Goal: Task Accomplishment & Management: Use online tool/utility

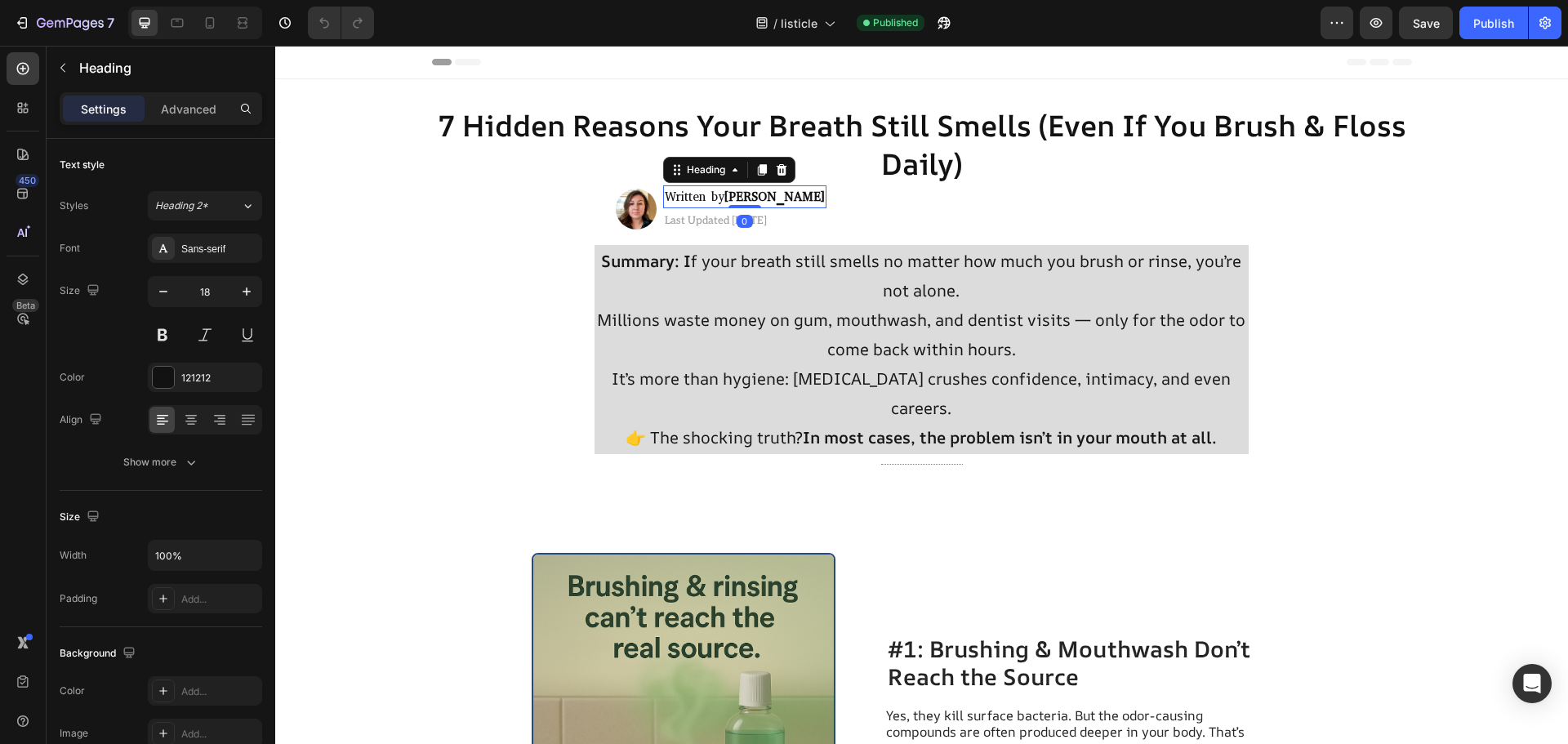
click at [730, 196] on strong "[PERSON_NAME]" at bounding box center [774, 197] width 101 height 17
click at [937, 18] on icon "button" at bounding box center [945, 23] width 17 height 17
click at [67, 55] on div "Heading" at bounding box center [153, 68] width 212 height 43
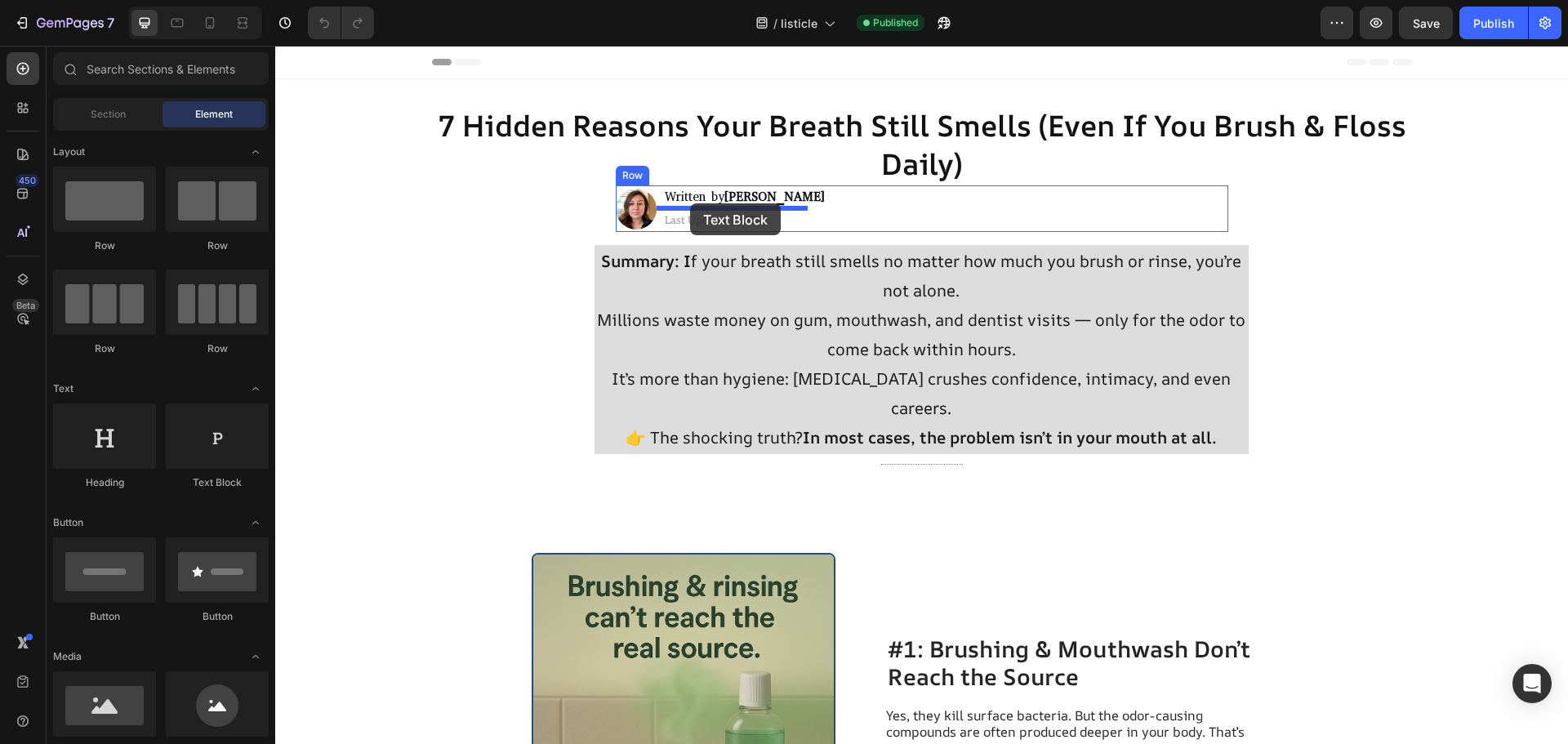
drag, startPoint x: 463, startPoint y: 471, endPoint x: 690, endPoint y: 203, distance: 351.2
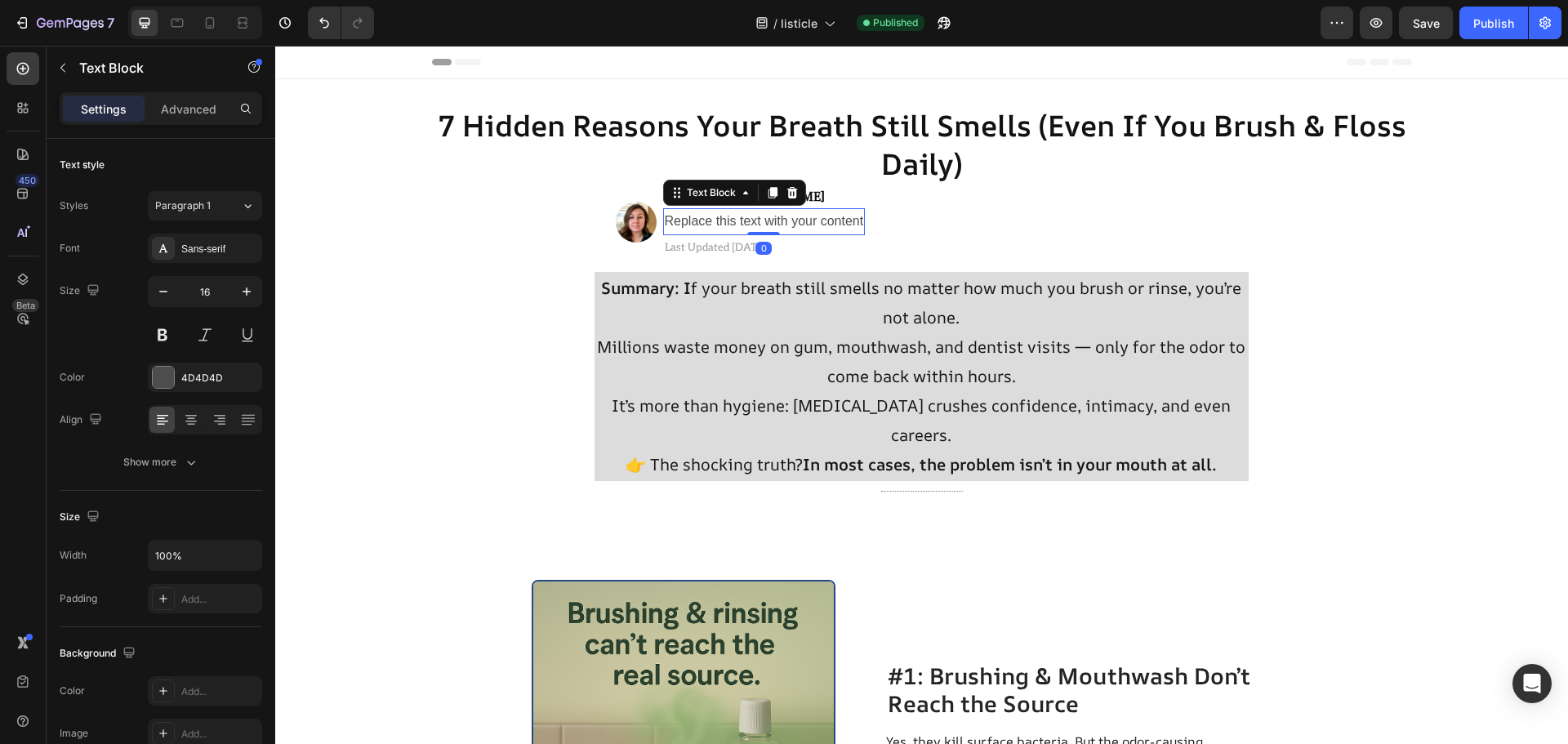
click at [880, 211] on div "Image Written by [PERSON_NAME] Heading Replace this text with your content Text…" at bounding box center [922, 223] width 612 height 74
click at [750, 202] on strong "[PERSON_NAME]" at bounding box center [774, 197] width 101 height 17
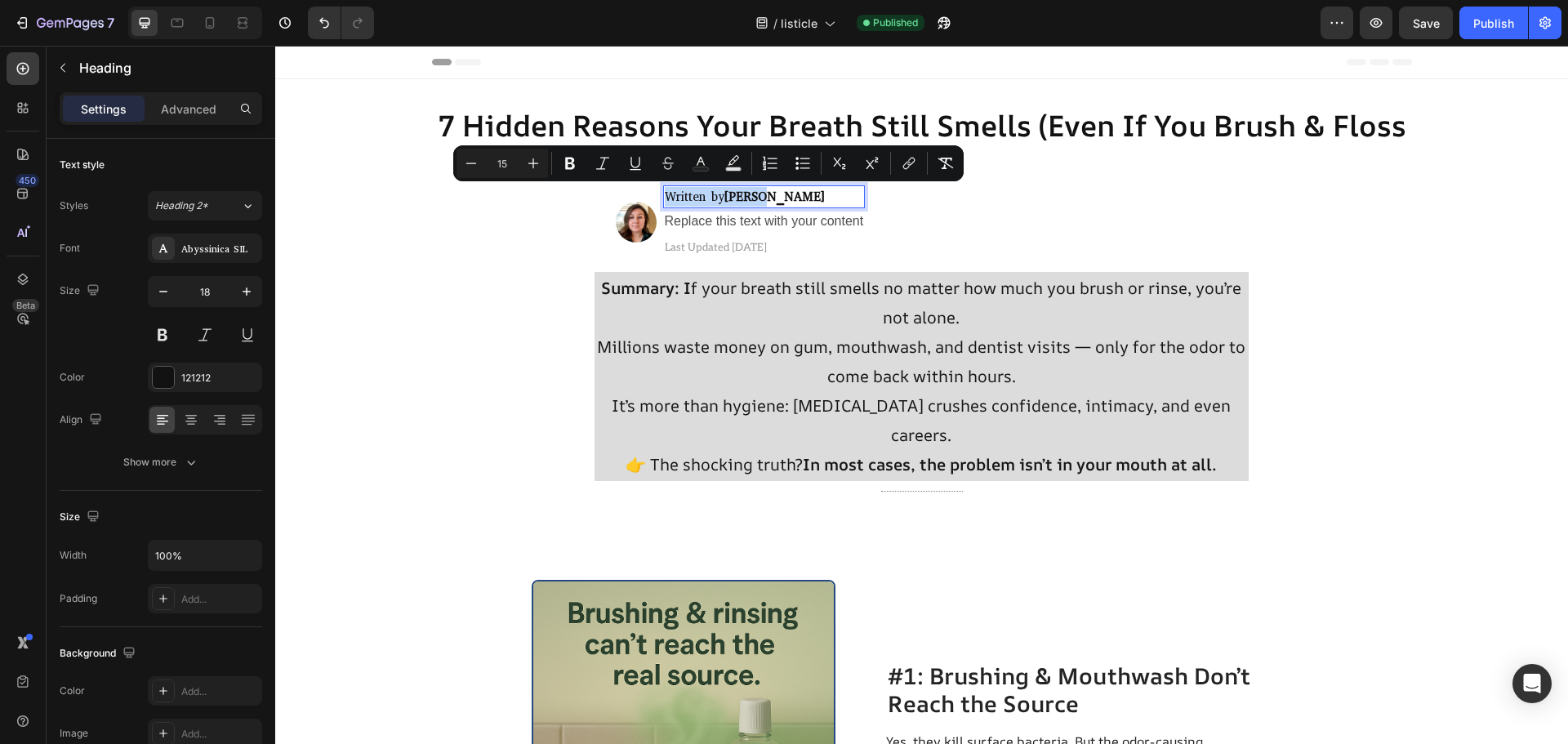
copy span "Written by [PERSON_NAME]"
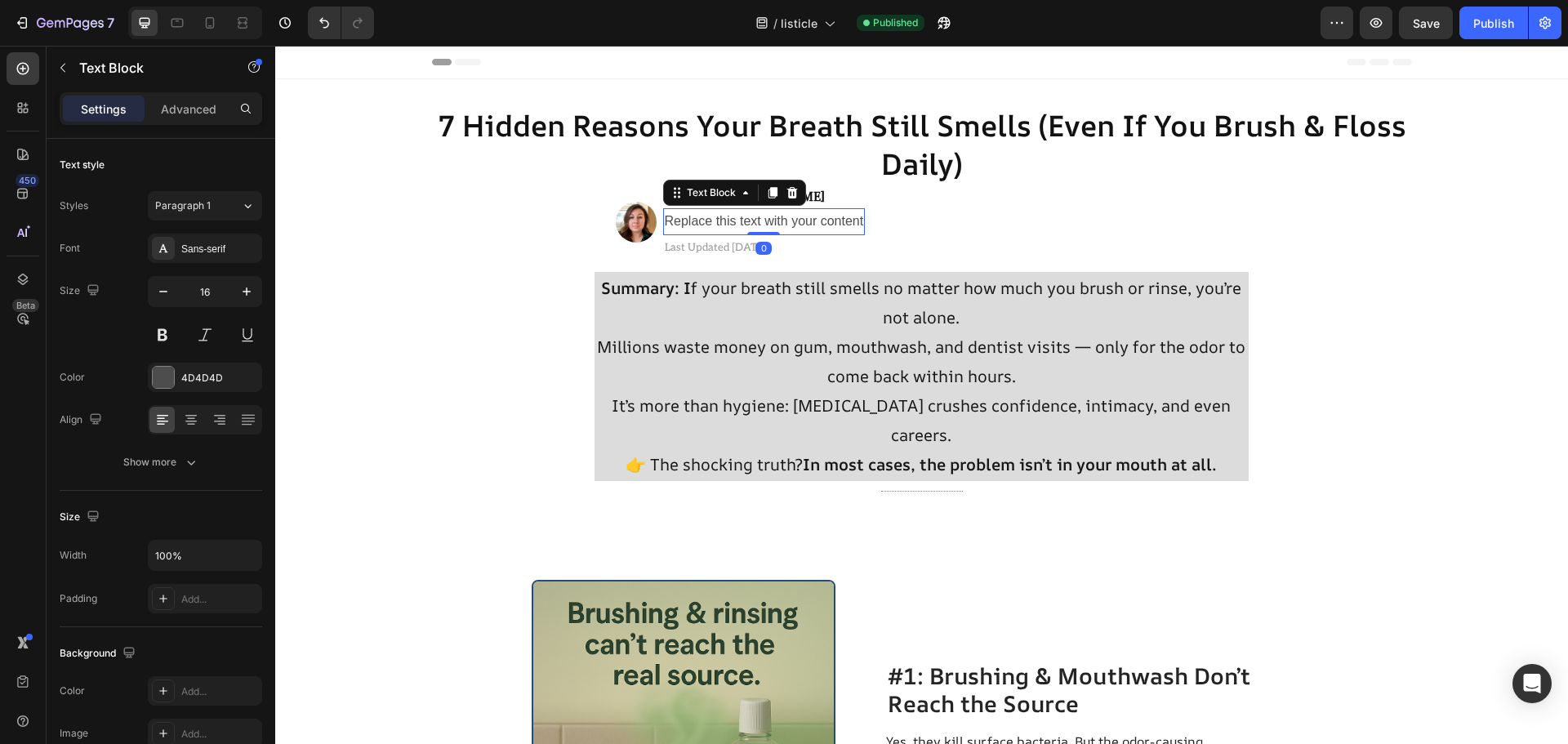
click at [755, 222] on div "Replace this text with your content" at bounding box center [764, 222] width 203 height 27
click at [755, 222] on p "Replace this text with your content" at bounding box center [764, 221] width 199 height 23
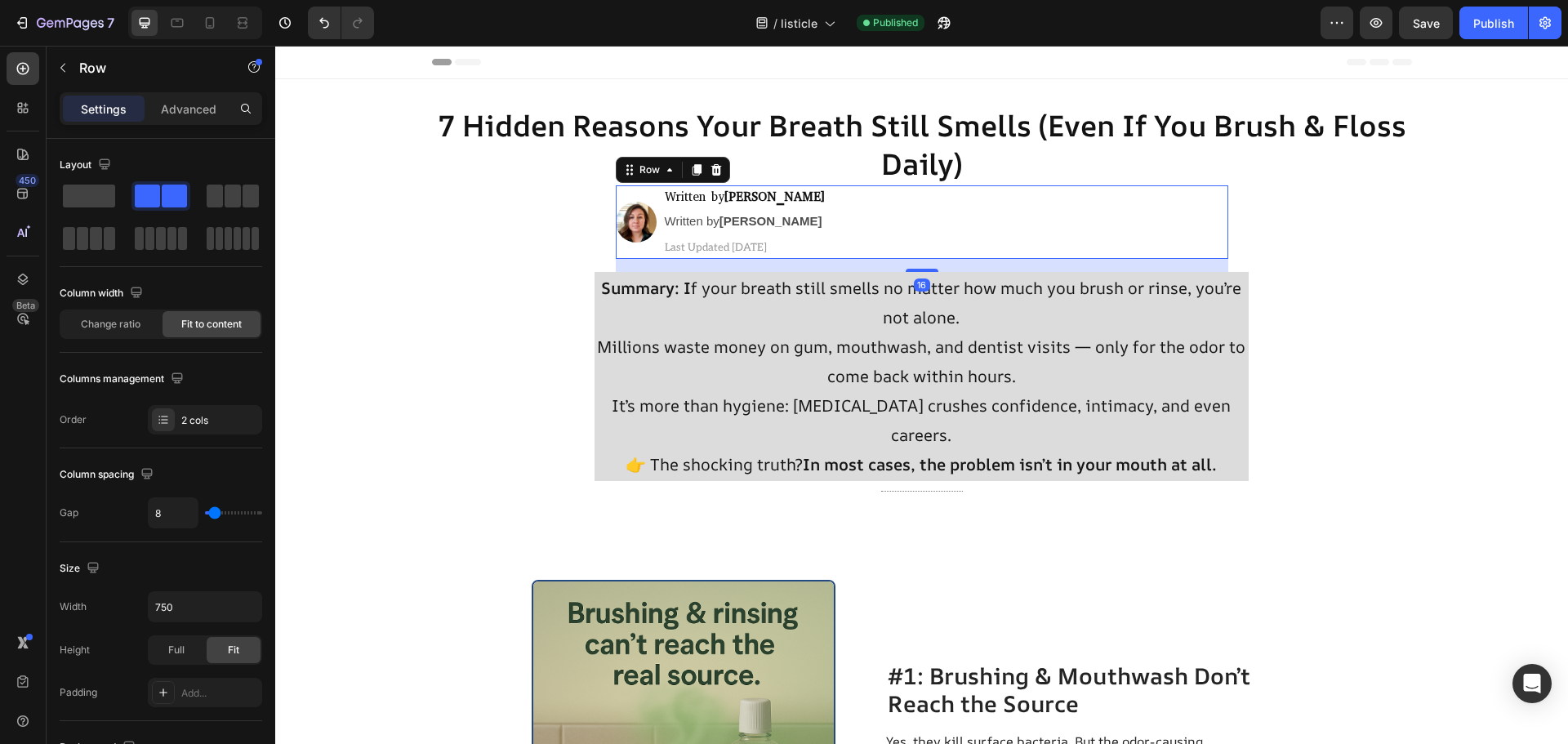
click at [901, 246] on div "Image ⁠⁠⁠⁠⁠⁠⁠ Written by [PERSON_NAME] Heading Written by [PERSON_NAME] Text Bl…" at bounding box center [922, 223] width 612 height 74
click at [784, 202] on p "⁠⁠⁠⁠⁠⁠⁠ Written by [PERSON_NAME]" at bounding box center [744, 196] width 160 height 20
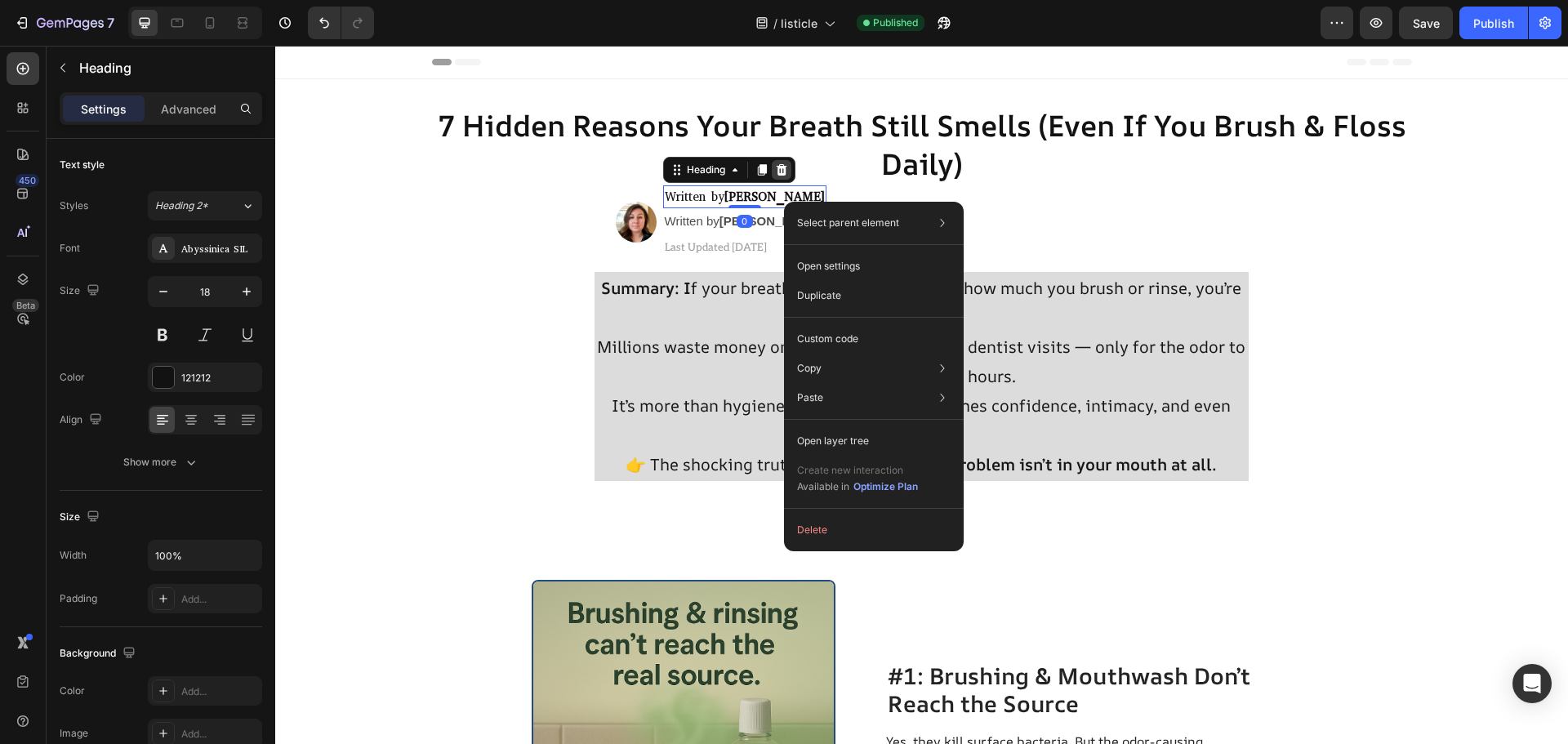
click at [783, 164] on div at bounding box center [781, 169] width 20 height 20
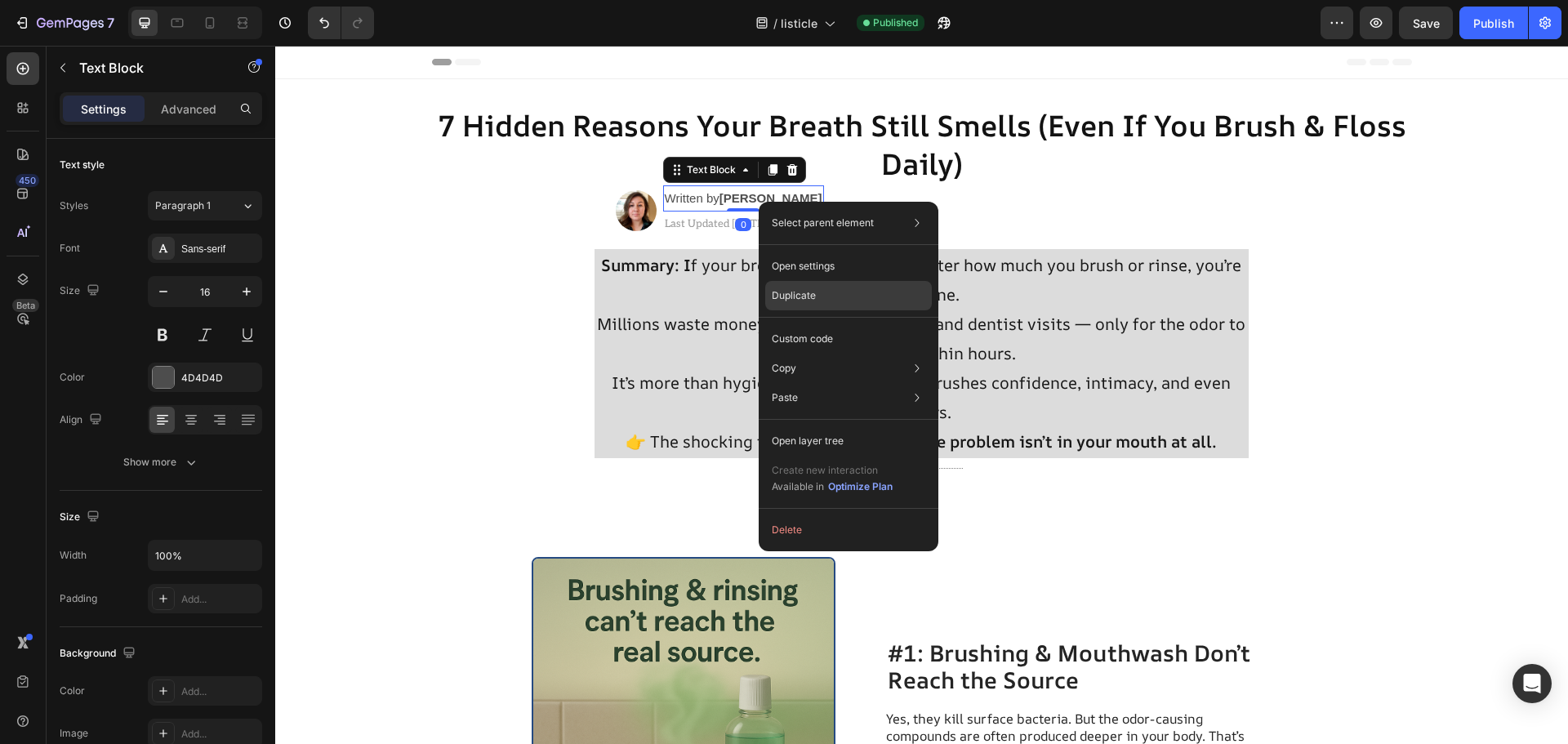
click at [799, 297] on p "Duplicate" at bounding box center [793, 296] width 44 height 15
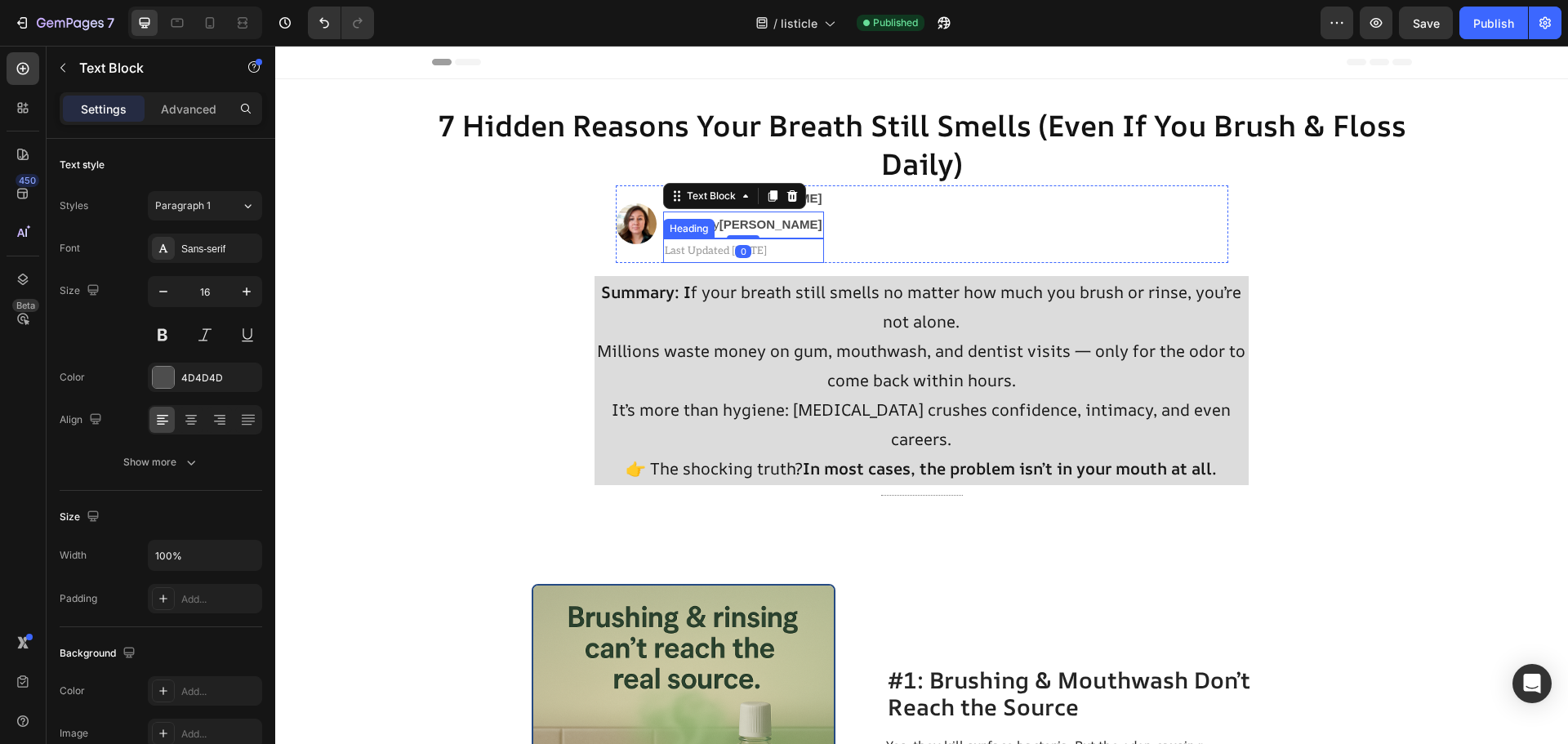
click at [767, 252] on span "Last Updated [DATE]" at bounding box center [716, 250] width 102 height 13
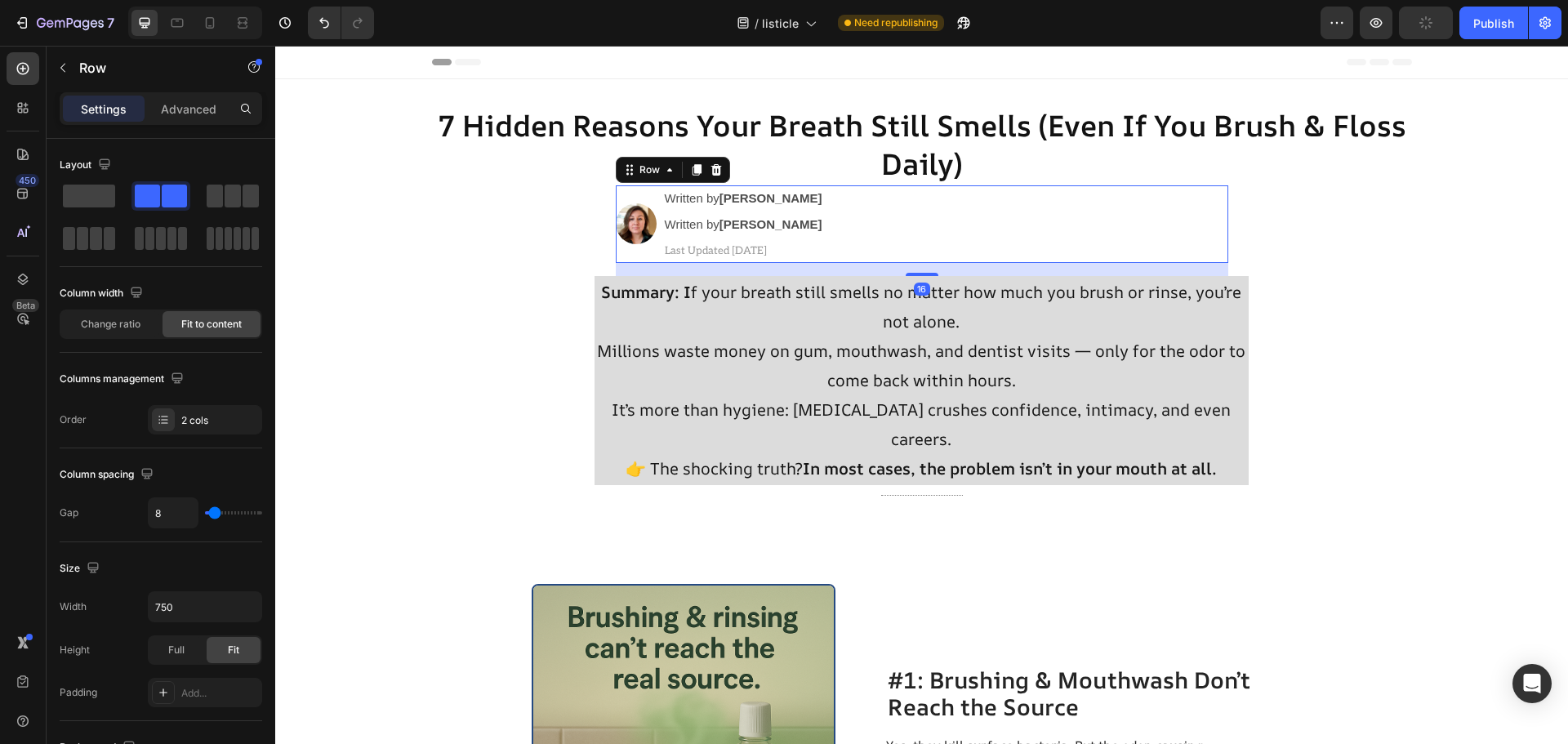
click at [810, 257] on div "Image Written by [PERSON_NAME] Text Block Written by [PERSON_NAME] Text Block ⁠…" at bounding box center [922, 223] width 612 height 77
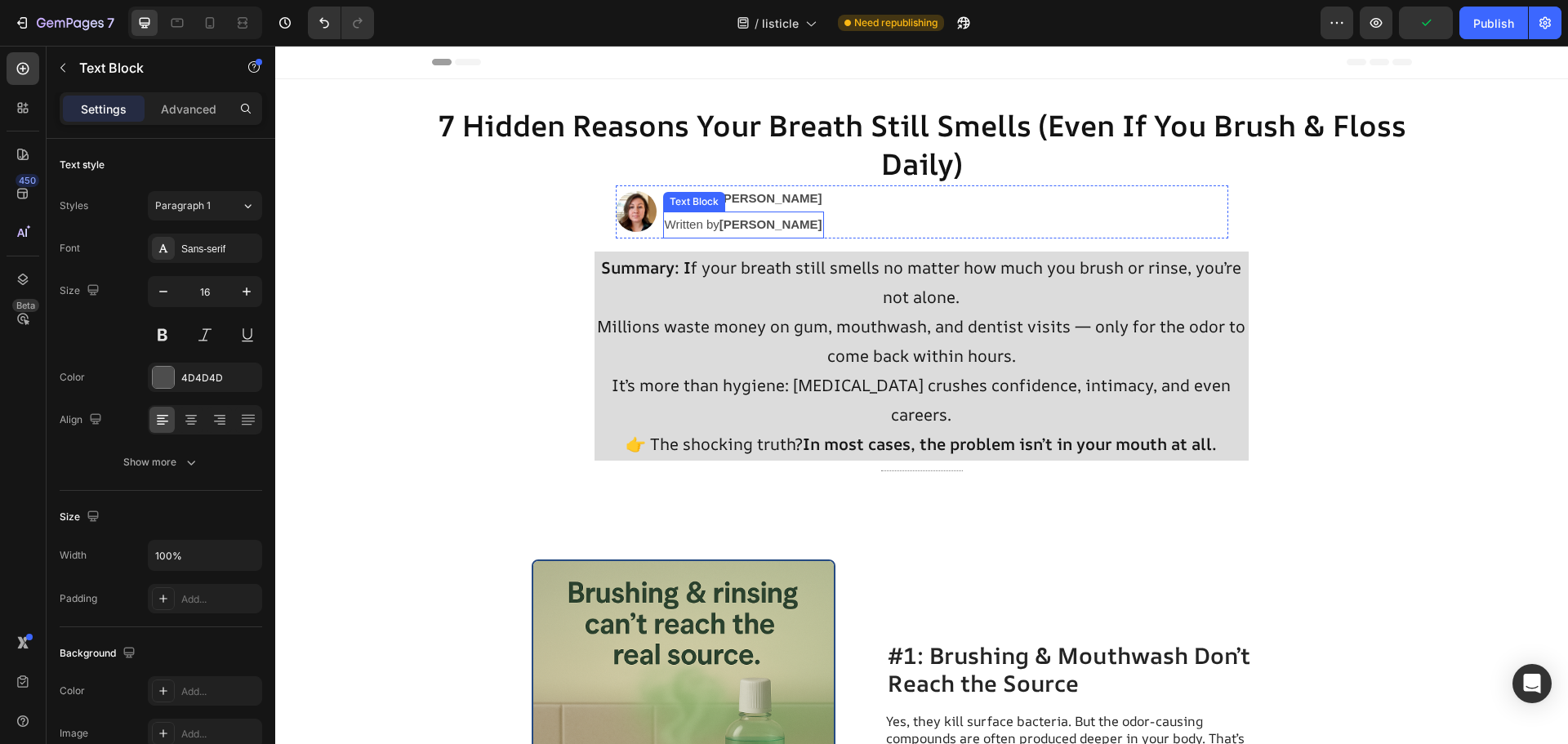
click at [728, 224] on strong "[PERSON_NAME]" at bounding box center [771, 223] width 103 height 14
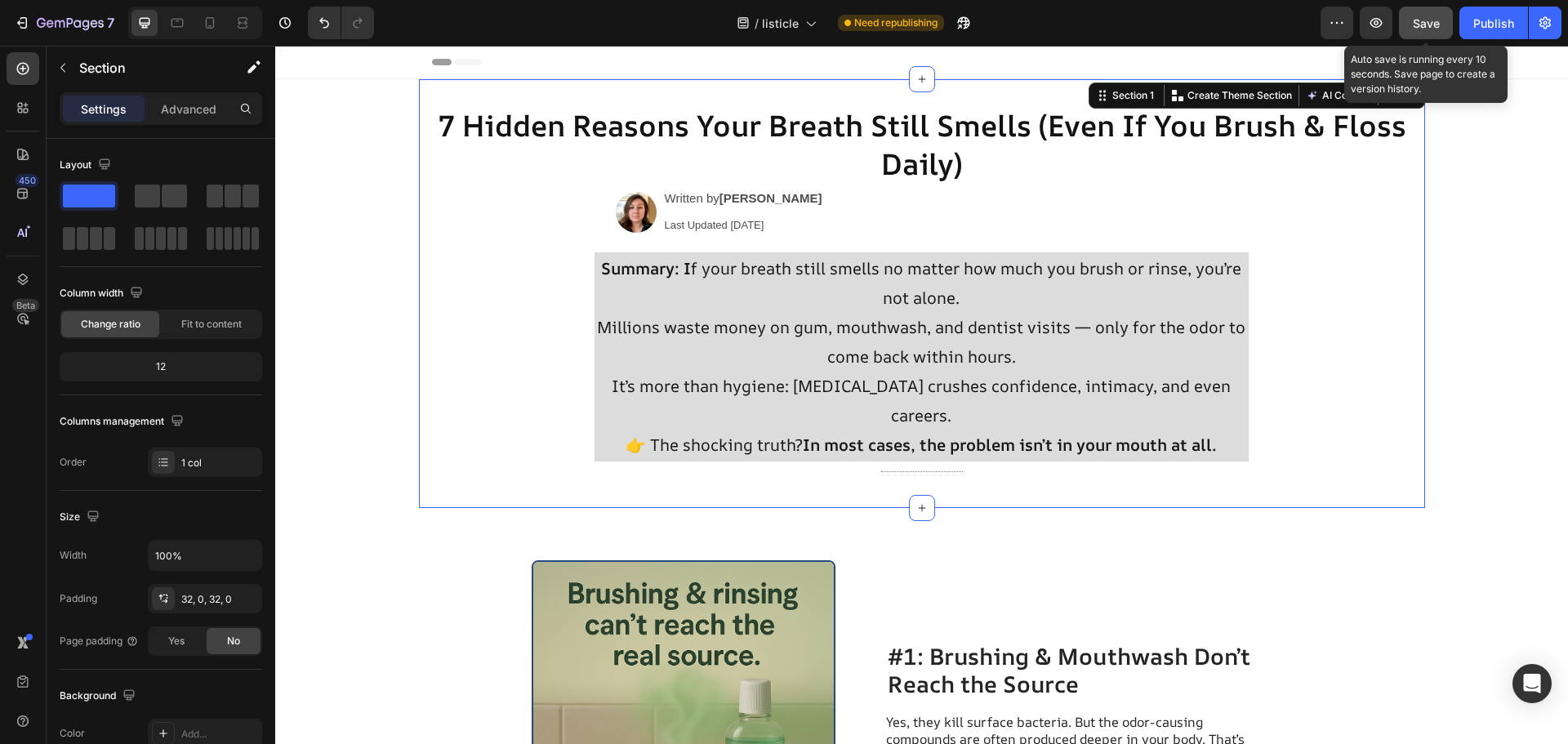
click at [1421, 17] on span "Save" at bounding box center [1426, 23] width 27 height 14
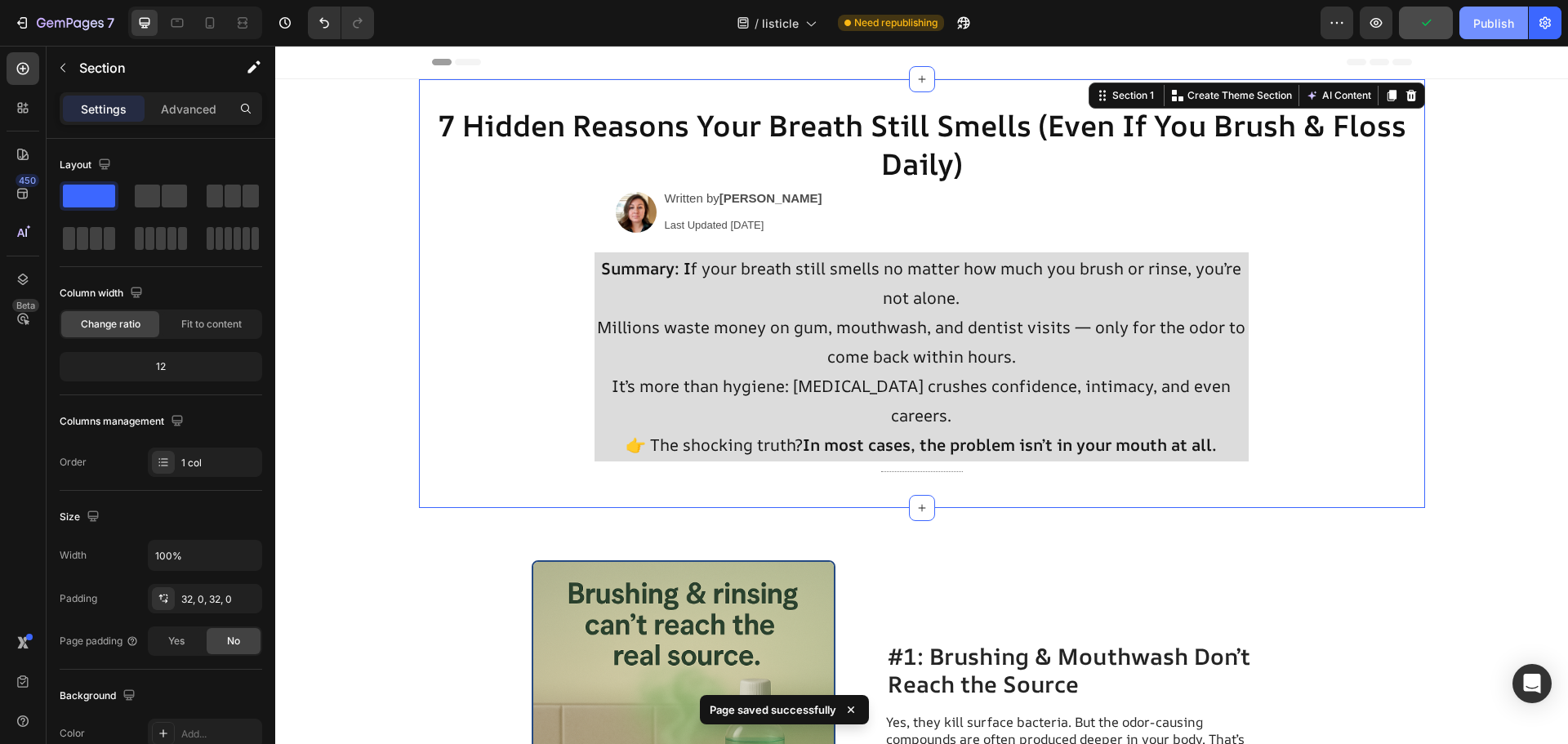
click at [1484, 23] on div "Publish" at bounding box center [1494, 23] width 41 height 17
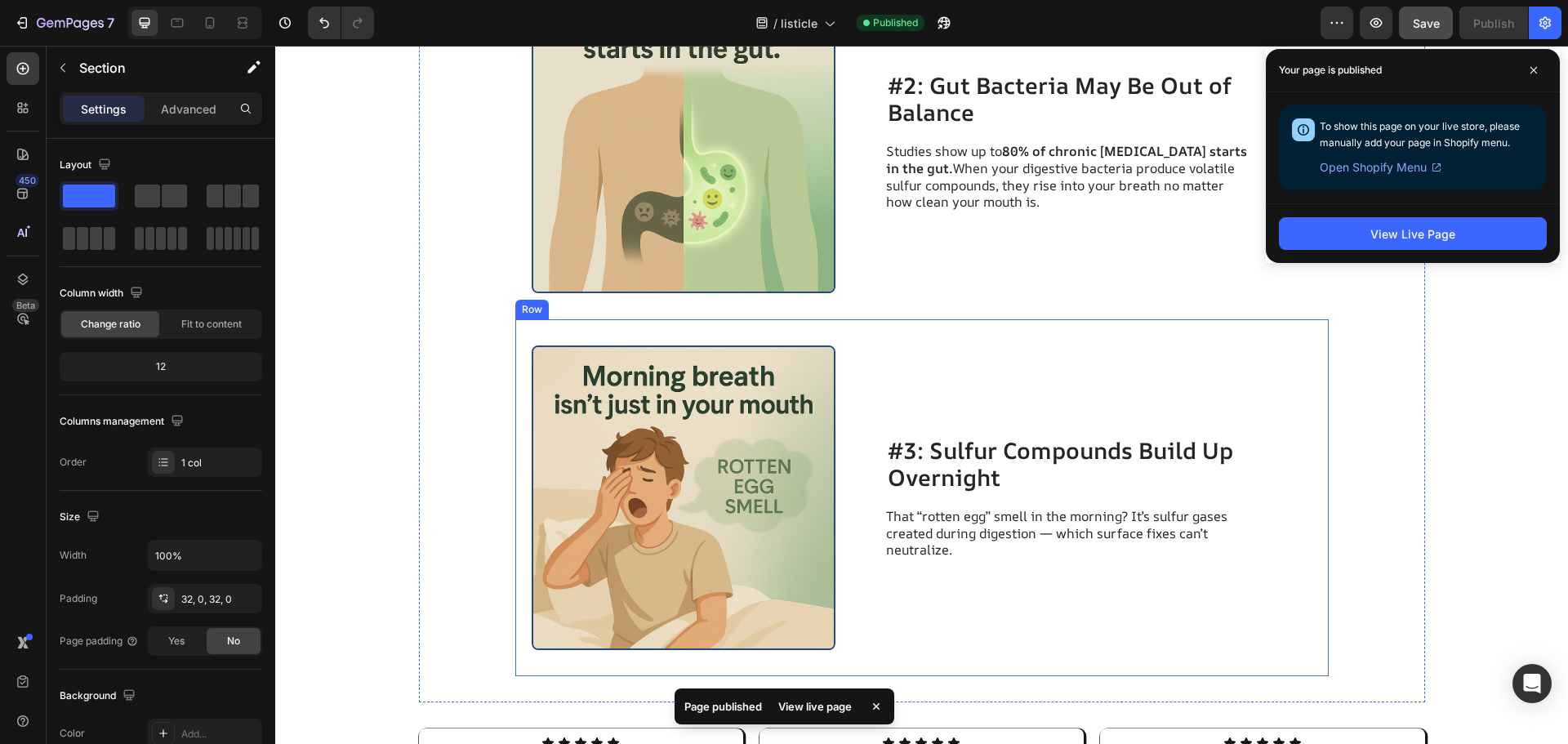
drag, startPoint x: 976, startPoint y: 420, endPoint x: 989, endPoint y: 416, distance: 13.6
click at [975, 421] on div "#3: Sulfur Compounds Build Up Overnight Heading That “rotten egg” smell in the …" at bounding box center [1099, 497] width 426 height 304
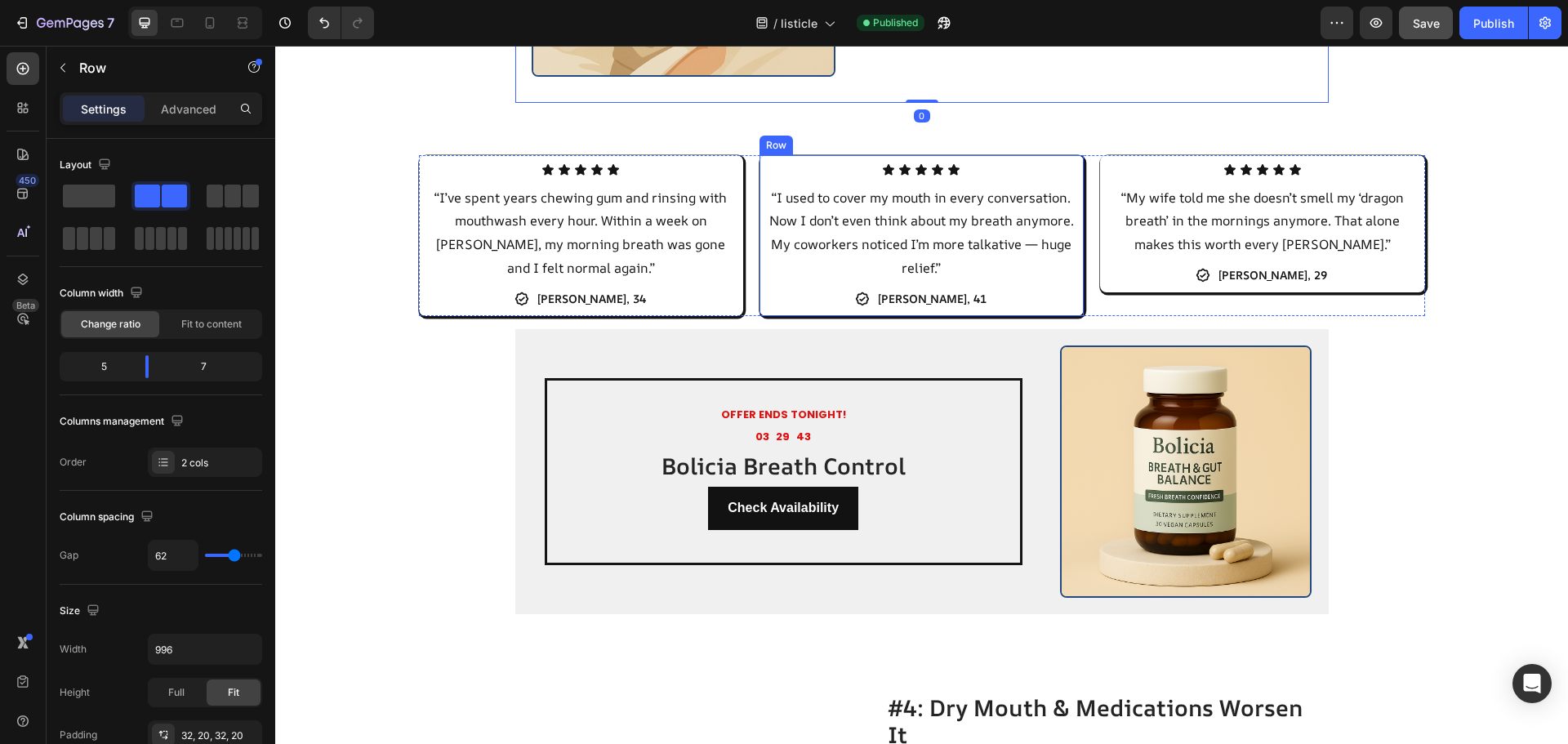
scroll to position [1552, 0]
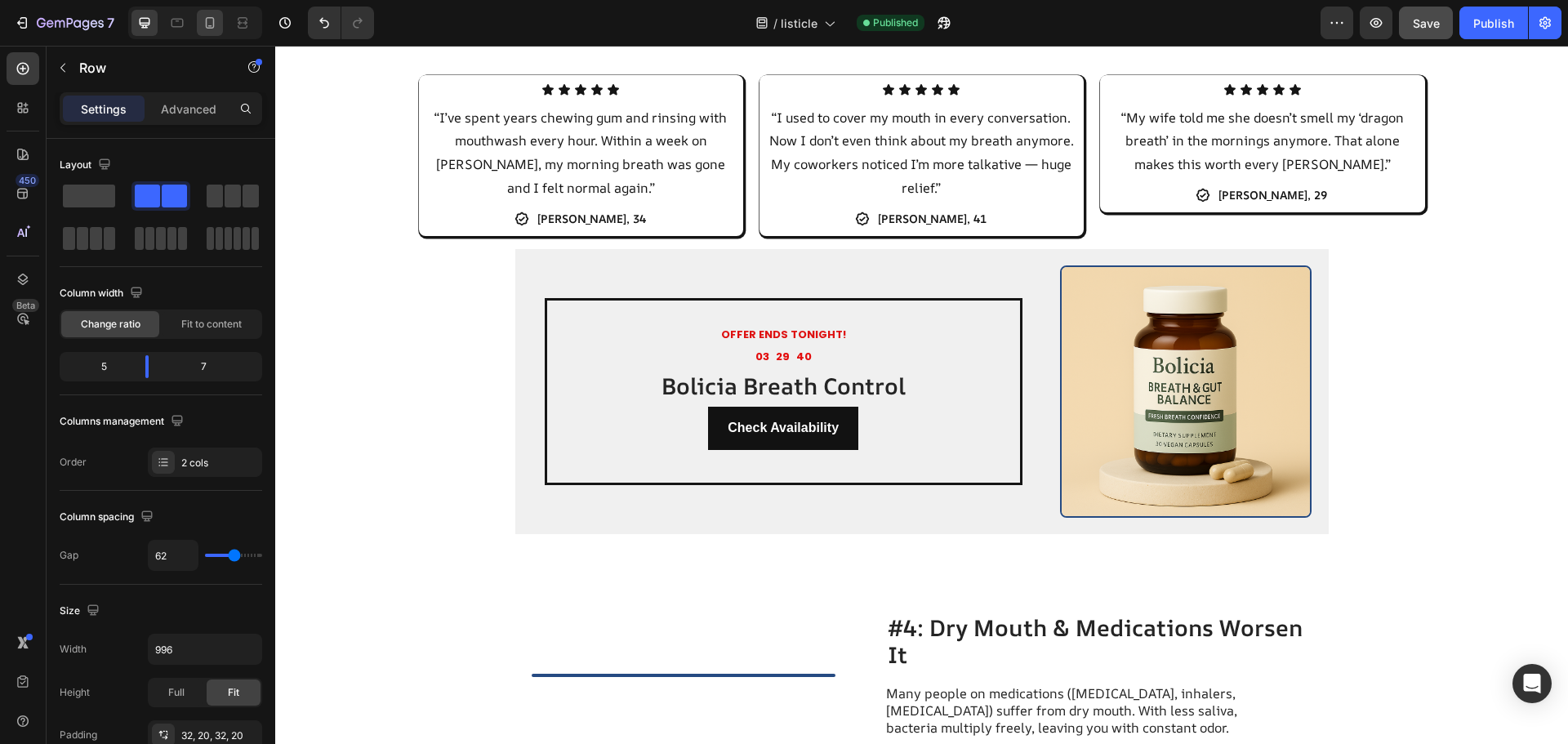
click at [223, 23] on div at bounding box center [209, 23] width 26 height 26
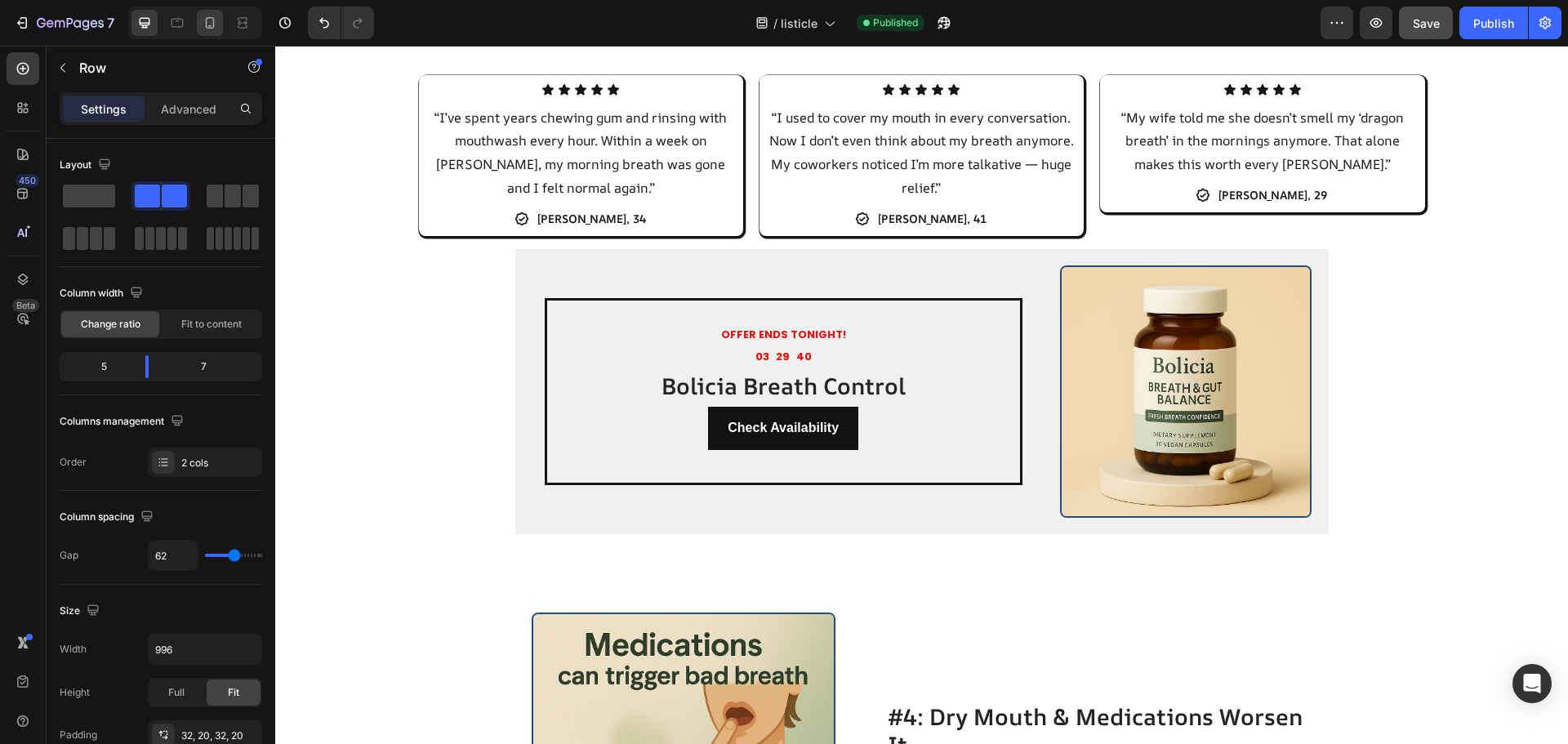
type input "0"
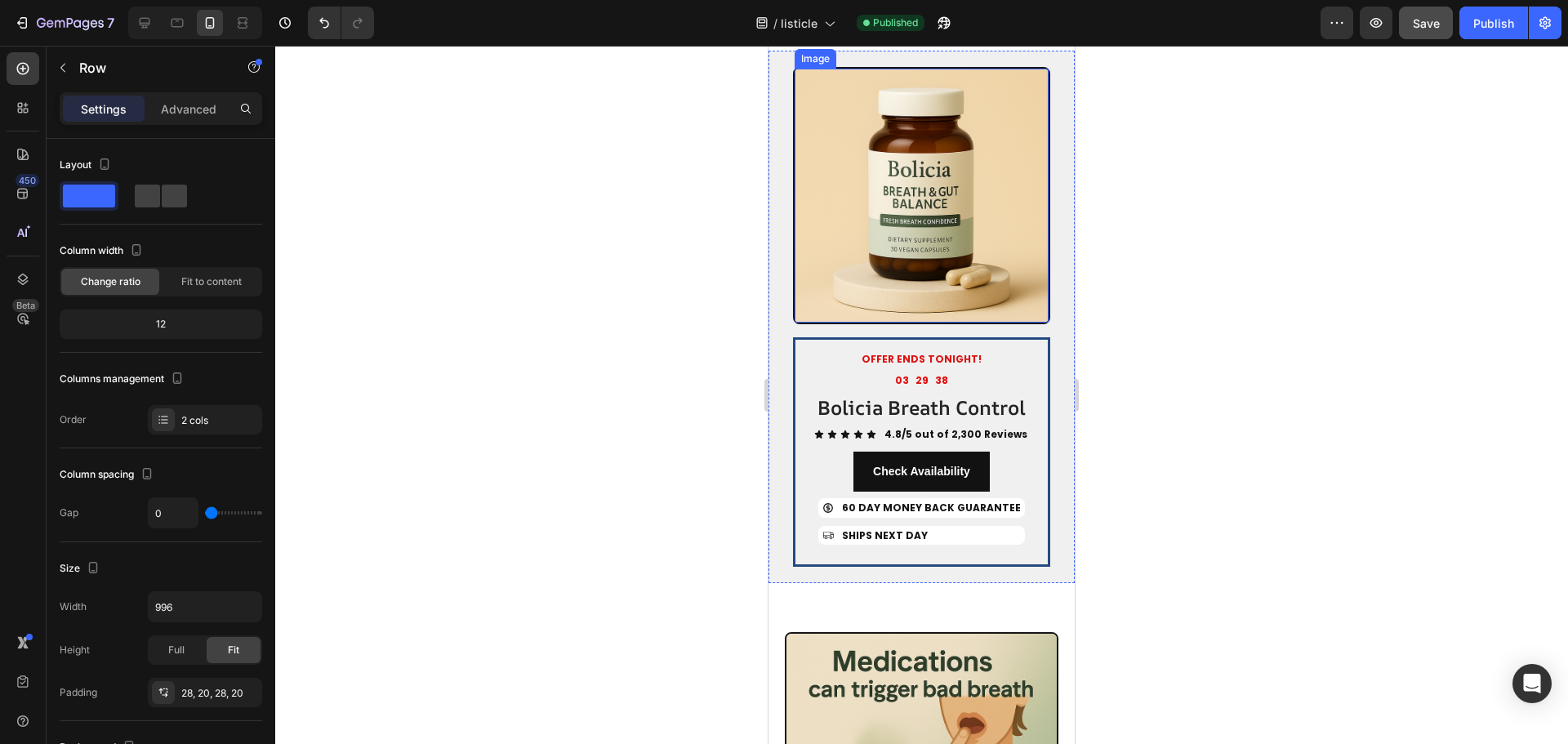
scroll to position [2440, 0]
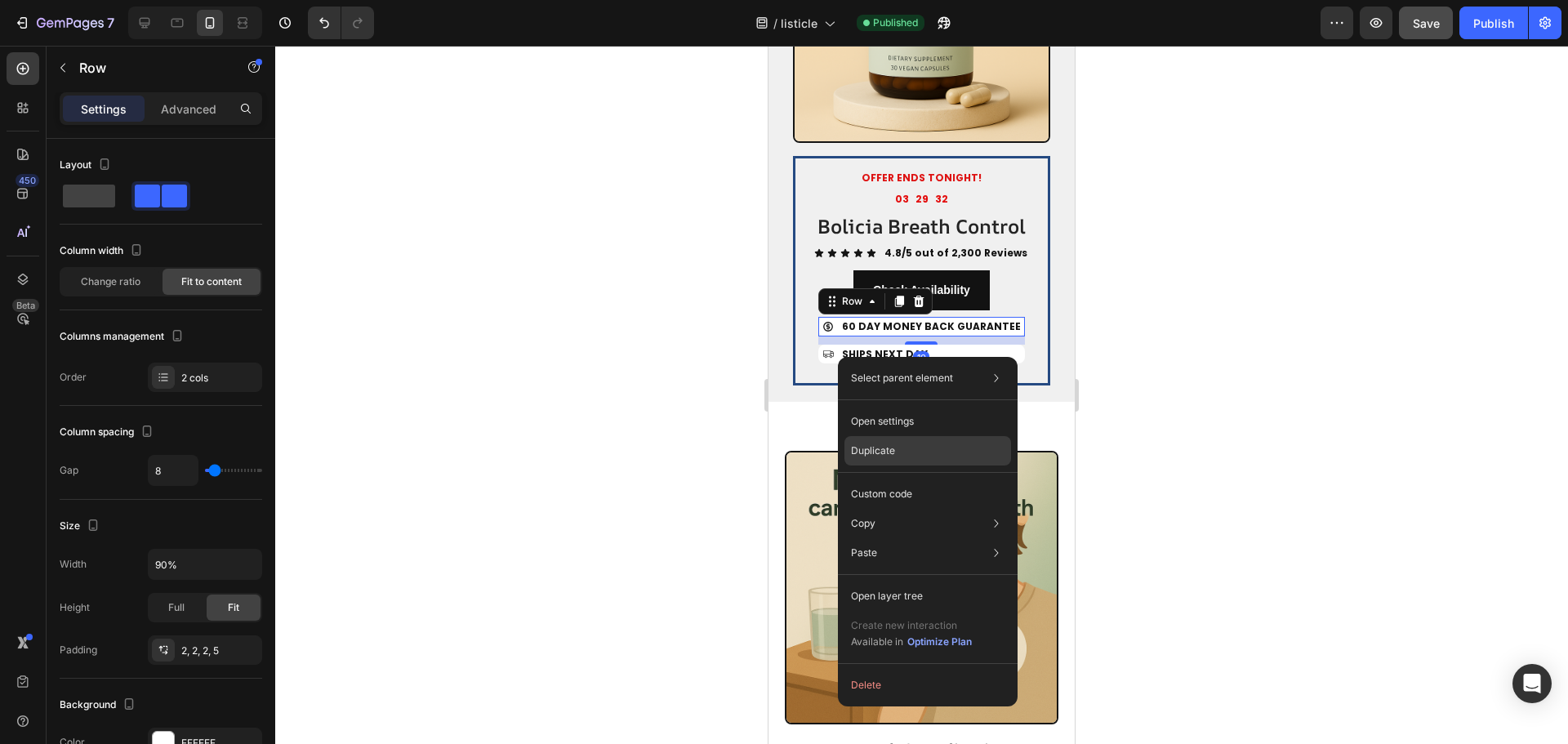
click at [890, 449] on p "Duplicate" at bounding box center [872, 451] width 44 height 15
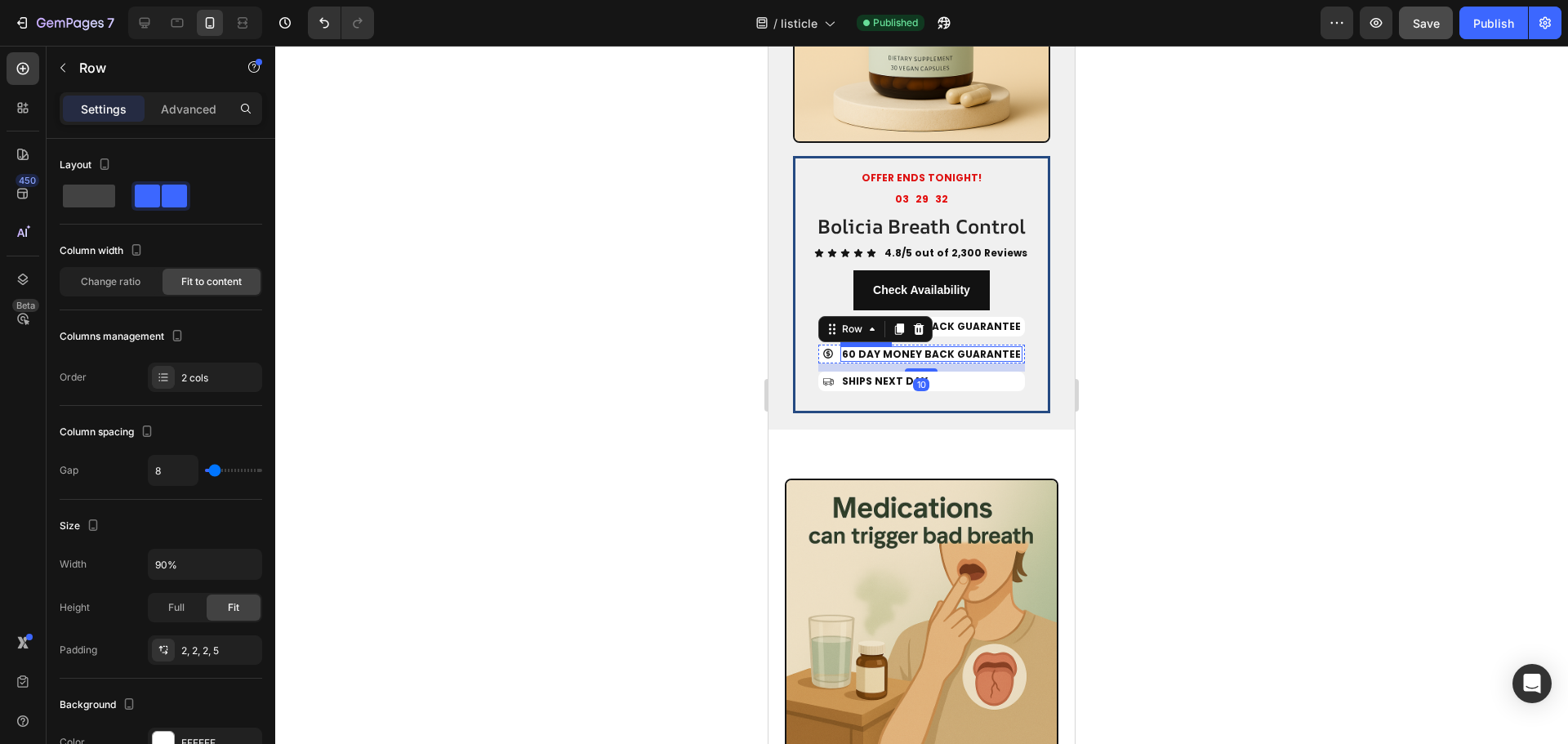
click at [894, 361] on span "60 DAY MONEY BACK GUARANTEE" at bounding box center [931, 354] width 179 height 14
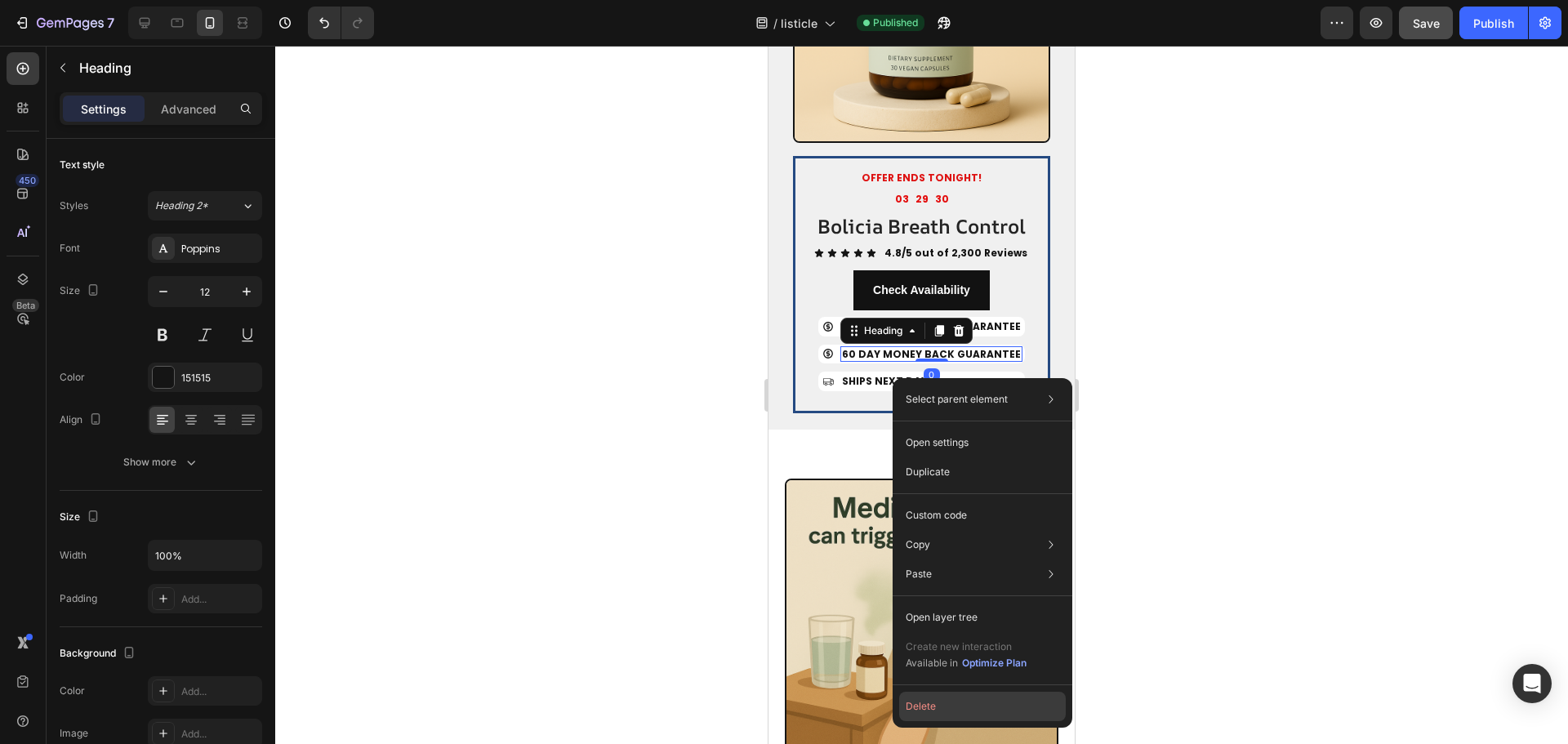
click at [925, 709] on button "Delete" at bounding box center [982, 707] width 167 height 30
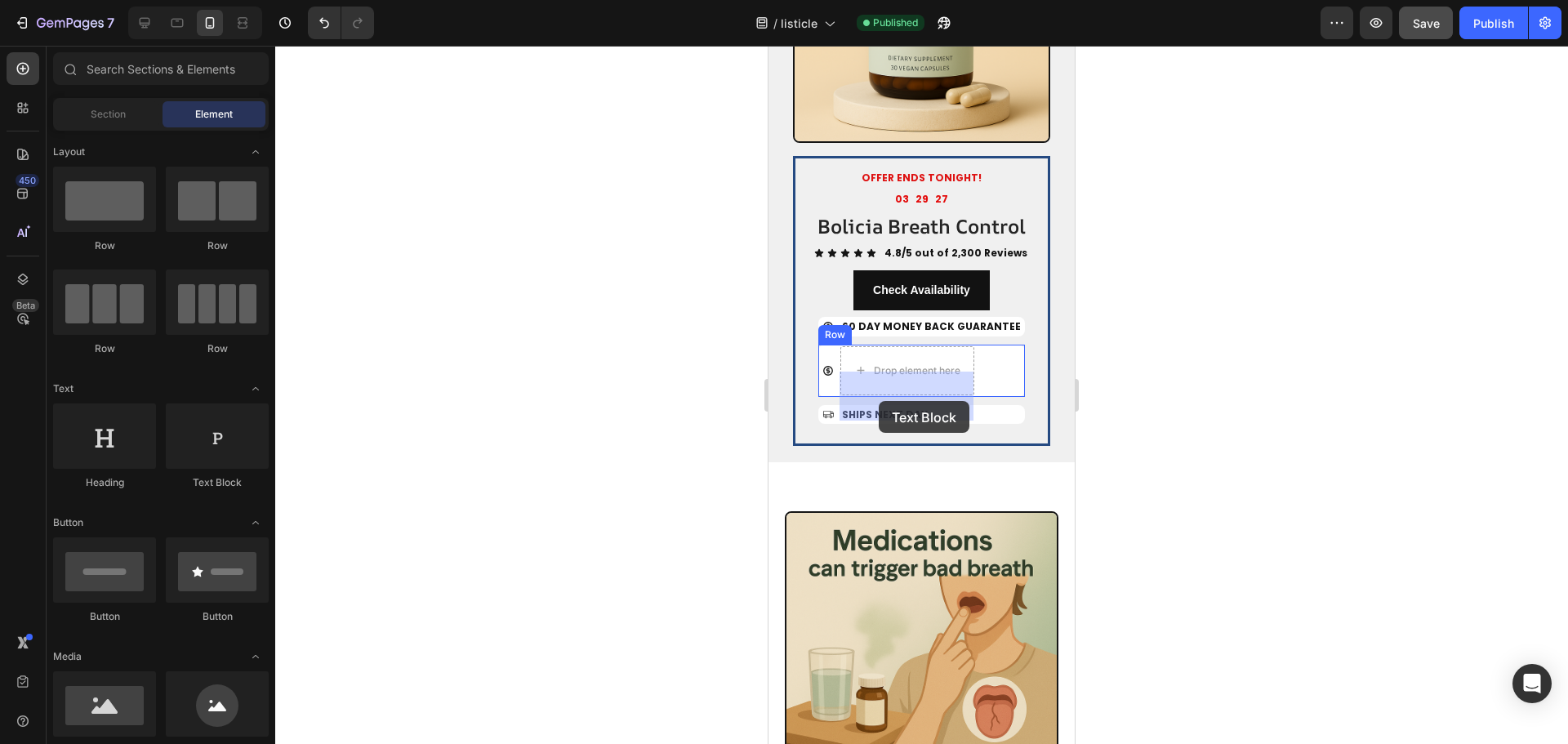
drag, startPoint x: 992, startPoint y: 496, endPoint x: 878, endPoint y: 401, distance: 148.4
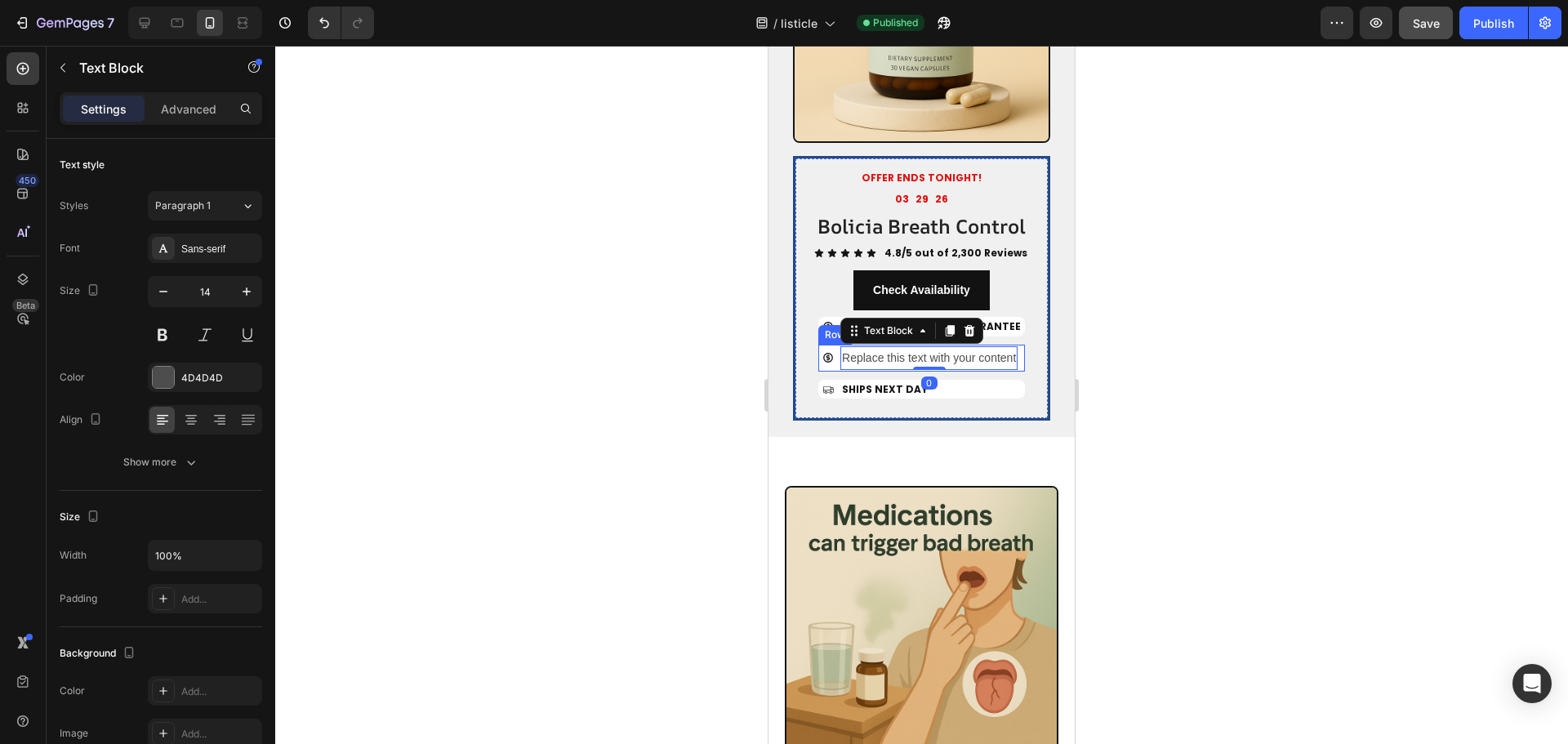
click at [1016, 403] on div "OFFER ENDS TONIGHT! Text Block 03 29 26 Countdown Timer Bolicia Breath Control …" at bounding box center [921, 289] width 230 height 237
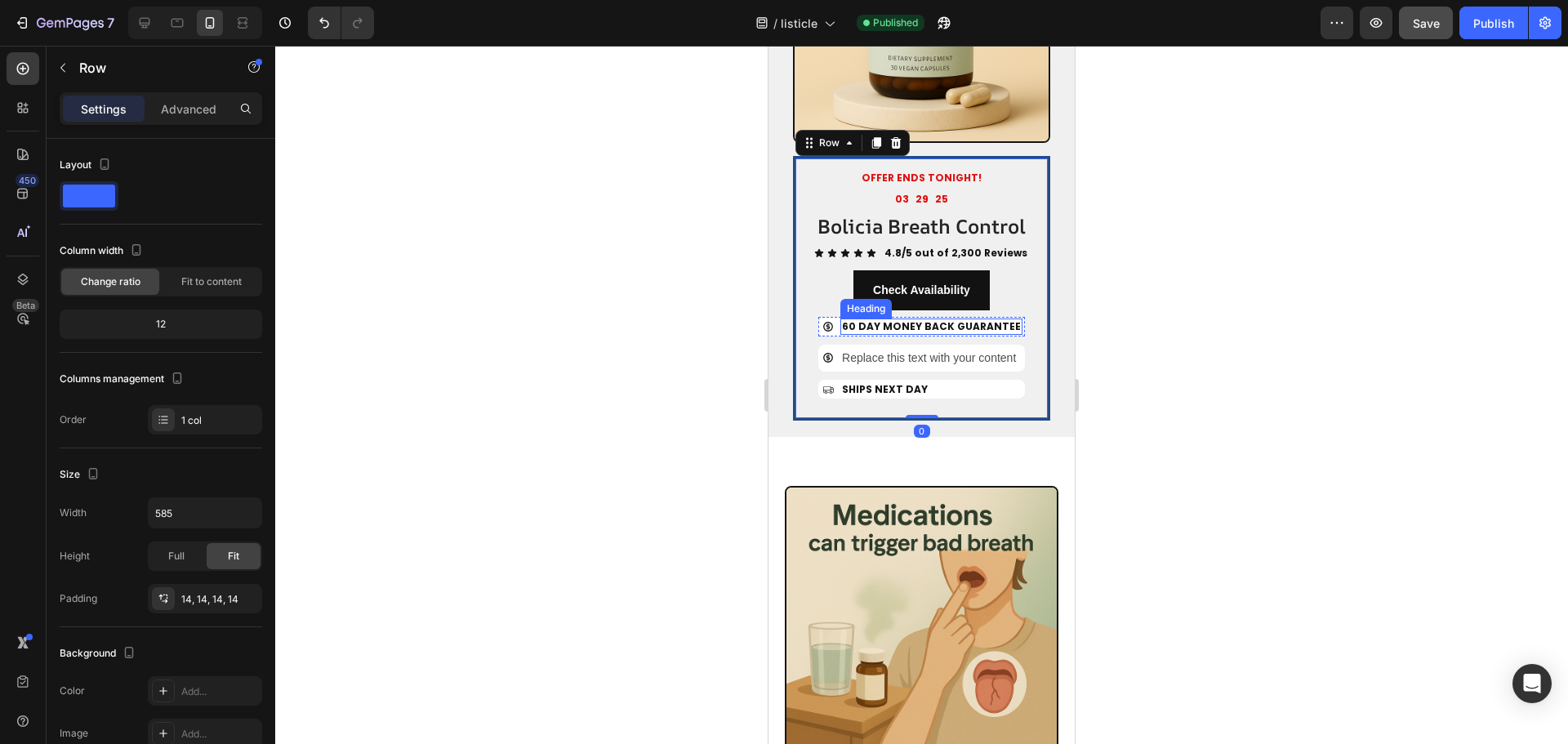
click at [956, 333] on span "60 DAY MONEY BACK GUARANTEE" at bounding box center [931, 326] width 179 height 14
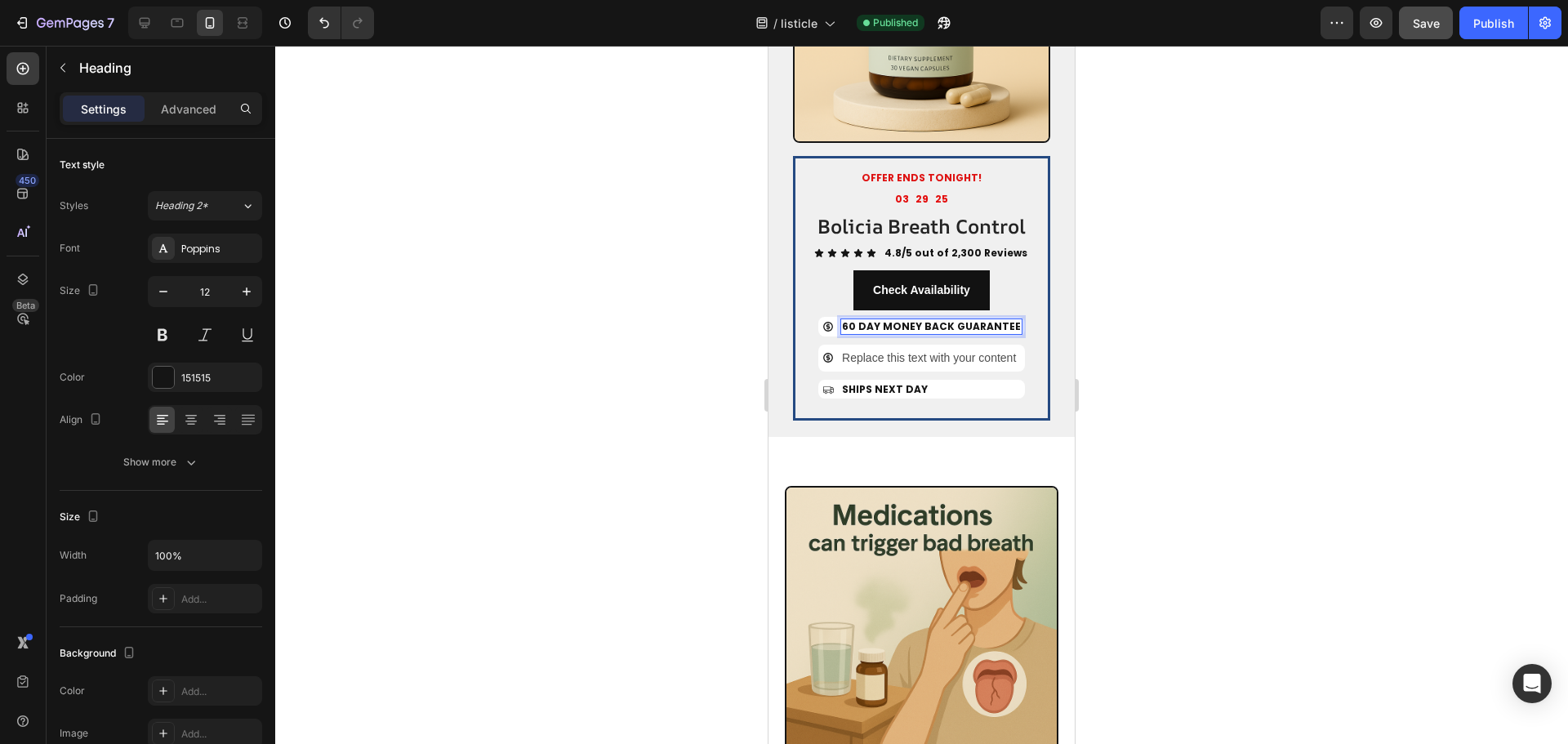
click at [956, 333] on span "60 DAY MONEY BACK GUARANTEE" at bounding box center [931, 326] width 179 height 14
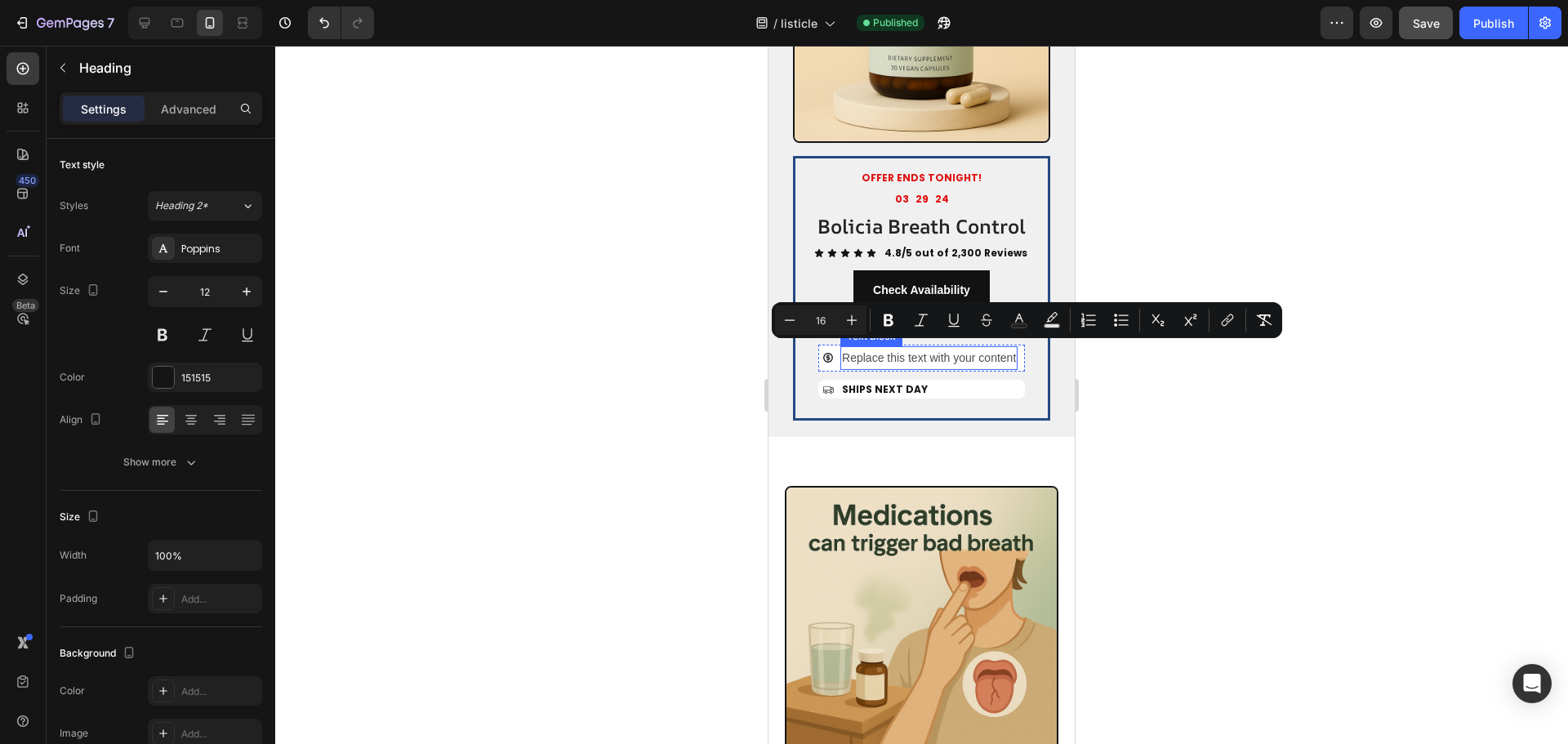
click at [875, 370] on div "Replace this text with your content" at bounding box center [929, 358] width 177 height 23
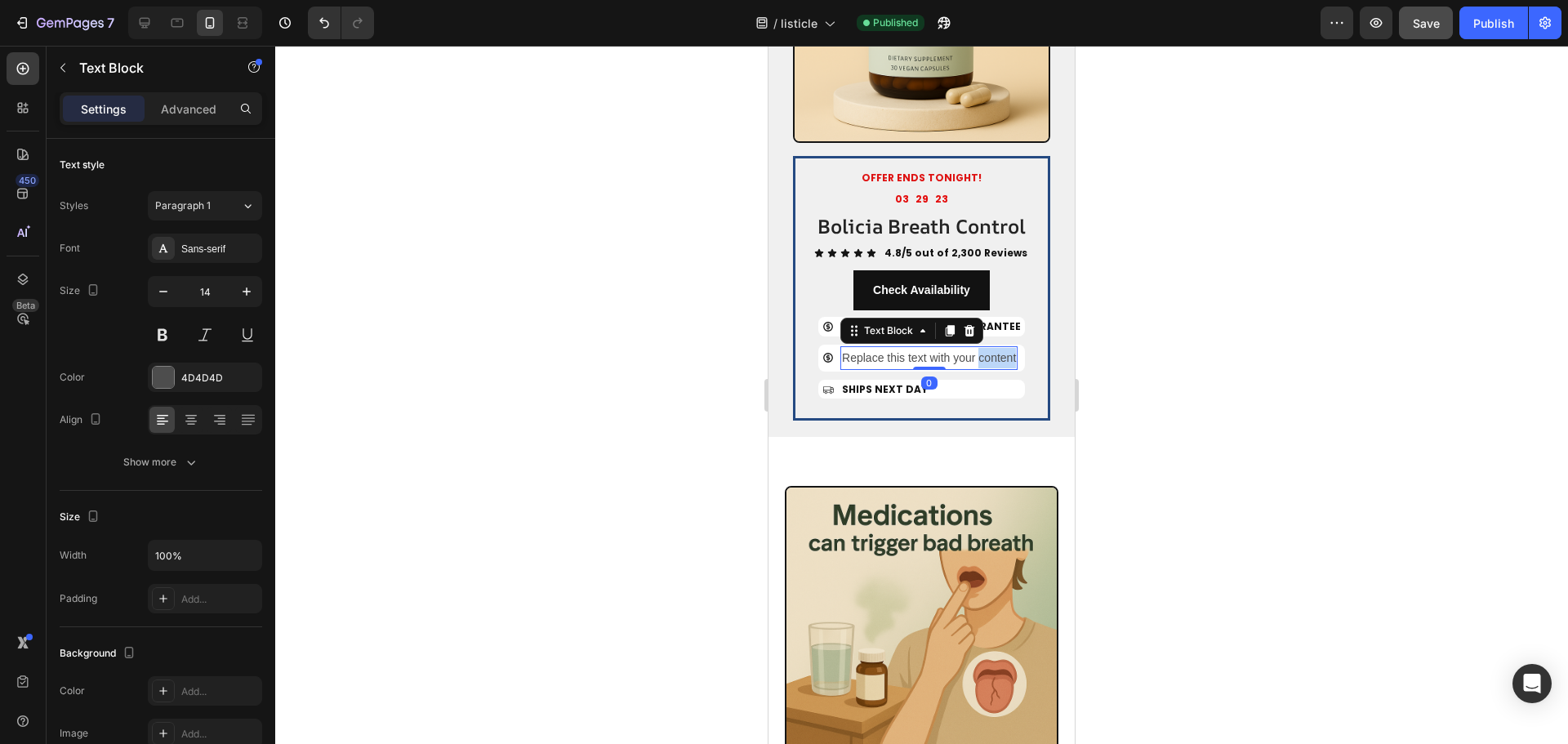
click at [875, 370] on div "Replace this text with your content" at bounding box center [929, 358] width 177 height 23
click at [964, 364] on span "60 DAY MONEY BACK GUARANTEE" at bounding box center [924, 358] width 164 height 11
click at [740, 407] on div at bounding box center [921, 395] width 1293 height 698
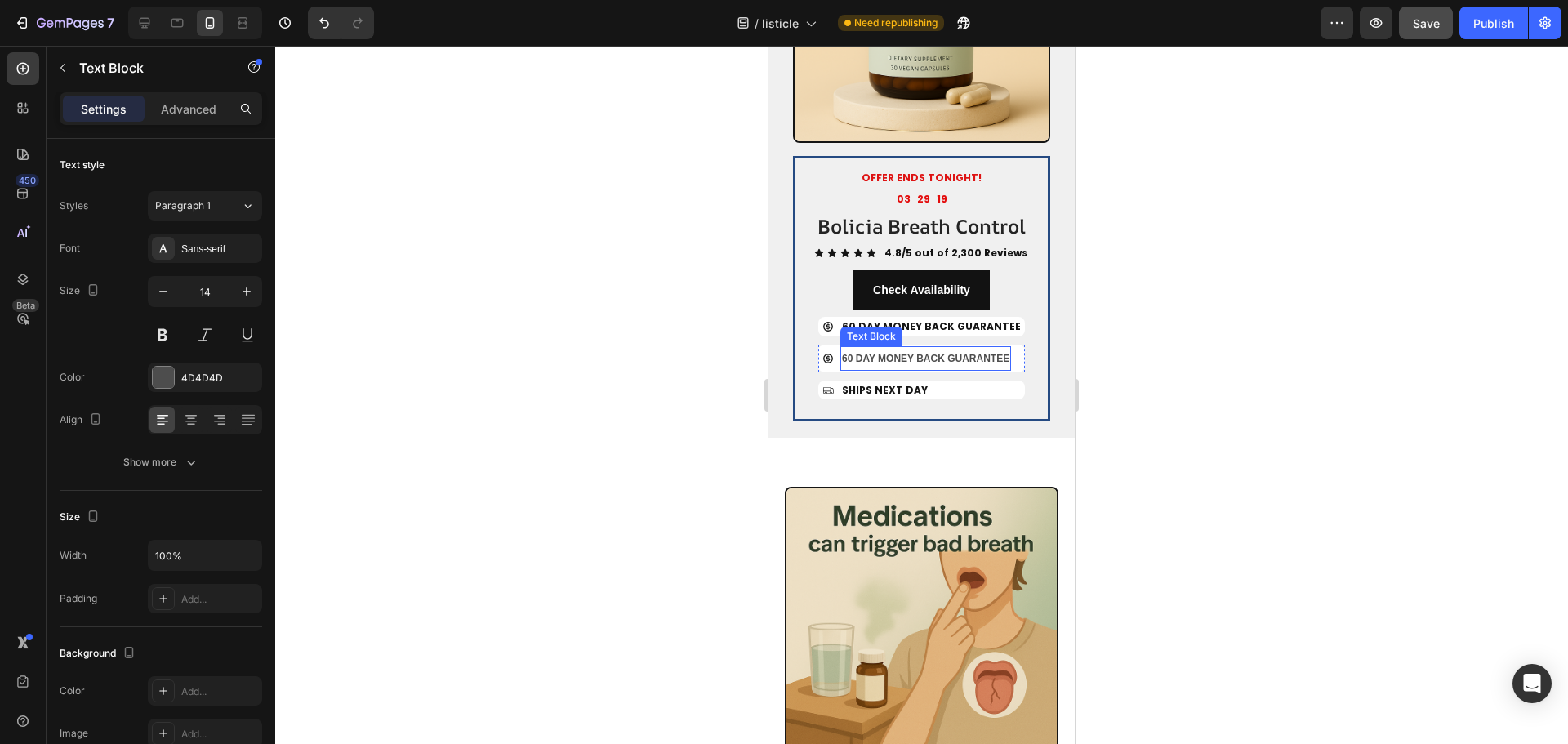
click at [862, 364] on strong "60 DAY MONEY BACK GUARANTEE" at bounding box center [926, 358] width 168 height 11
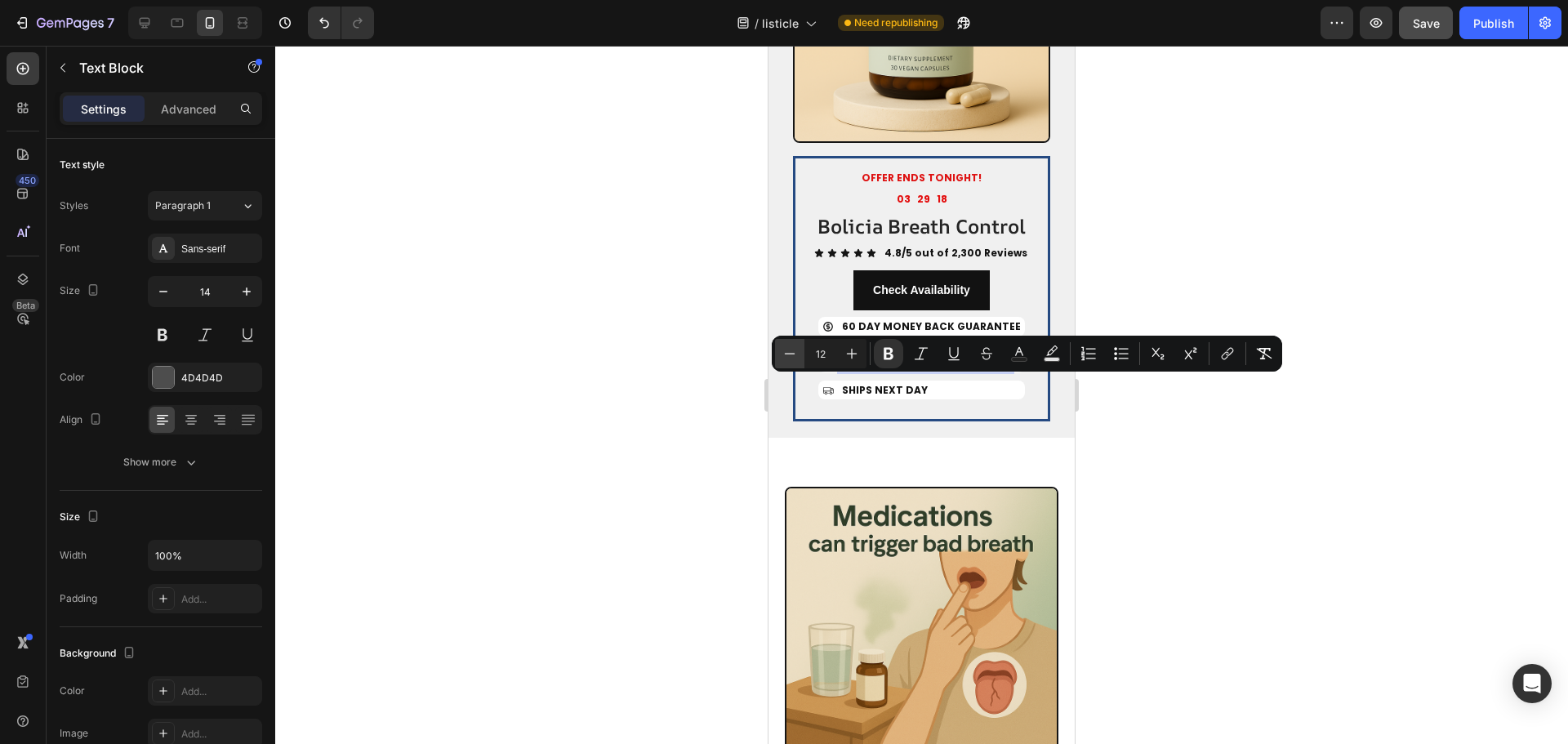
click at [796, 357] on icon "Editor contextual toolbar" at bounding box center [790, 354] width 17 height 17
type input "11"
click at [239, 374] on icon "button" at bounding box center [245, 377] width 13 height 13
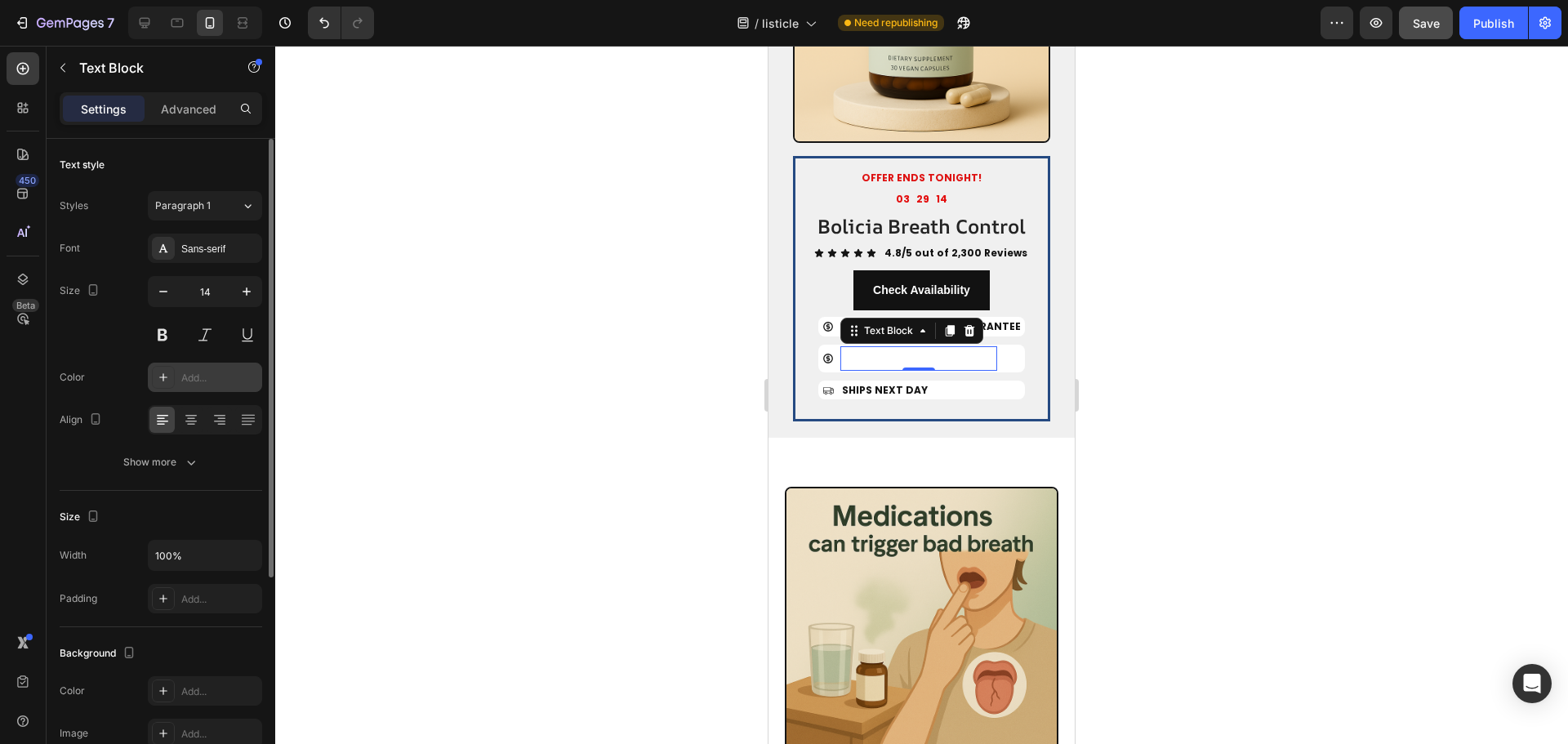
click at [225, 381] on div "Add..." at bounding box center [220, 378] width 76 height 15
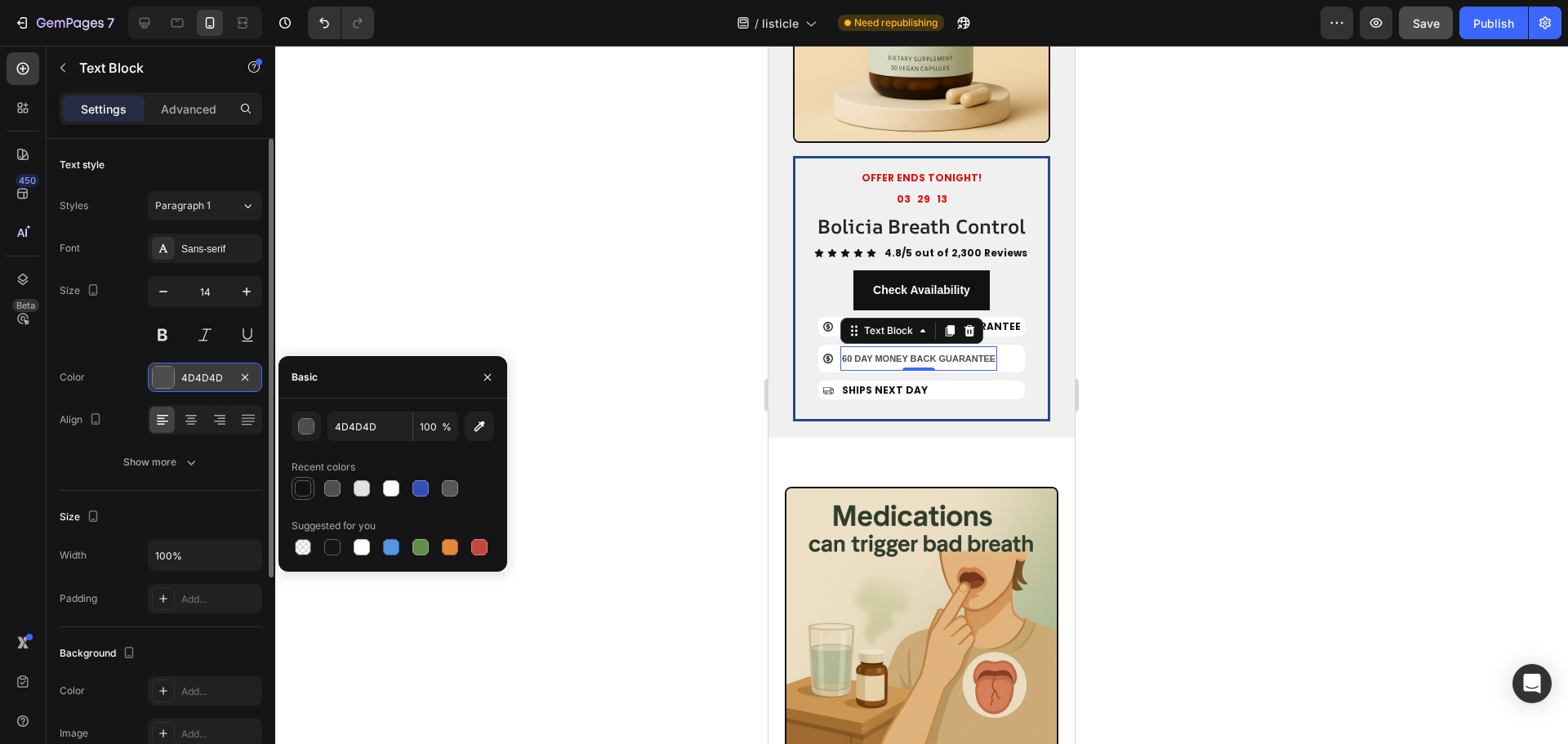
click at [300, 487] on div at bounding box center [303, 489] width 17 height 17
type input "121212"
click at [624, 270] on div at bounding box center [921, 395] width 1293 height 698
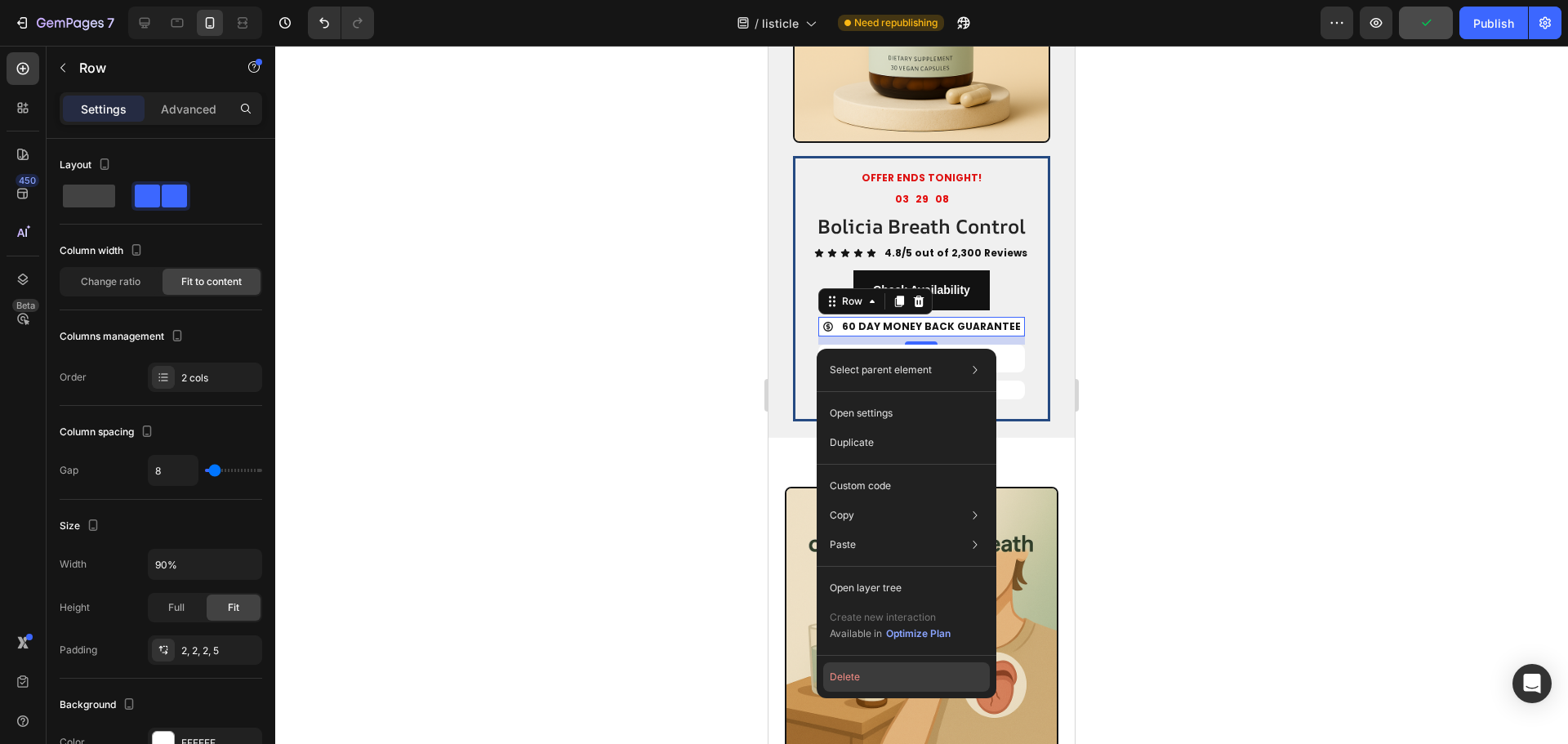
click at [841, 675] on button "Delete" at bounding box center [905, 678] width 167 height 30
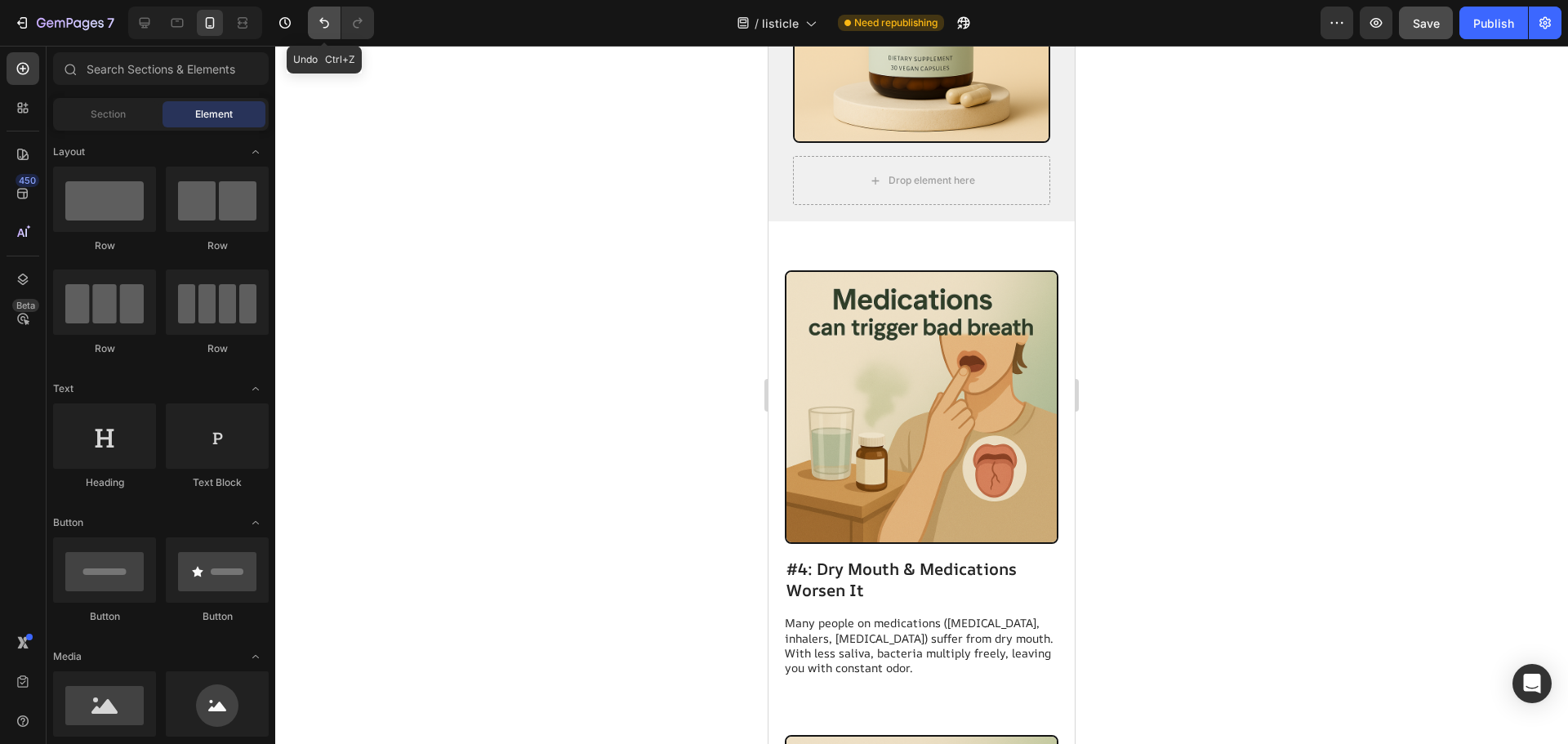
click at [313, 23] on button "Undo/Redo" at bounding box center [324, 22] width 33 height 33
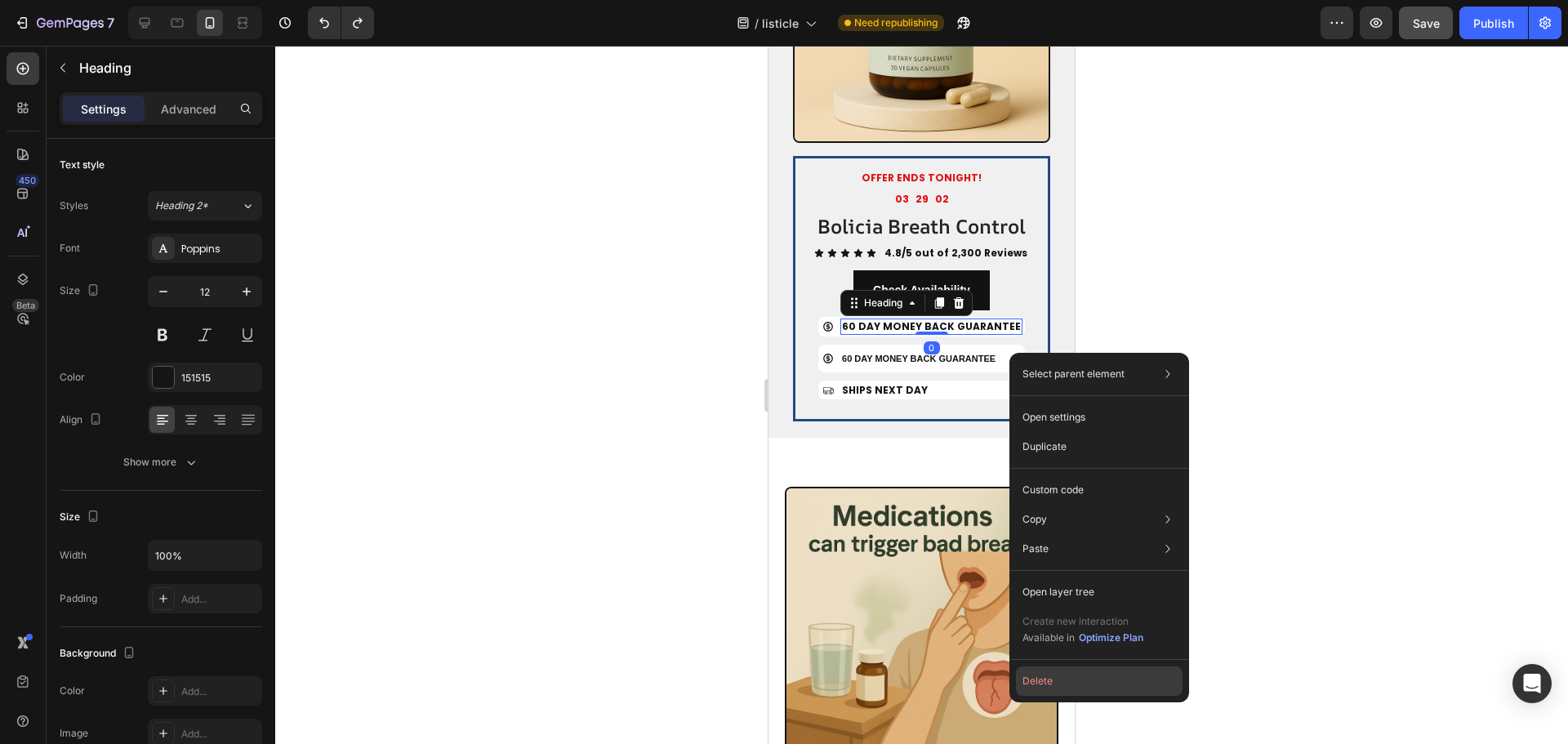
click at [1049, 682] on button "Delete" at bounding box center [1099, 682] width 167 height 30
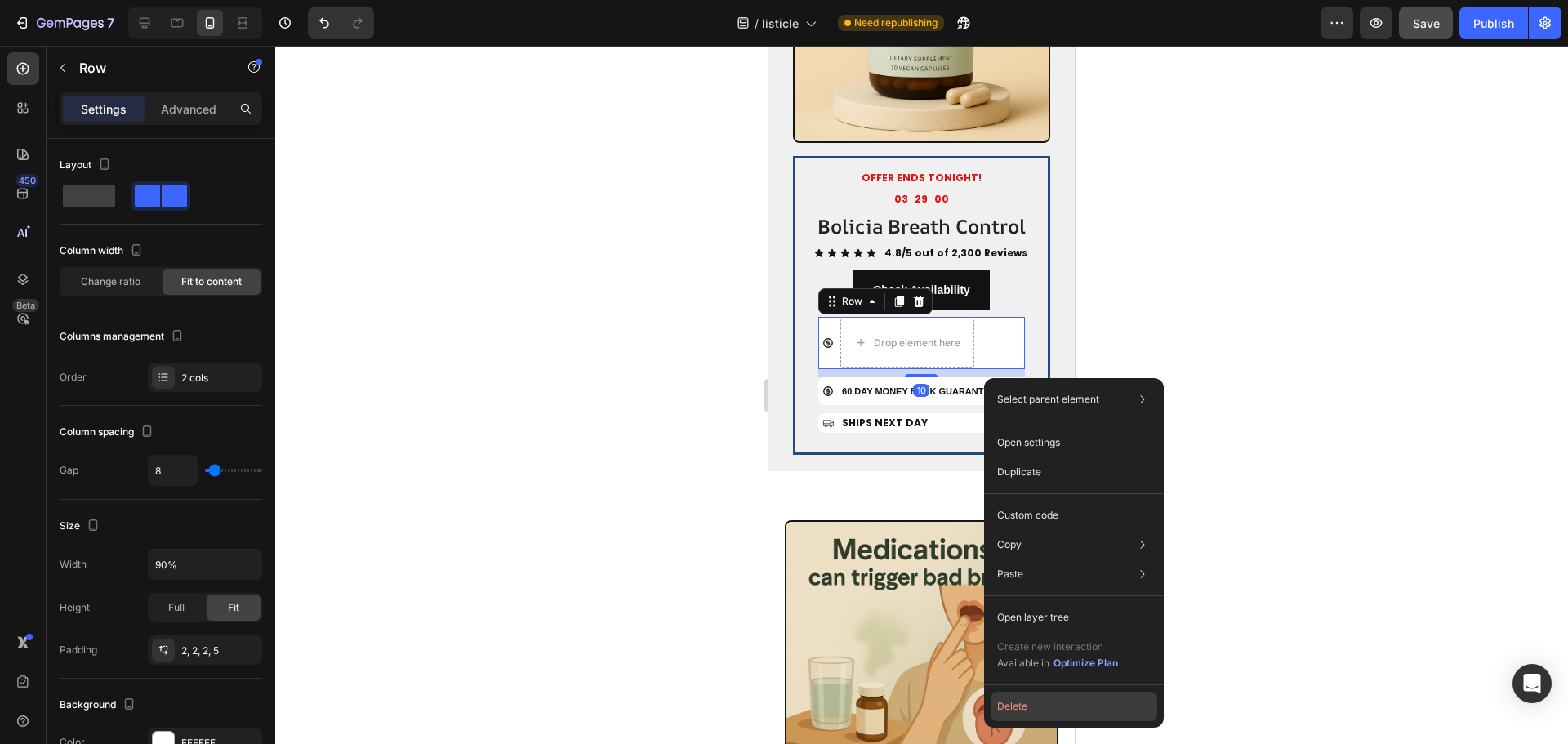
drag, startPoint x: 1036, startPoint y: 710, endPoint x: 268, endPoint y: 660, distance: 769.6
click at [1036, 710] on button "Delete" at bounding box center [1073, 707] width 167 height 30
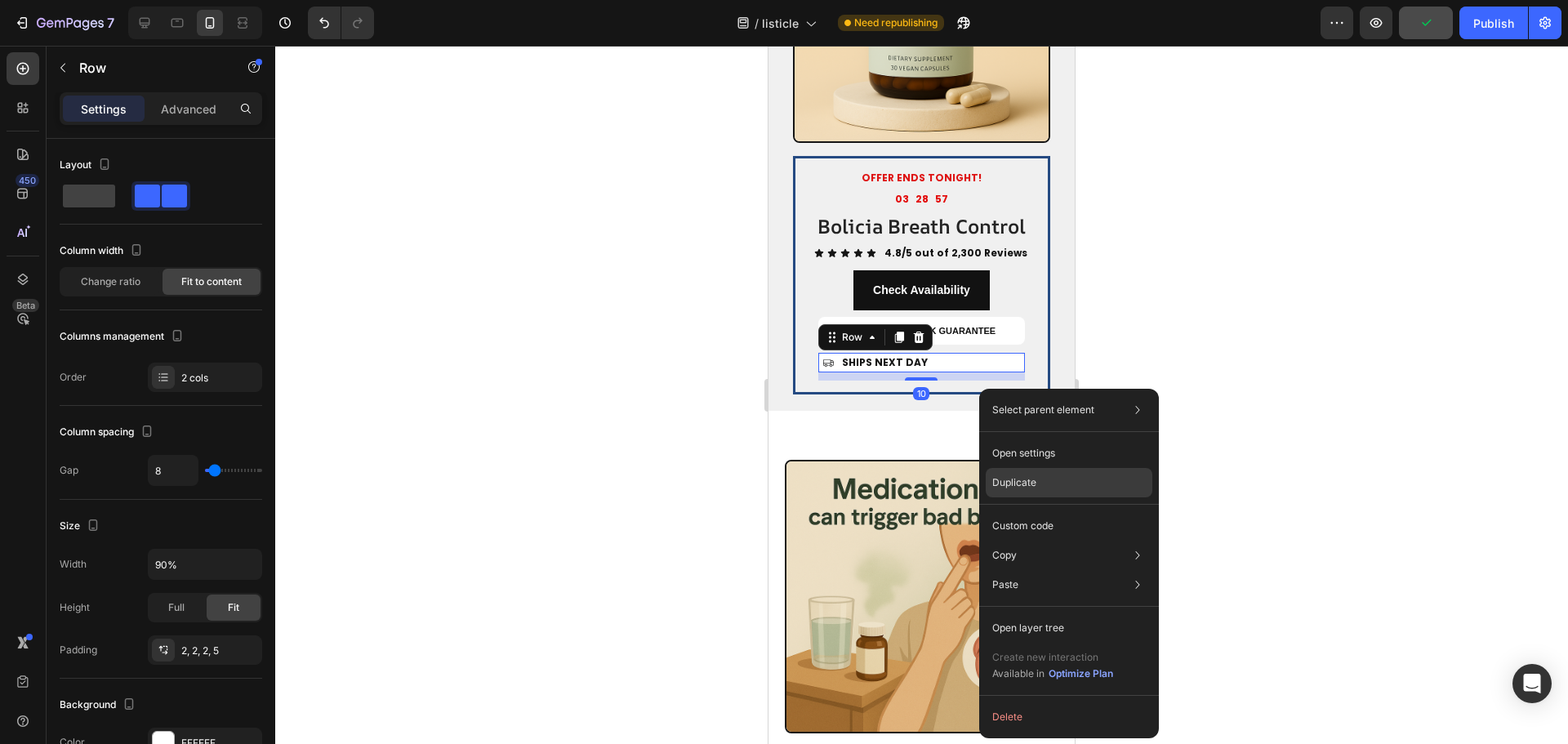
click at [1022, 483] on p "Duplicate" at bounding box center [1013, 483] width 44 height 15
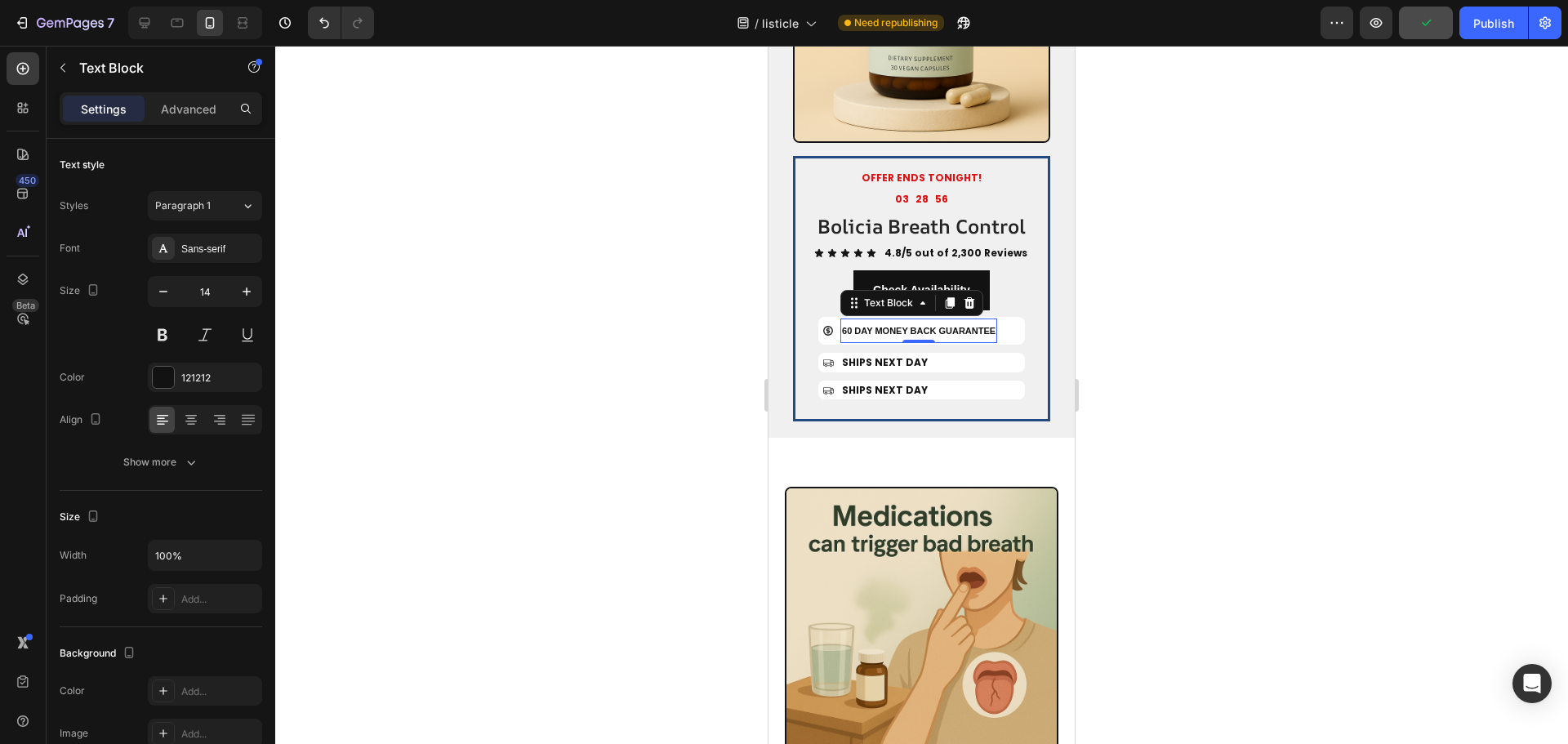
click at [975, 342] on p "60 DAY MONEY BACK GUARANTEE" at bounding box center [918, 331] width 154 height 21
drag, startPoint x: 891, startPoint y: 388, endPoint x: 882, endPoint y: 401, distance: 15.8
click at [891, 370] on span "SHIPS NEXT DAY" at bounding box center [885, 362] width 86 height 14
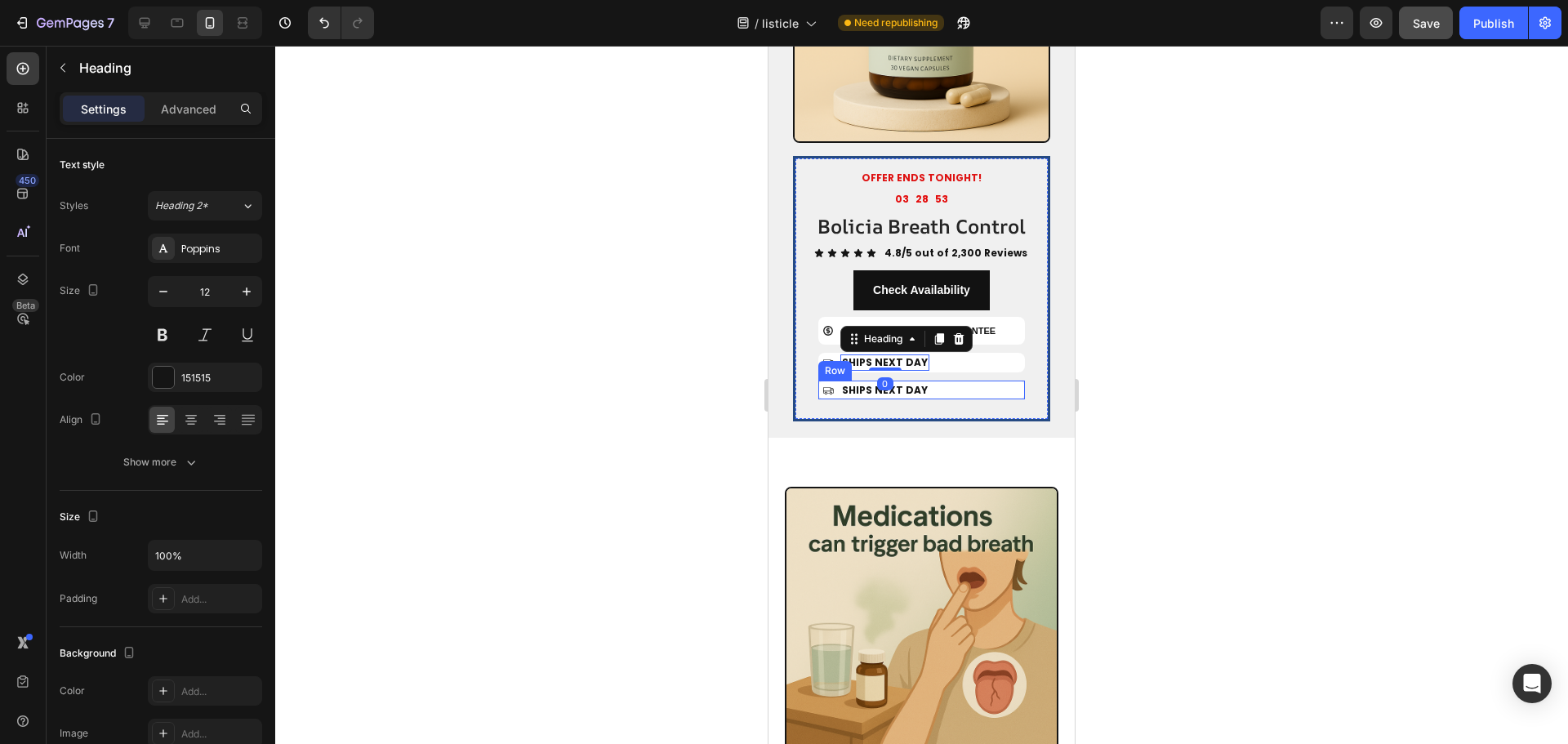
click at [919, 397] on span "SHIPS NEXT DAY" at bounding box center [885, 390] width 86 height 14
click at [953, 400] on div "Icon SHIPS NEXT DAY Heading 0 Row" at bounding box center [921, 390] width 207 height 20
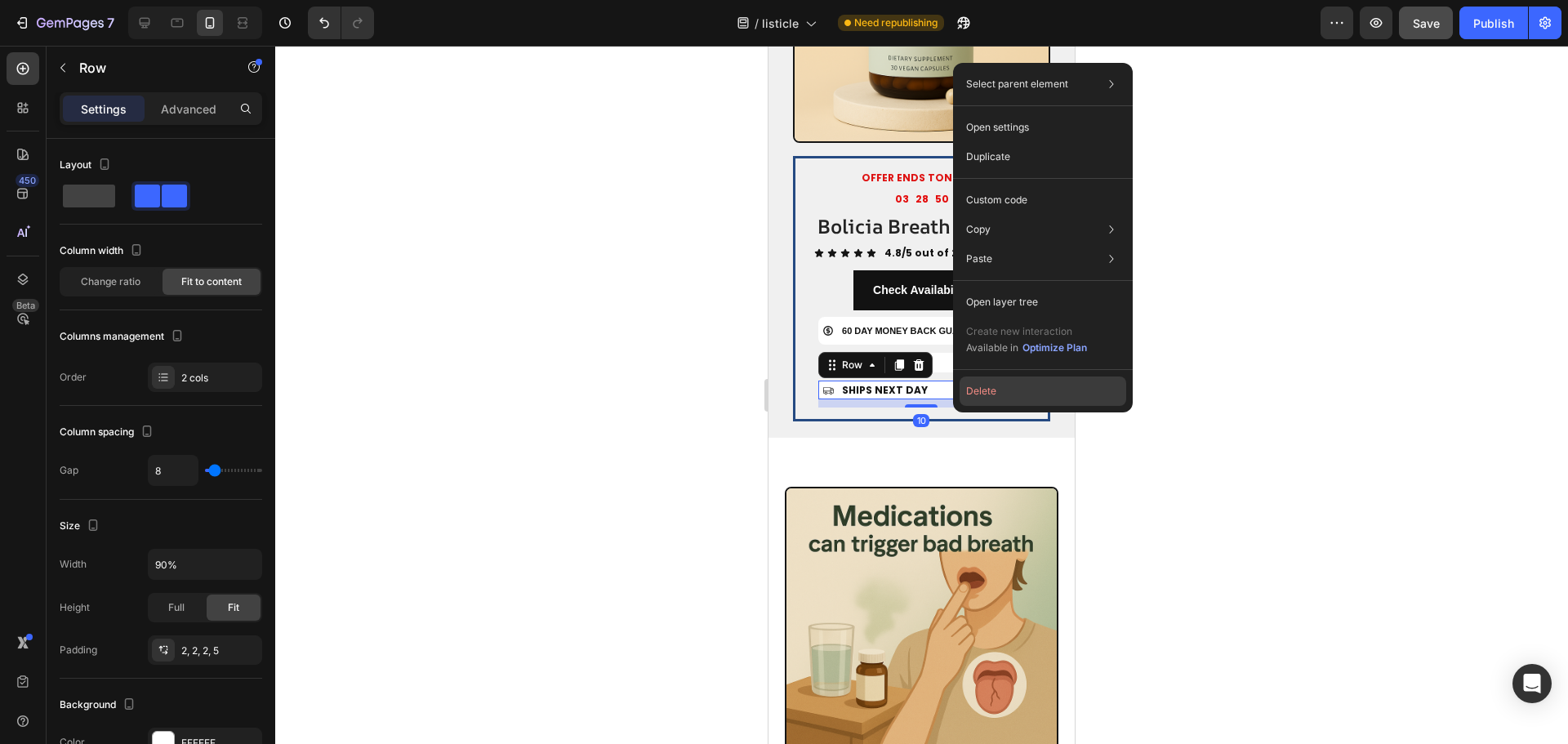
drag, startPoint x: 1012, startPoint y: 404, endPoint x: 235, endPoint y: 358, distance: 778.4
click at [1012, 404] on button "Delete" at bounding box center [1042, 391] width 167 height 30
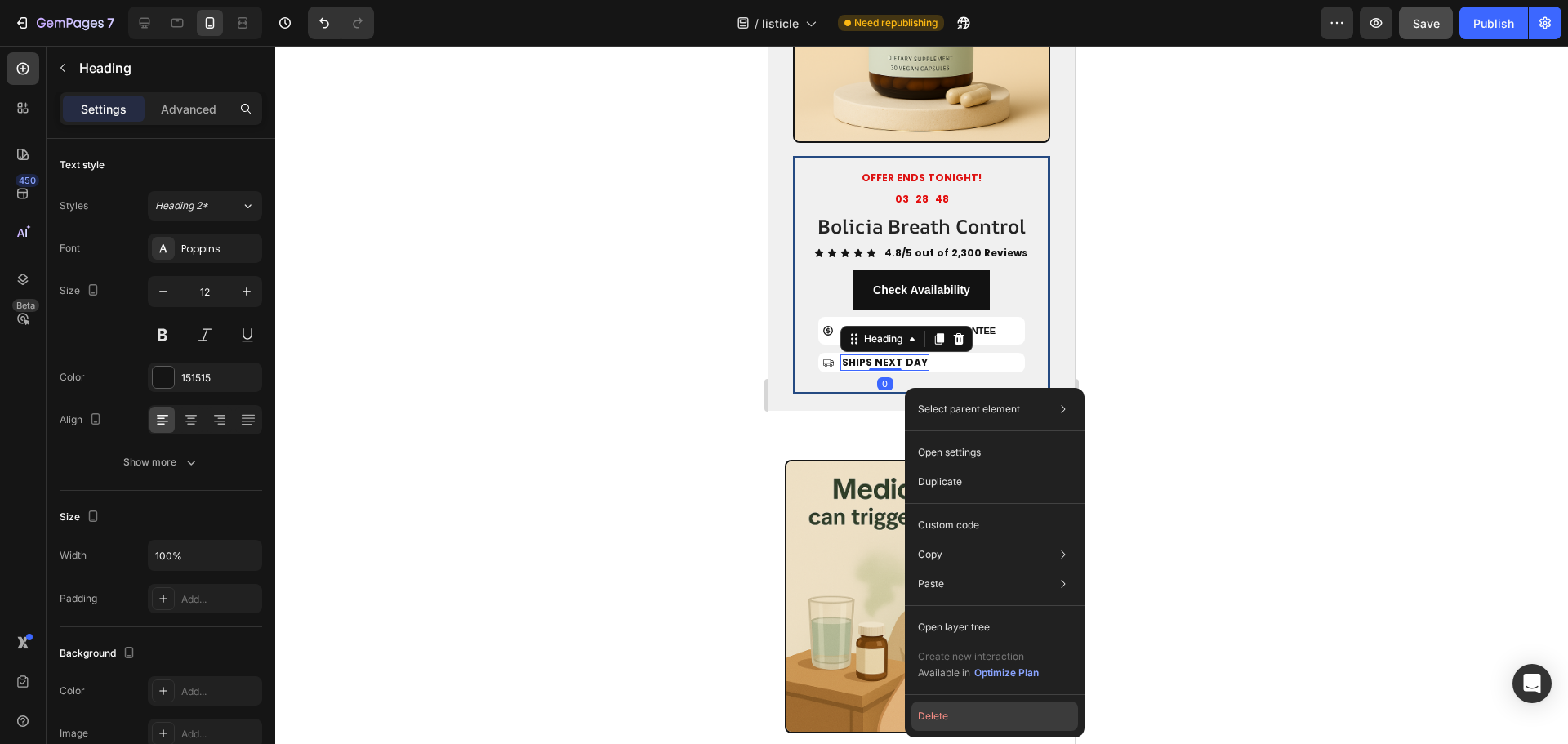
drag, startPoint x: 949, startPoint y: 710, endPoint x: 181, endPoint y: 665, distance: 769.3
click at [949, 710] on button "Delete" at bounding box center [994, 717] width 167 height 30
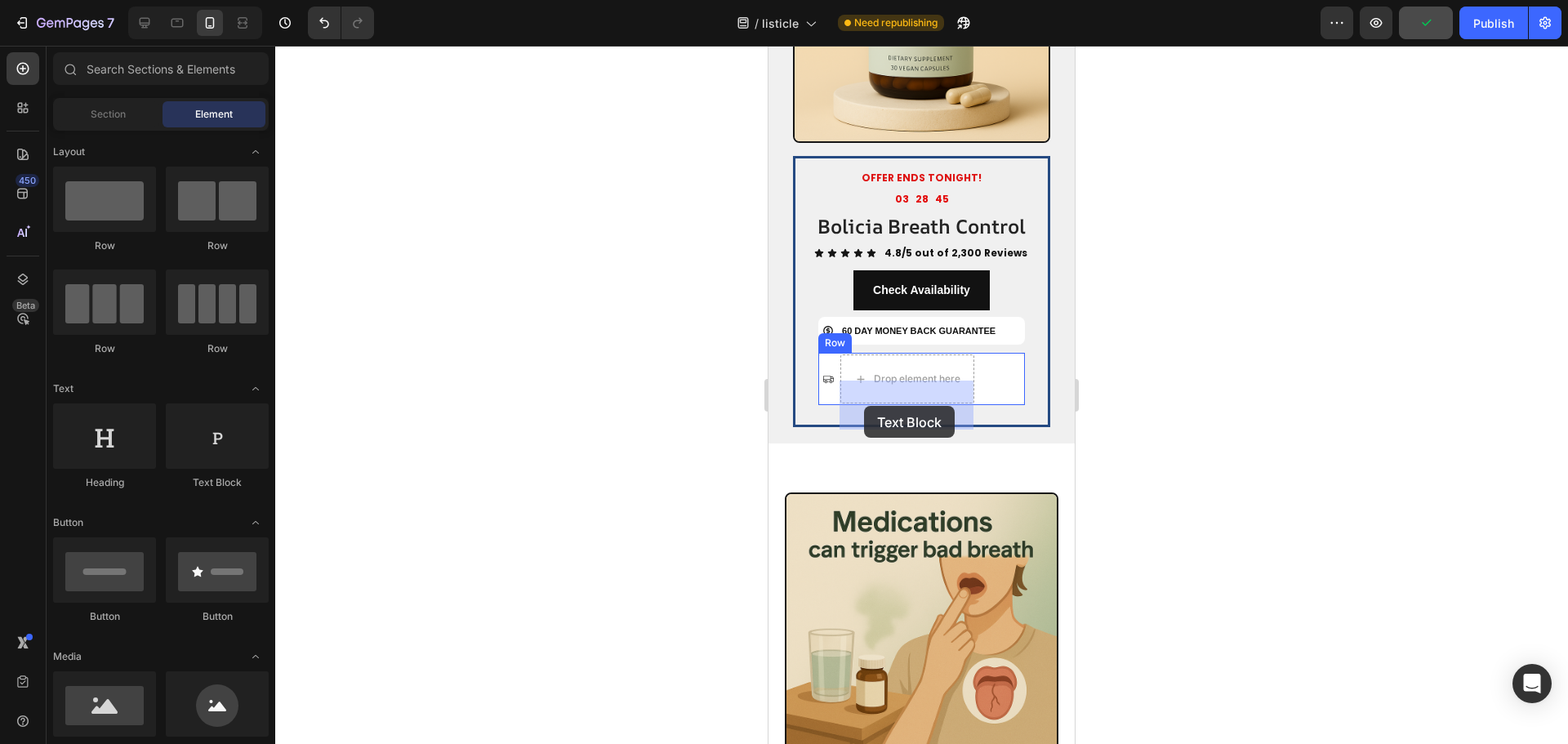
drag, startPoint x: 996, startPoint y: 471, endPoint x: 864, endPoint y: 406, distance: 147.1
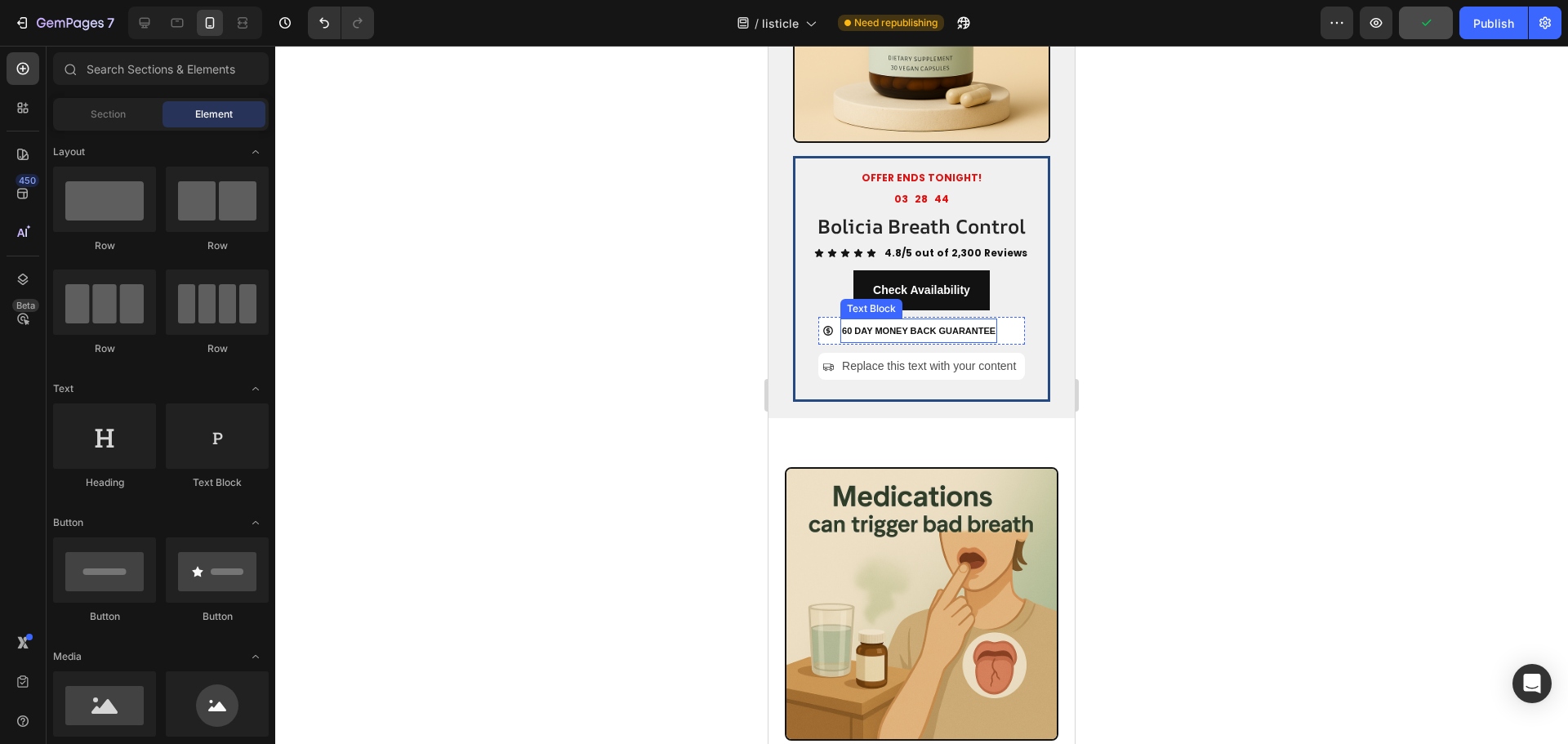
click at [979, 342] on p "60 DAY MONEY BACK GUARANTEE" at bounding box center [918, 331] width 154 height 21
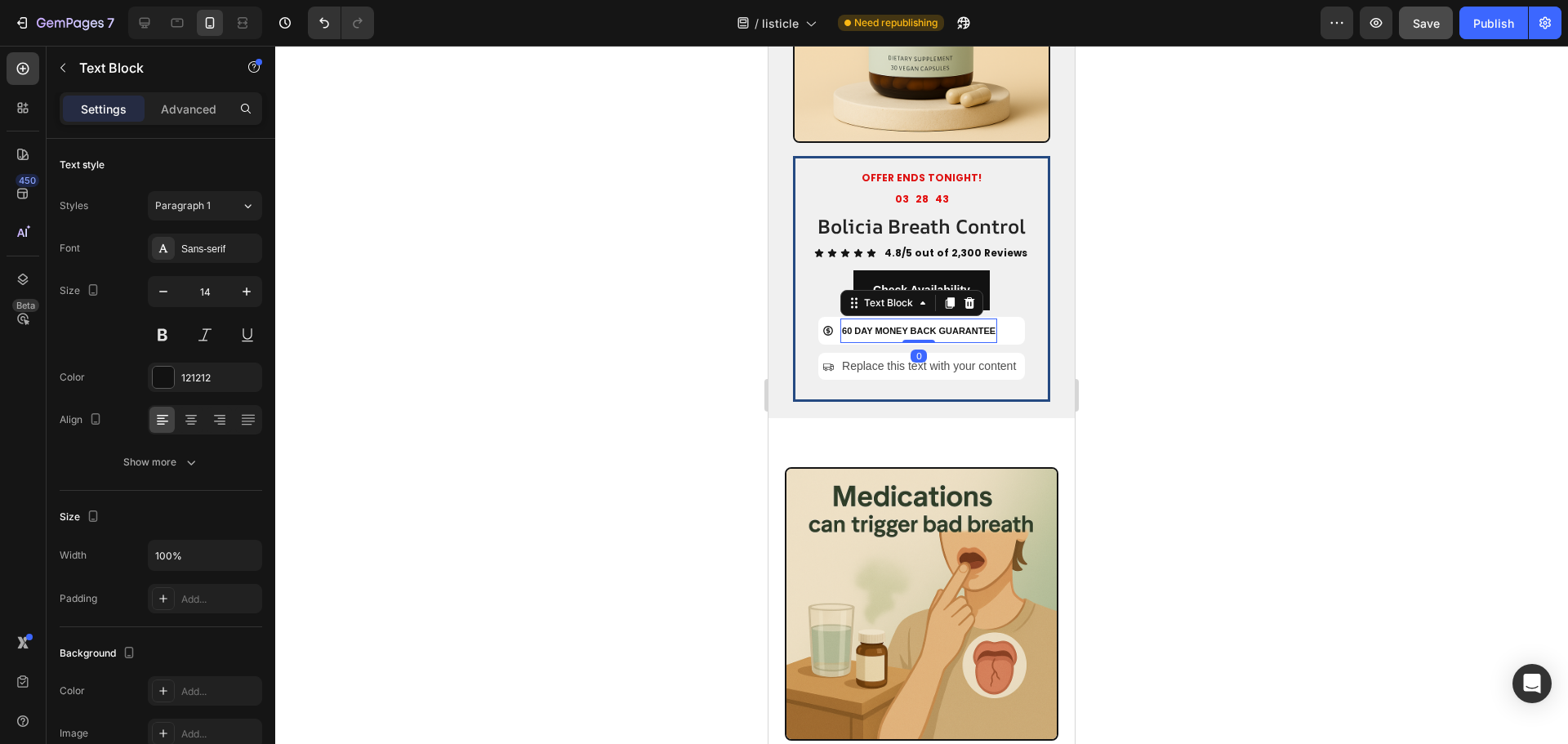
click at [979, 342] on p "60 DAY MONEY BACK GUARANTEE" at bounding box center [918, 331] width 154 height 21
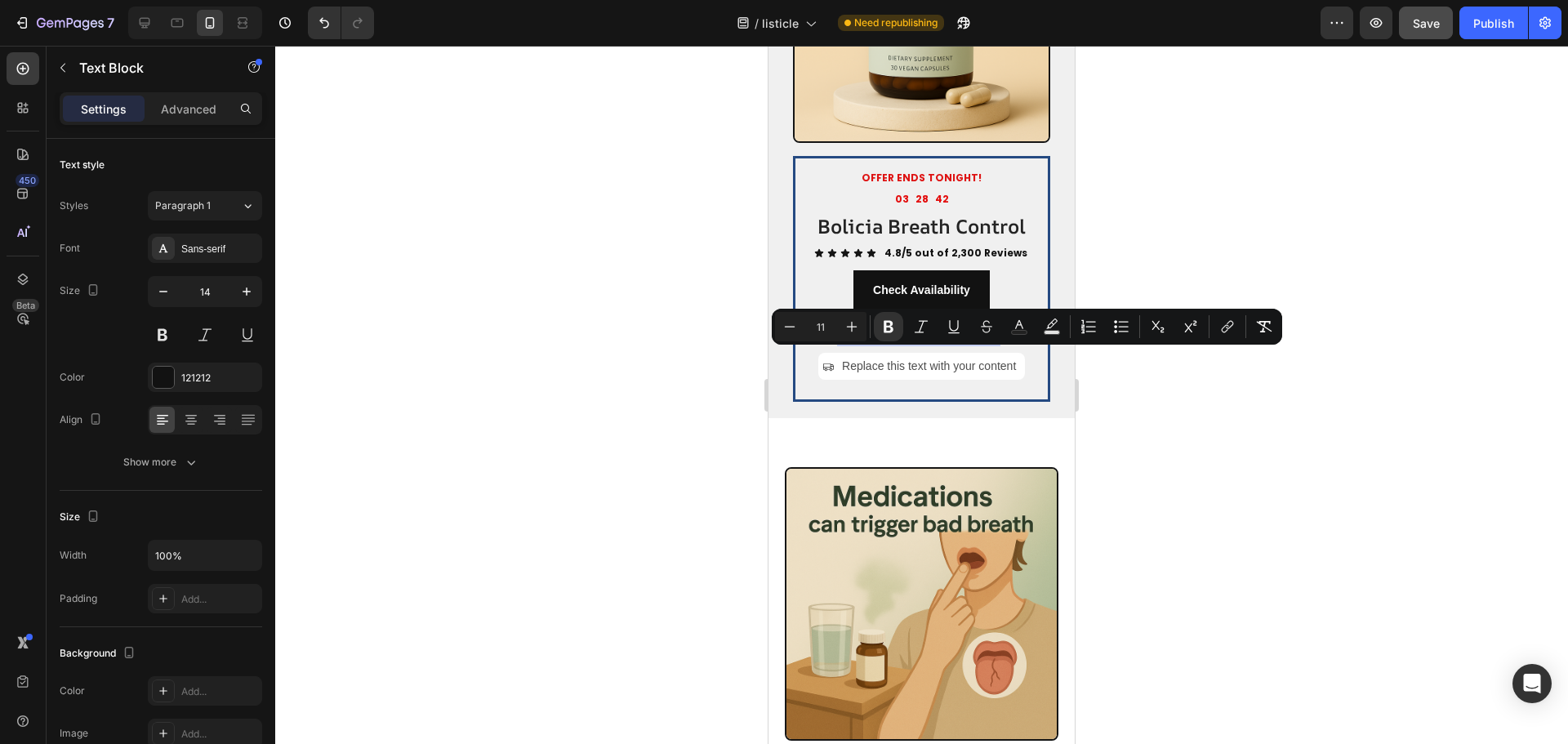
copy strong "60 DAY MONEY BACK GUARANTEE"
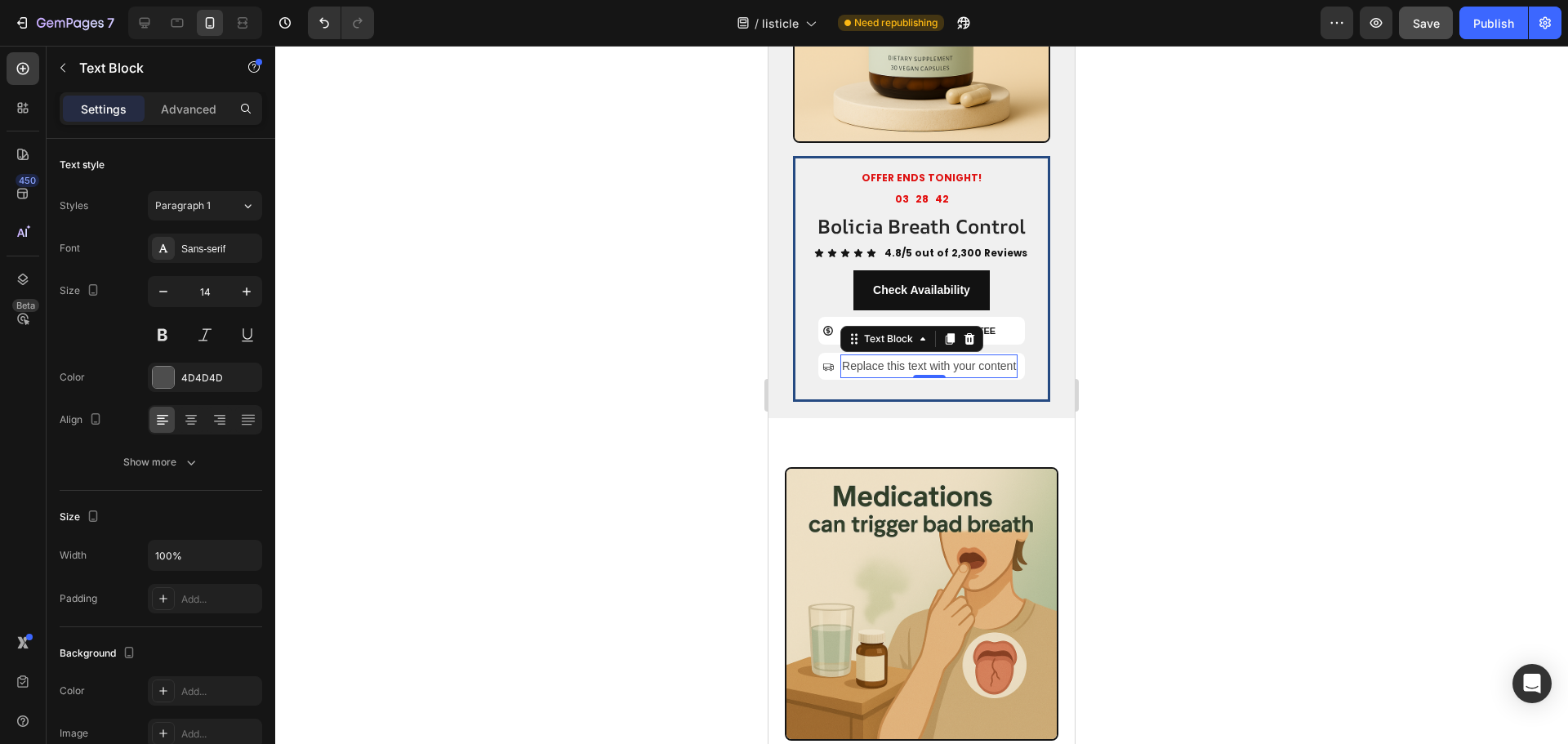
click at [898, 378] on div "Replace this text with your content" at bounding box center [929, 366] width 177 height 23
click at [898, 376] on p "Replace this text with your content" at bounding box center [929, 367] width 174 height 20
click at [892, 372] on strong "60 DAY MONEY BACK GUARANTEE" at bounding box center [918, 367] width 154 height 10
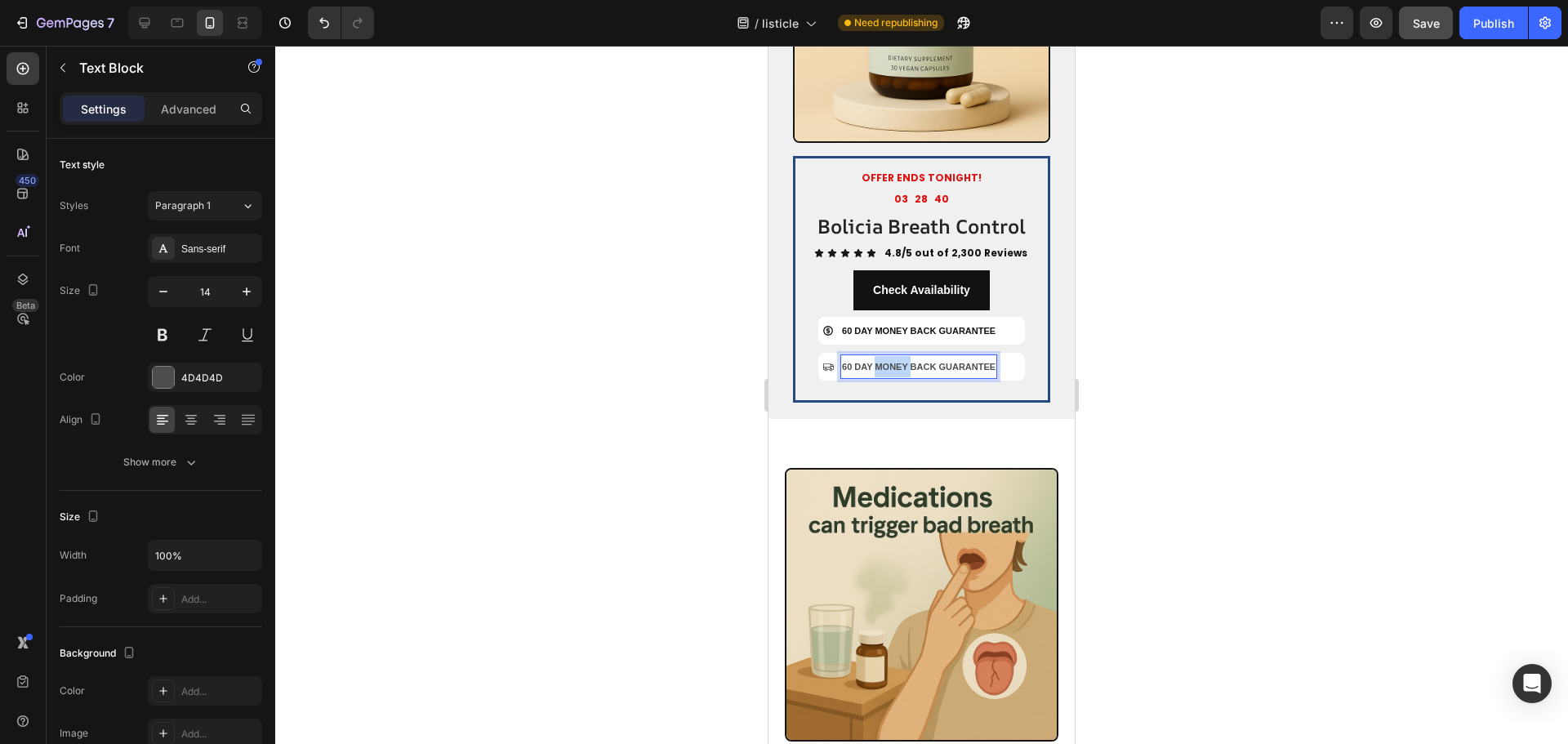
click at [892, 372] on strong "60 DAY MONEY BACK GUARANTEE" at bounding box center [918, 367] width 154 height 10
click at [897, 377] on p "Ships Next Day" at bounding box center [875, 367] width 65 height 21
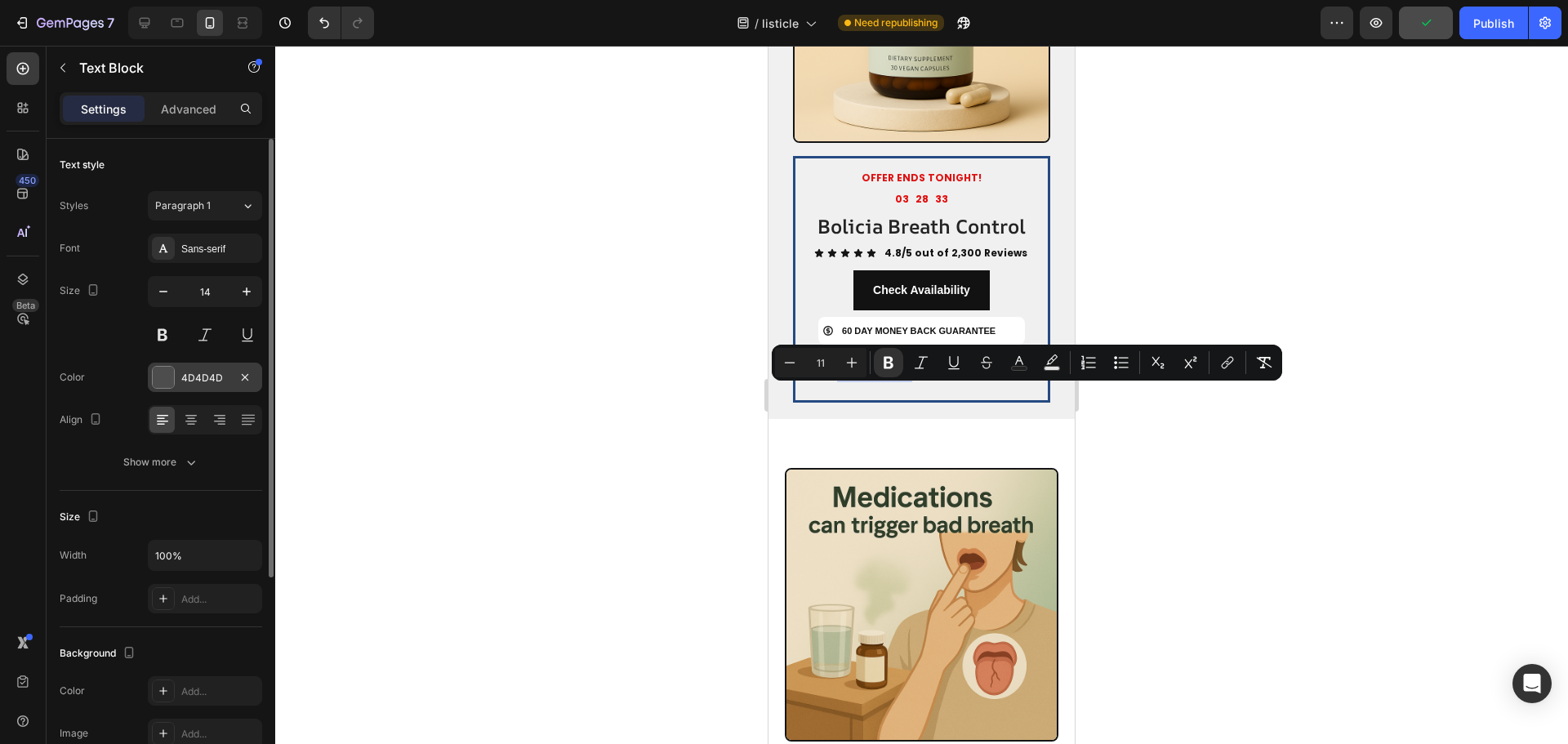
click at [185, 365] on div "4D4D4D" at bounding box center [205, 378] width 114 height 30
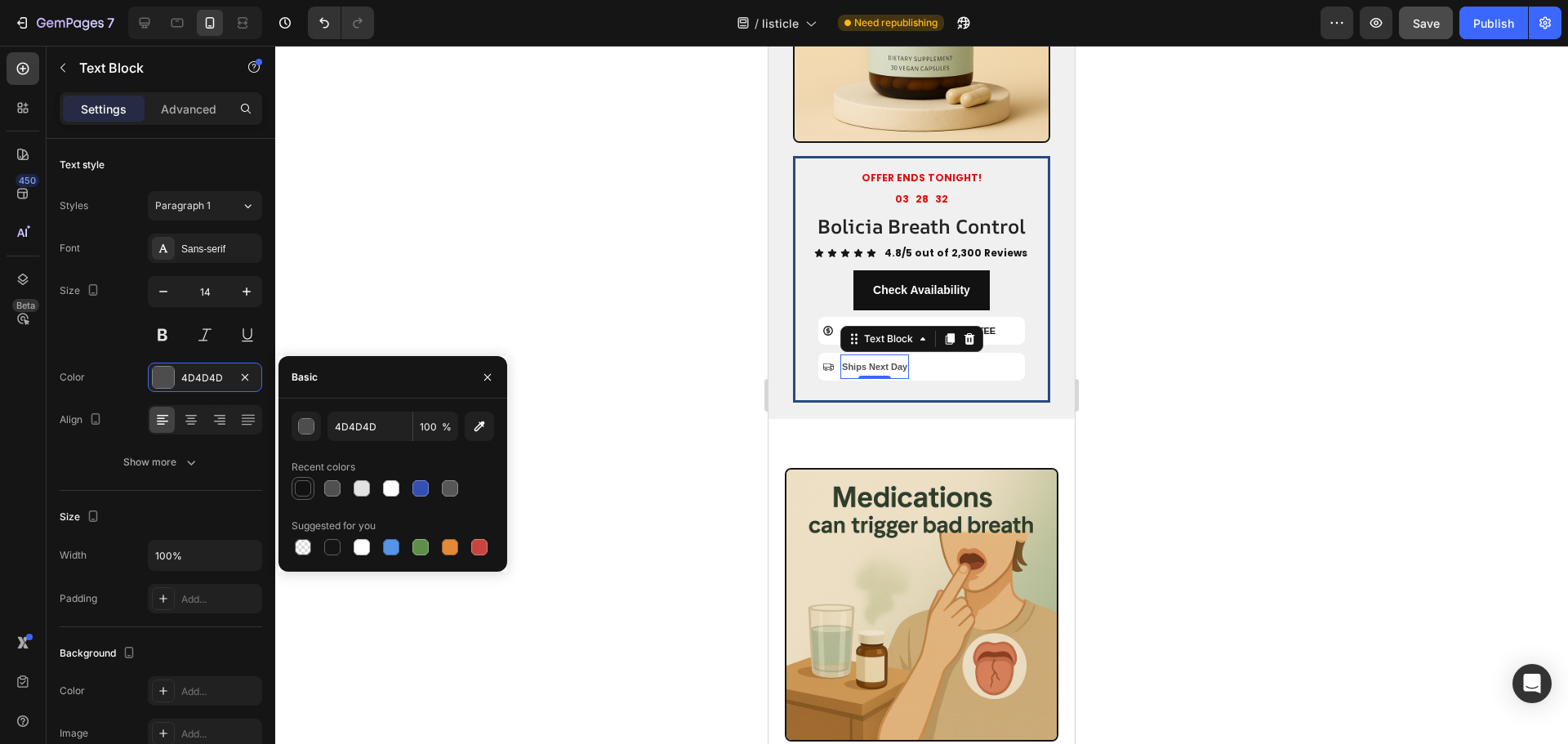
type input "121212"
click at [166, 336] on button at bounding box center [163, 335] width 30 height 30
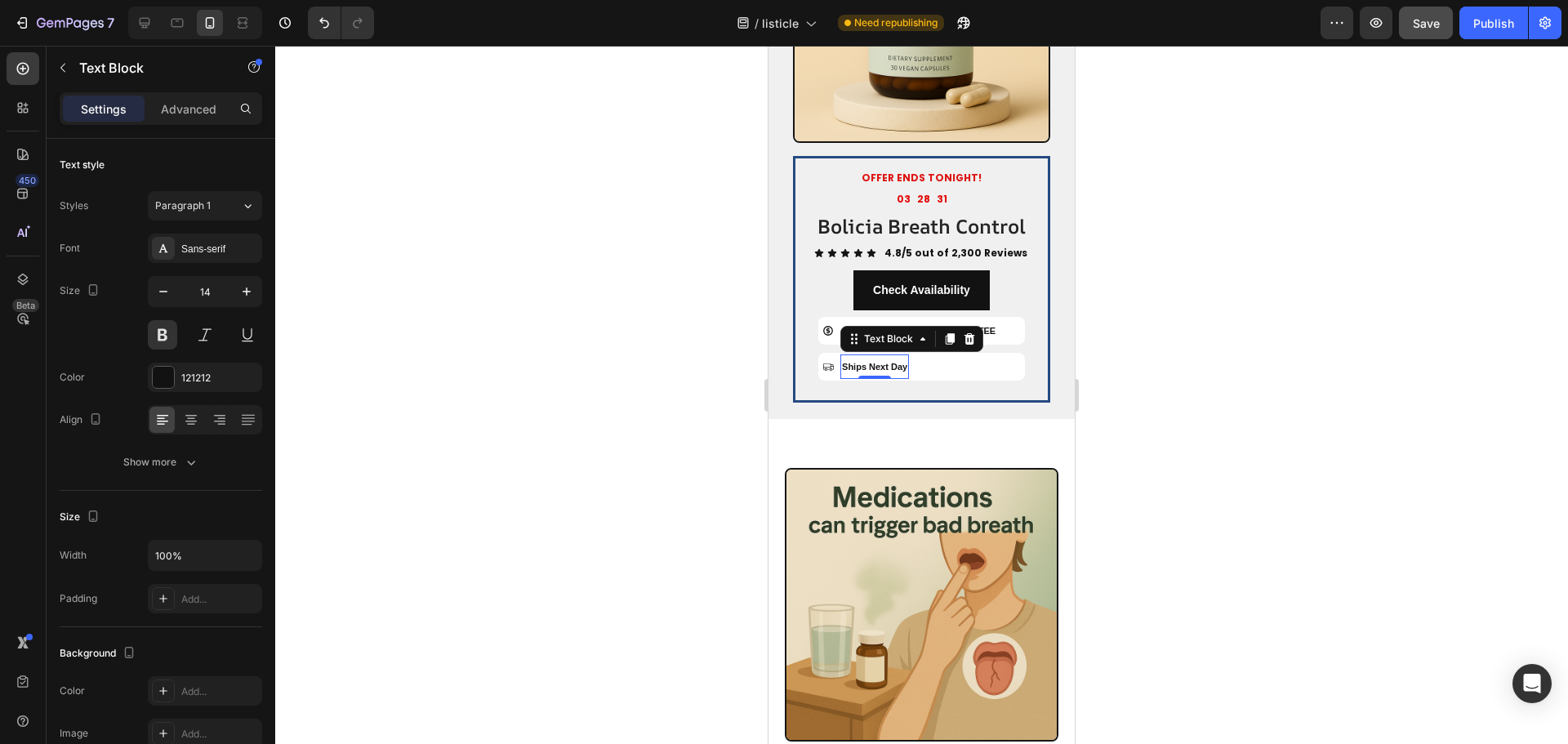
click at [566, 357] on div at bounding box center [921, 395] width 1293 height 698
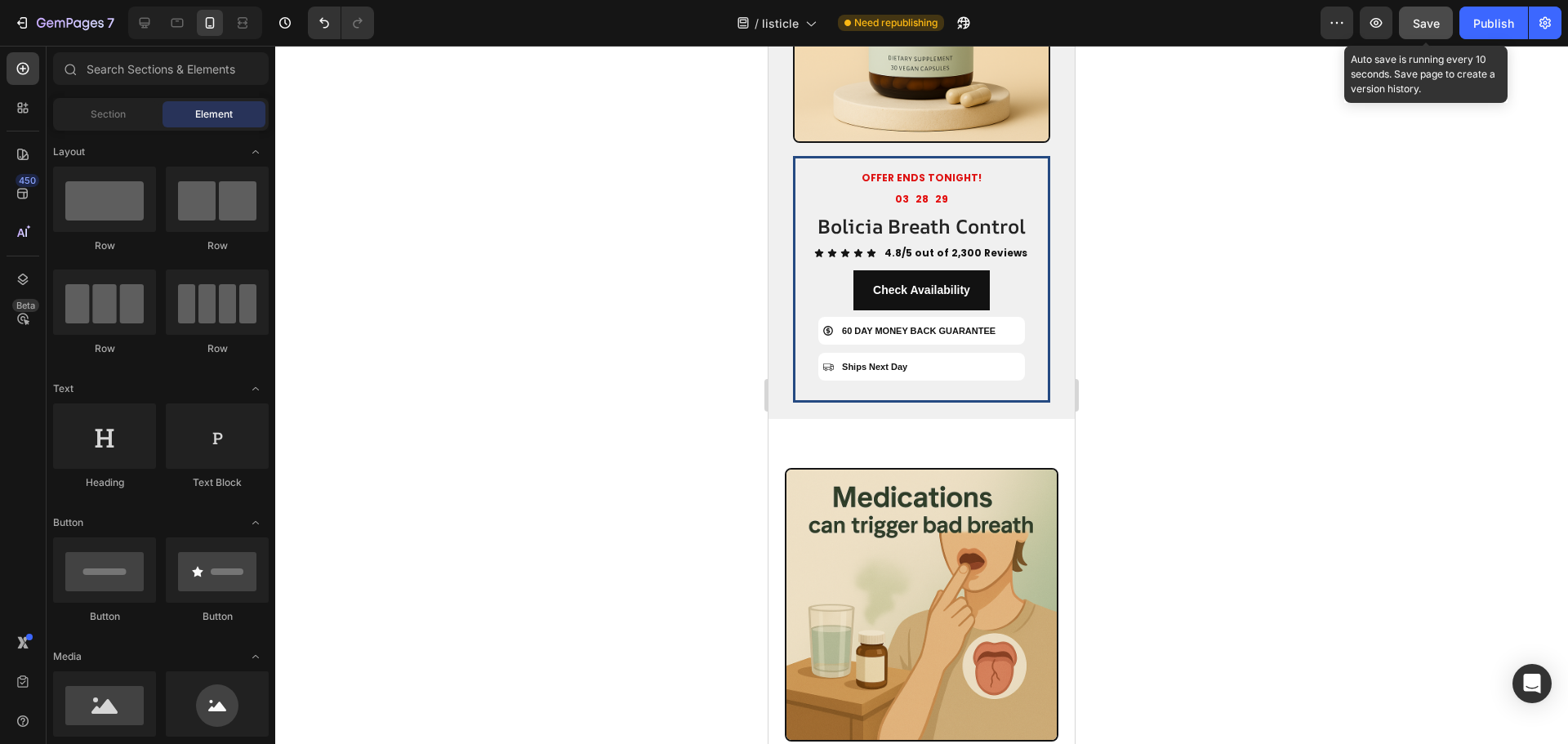
click at [1427, 22] on span "Save" at bounding box center [1426, 23] width 27 height 14
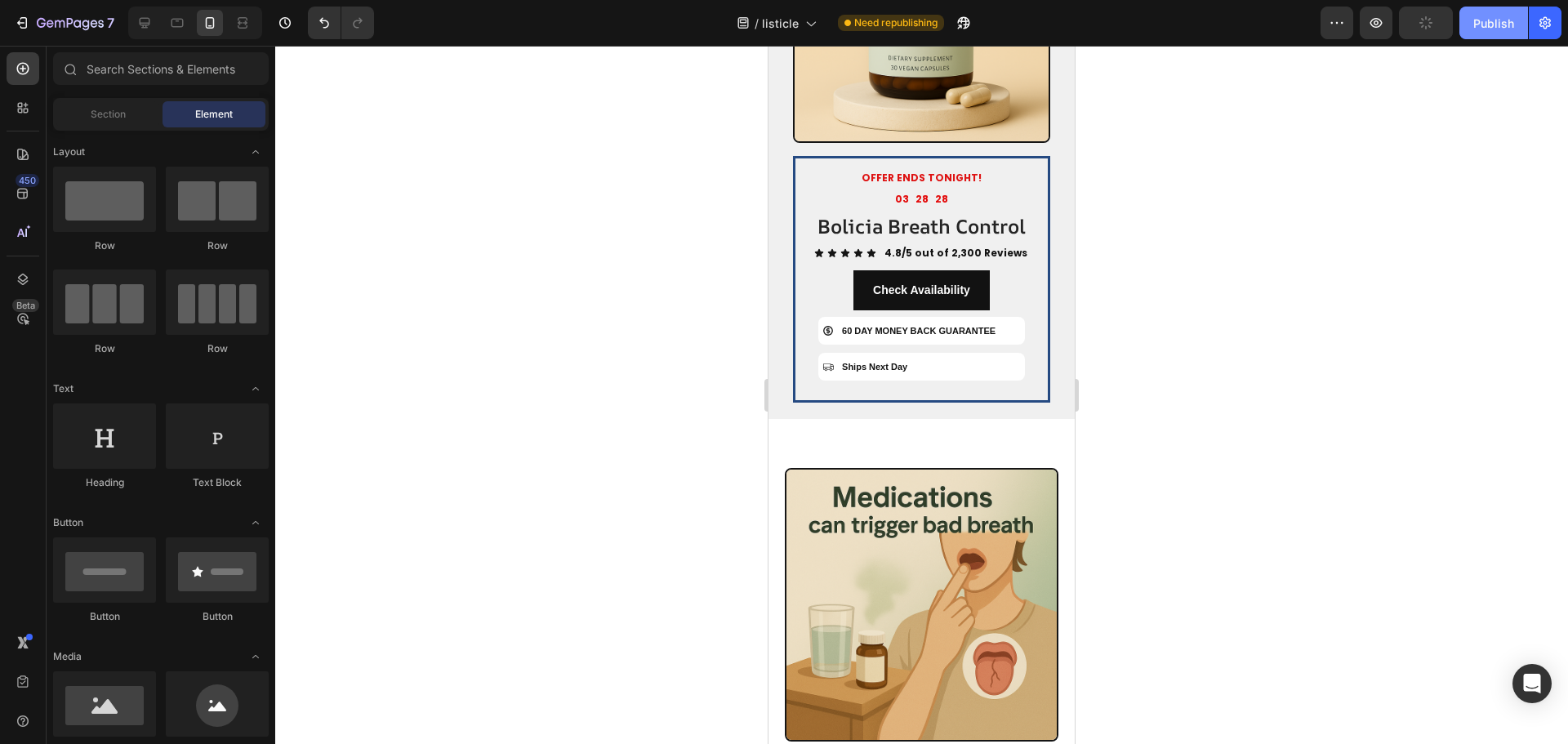
click at [1502, 22] on div "Publish" at bounding box center [1494, 23] width 41 height 17
click at [623, 409] on div at bounding box center [921, 395] width 1293 height 698
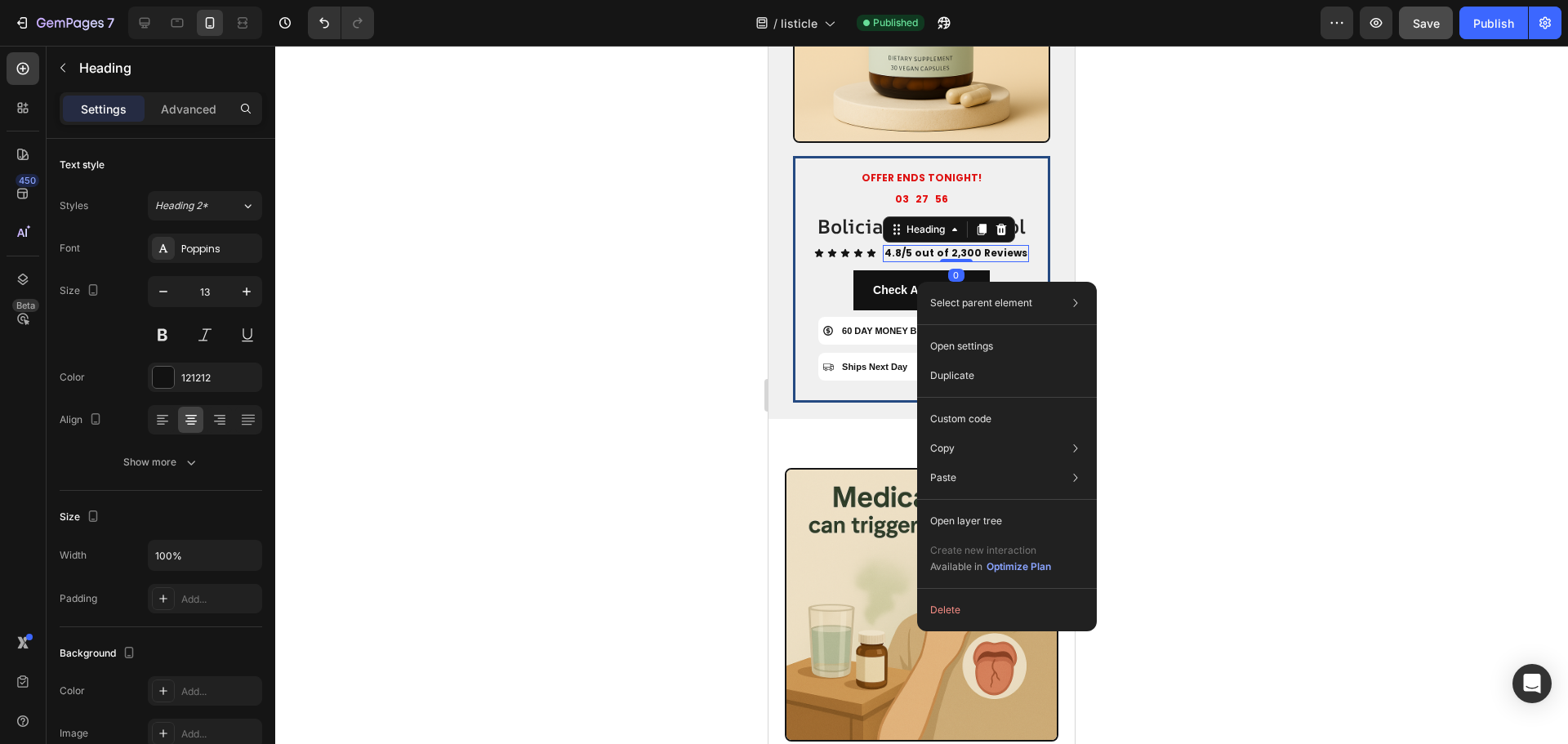
click at [716, 327] on div at bounding box center [921, 395] width 1293 height 698
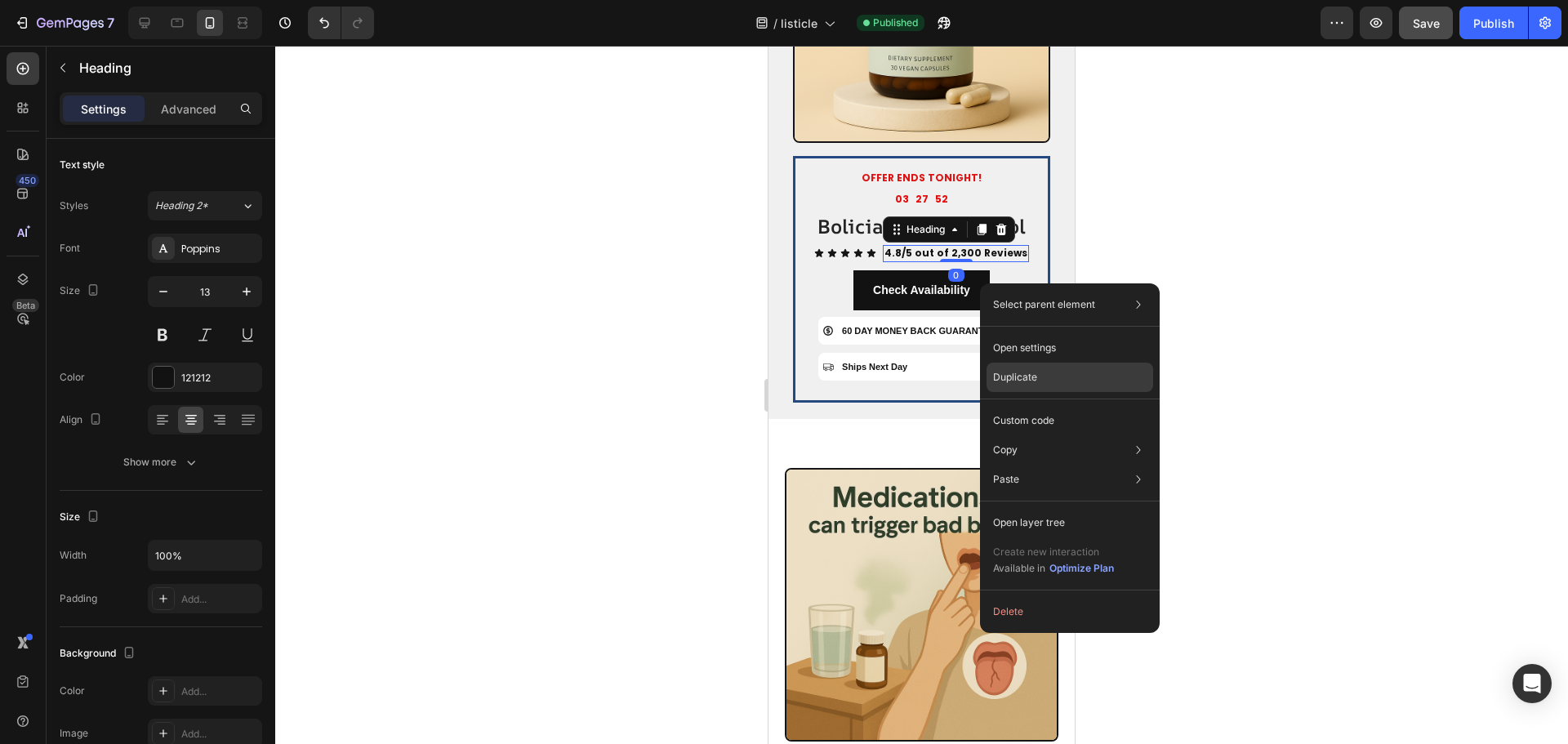
drag, startPoint x: 1023, startPoint y: 374, endPoint x: 241, endPoint y: 304, distance: 785.1
click at [1023, 374] on p "Duplicate" at bounding box center [1014, 377] width 44 height 15
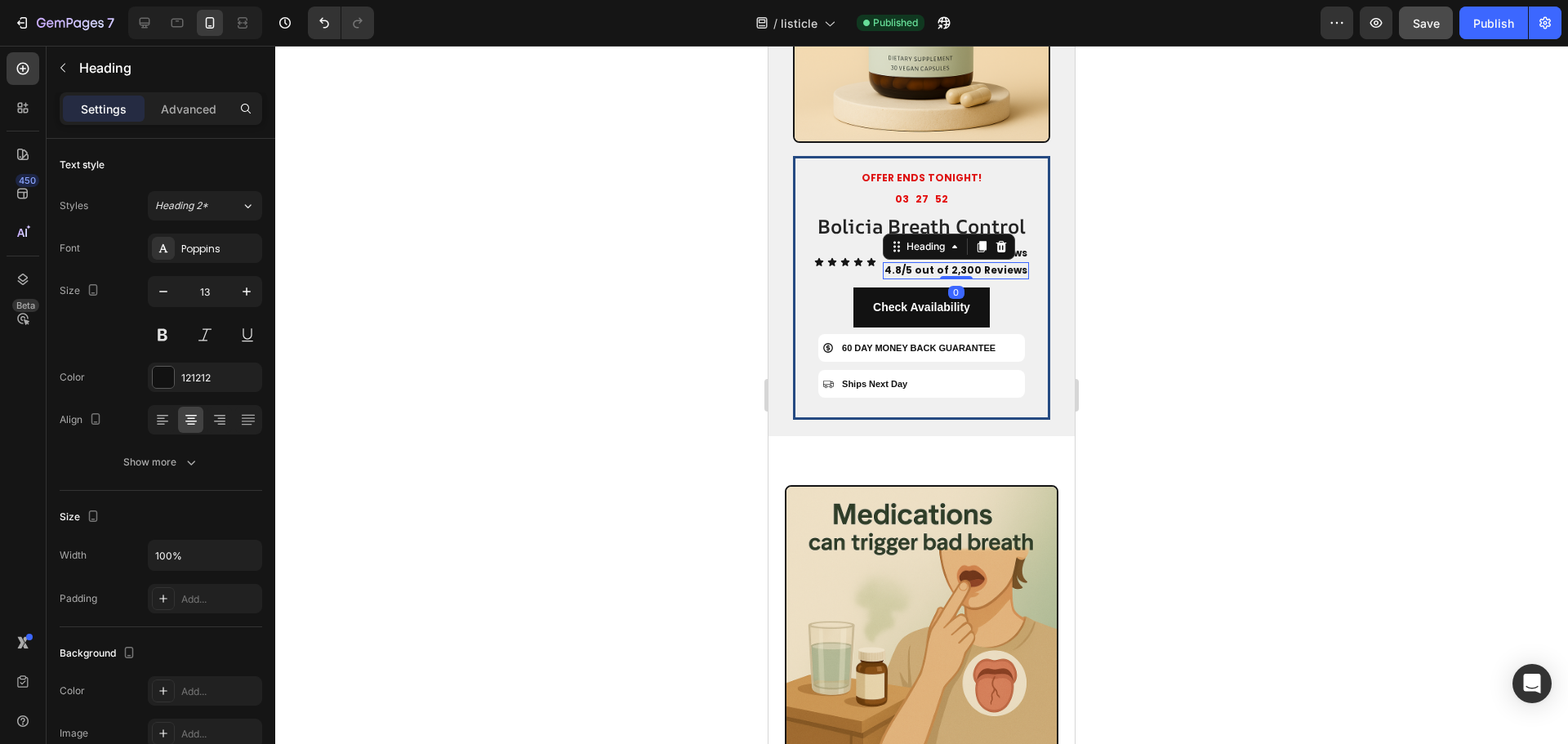
click at [501, 321] on div at bounding box center [921, 395] width 1293 height 698
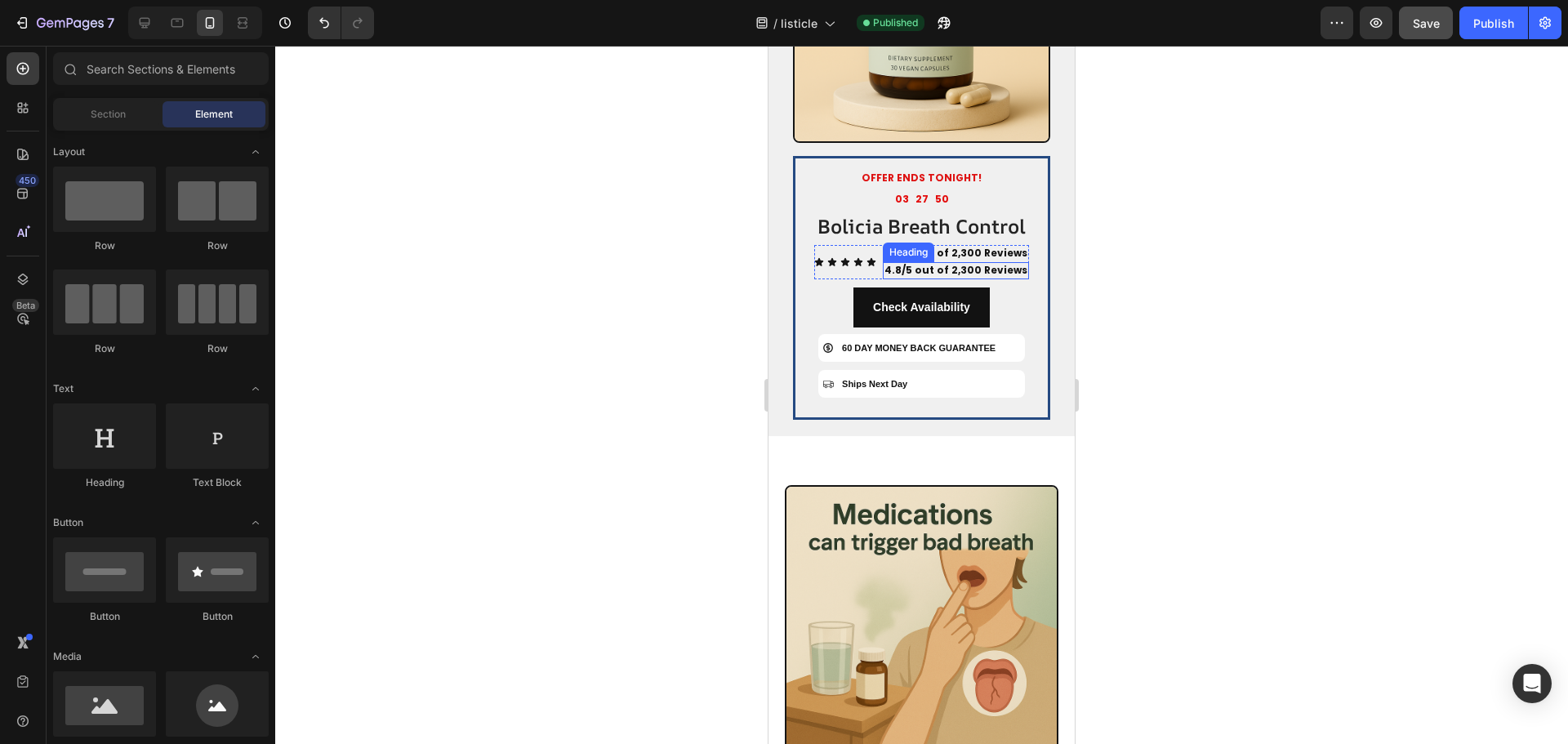
click at [927, 277] on strong "4.8/5 out of 2,300 Reviews" at bounding box center [956, 270] width 143 height 14
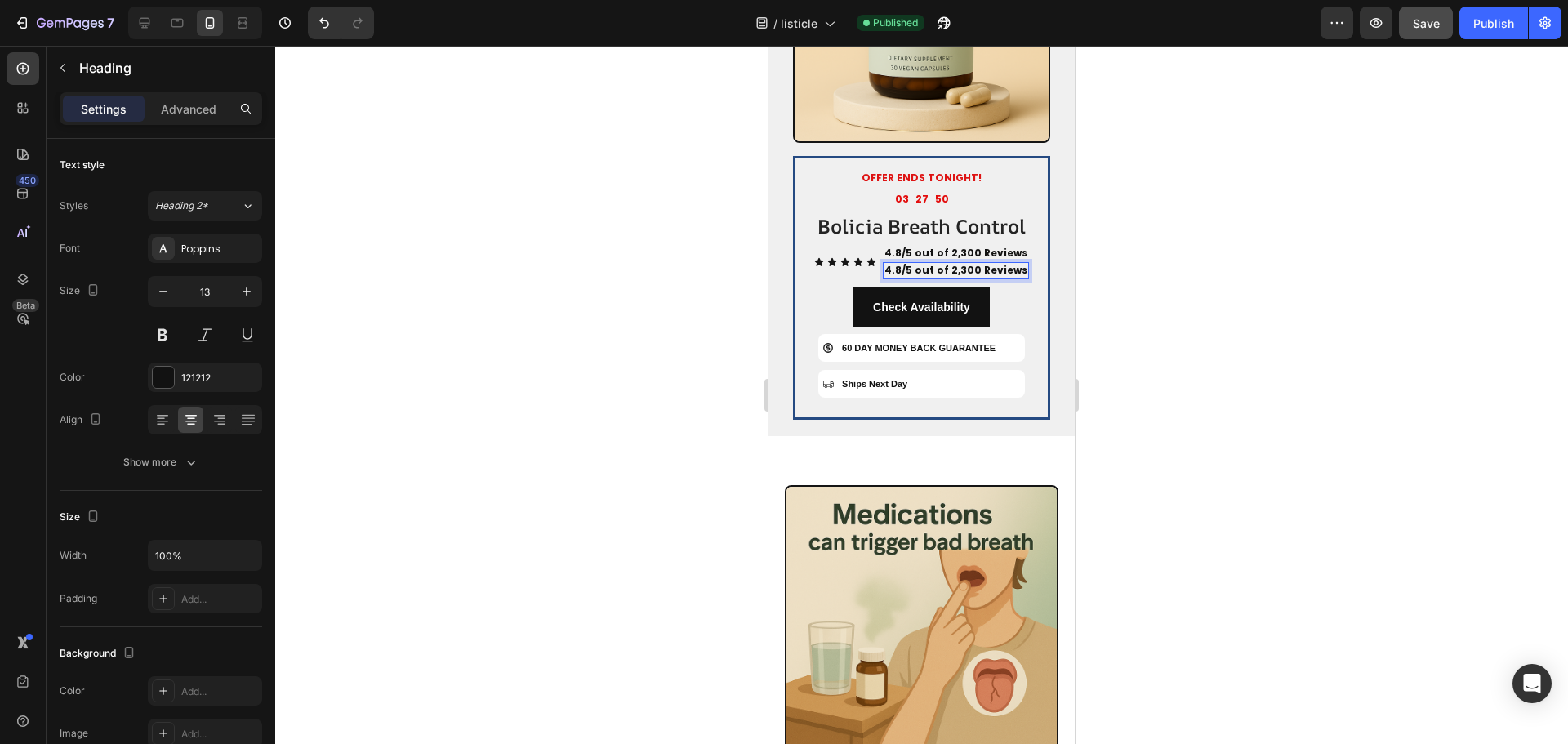
click at [927, 277] on strong "4.8/5 out of 2,300 Reviews" at bounding box center [956, 270] width 143 height 14
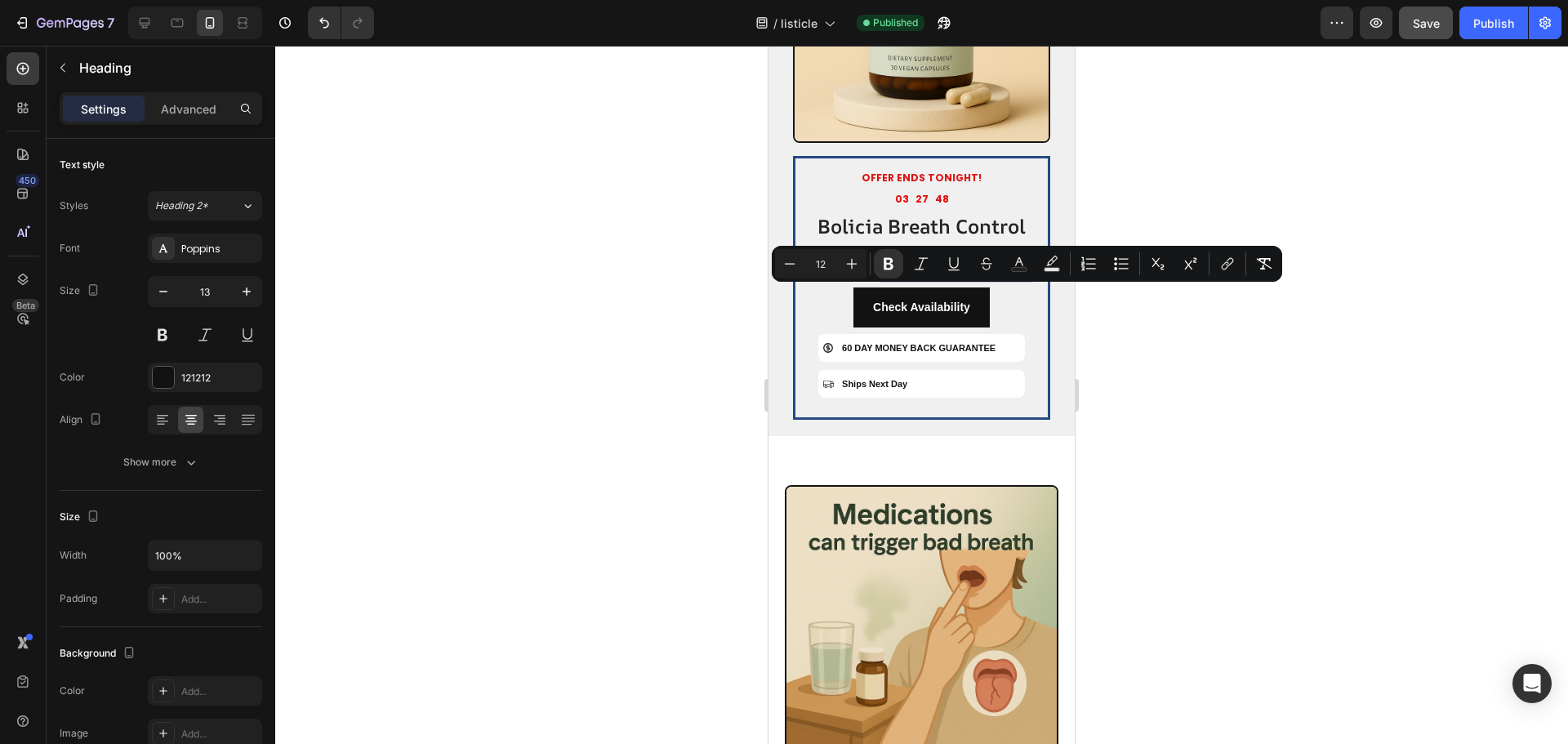
click at [1141, 337] on div at bounding box center [921, 395] width 1293 height 698
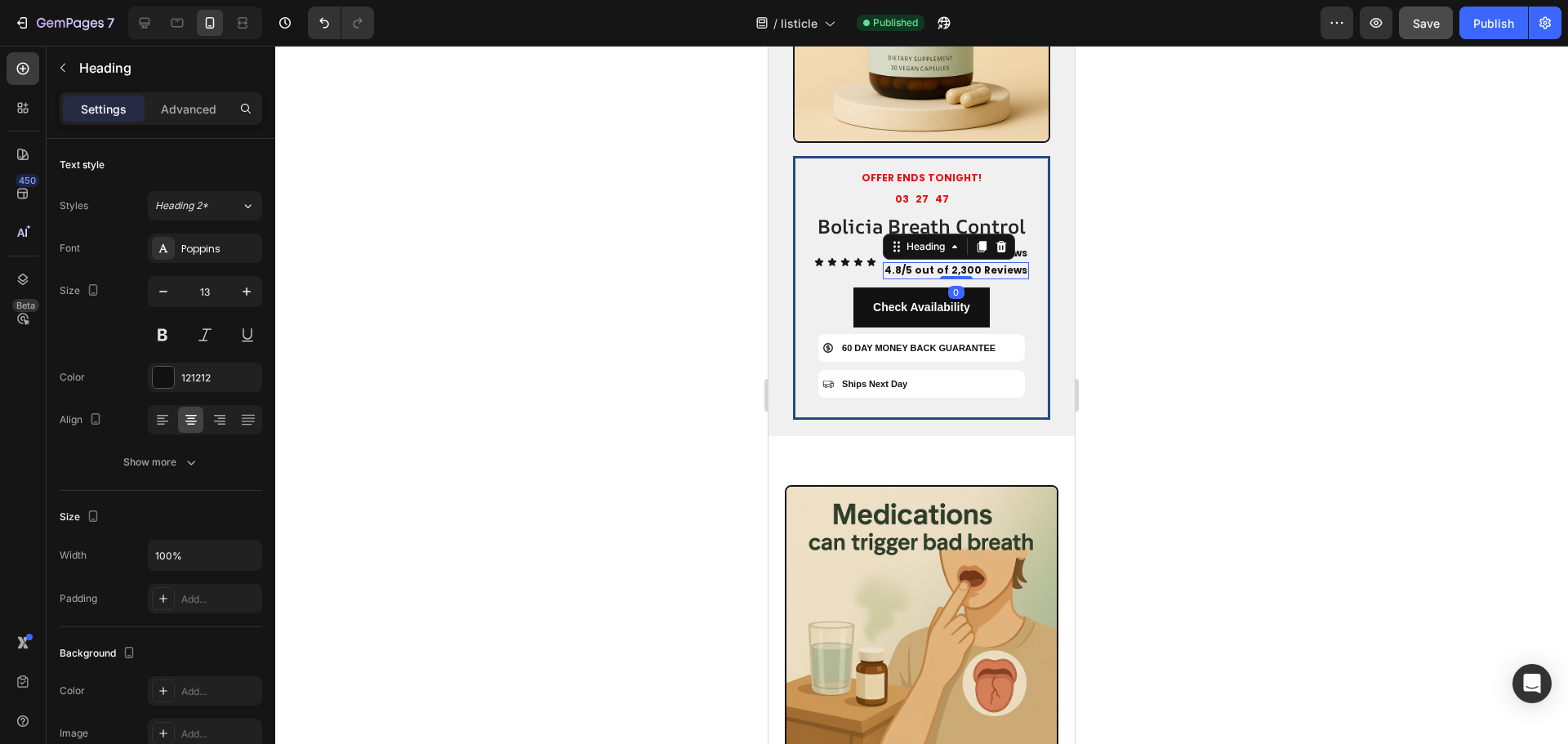
click at [982, 277] on strong "4.8/5 out of 2,300 Reviews" at bounding box center [956, 270] width 143 height 14
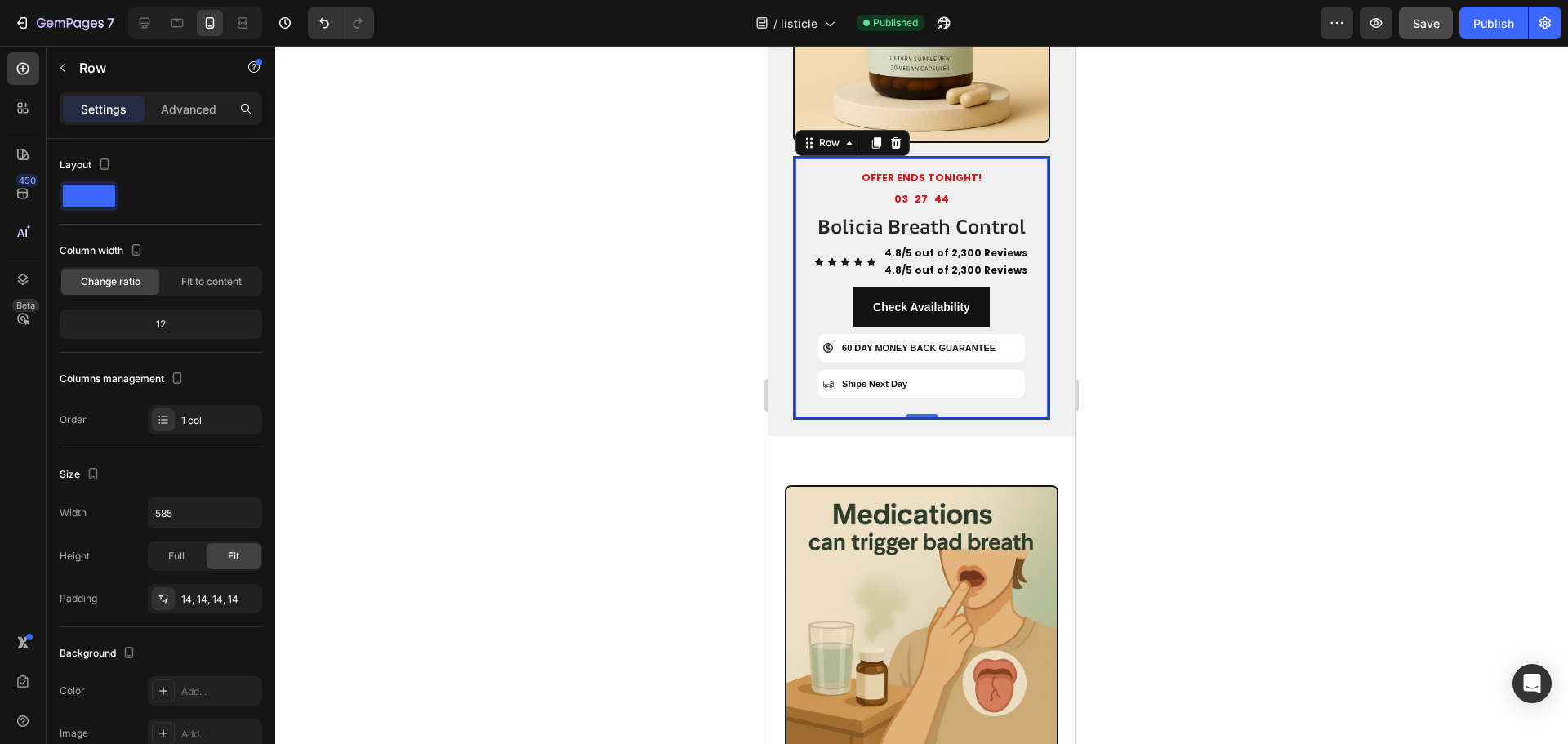
drag, startPoint x: 982, startPoint y: 300, endPoint x: 927, endPoint y: 301, distance: 55.0
click at [927, 304] on div "OFFER ENDS TONIGHT! Text Block 03 27 44 Countdown Timer Bolicia Breath Control …" at bounding box center [921, 289] width 230 height 237
click at [927, 277] on strong "4.8/5 out of 2,300 Reviews" at bounding box center [956, 270] width 143 height 14
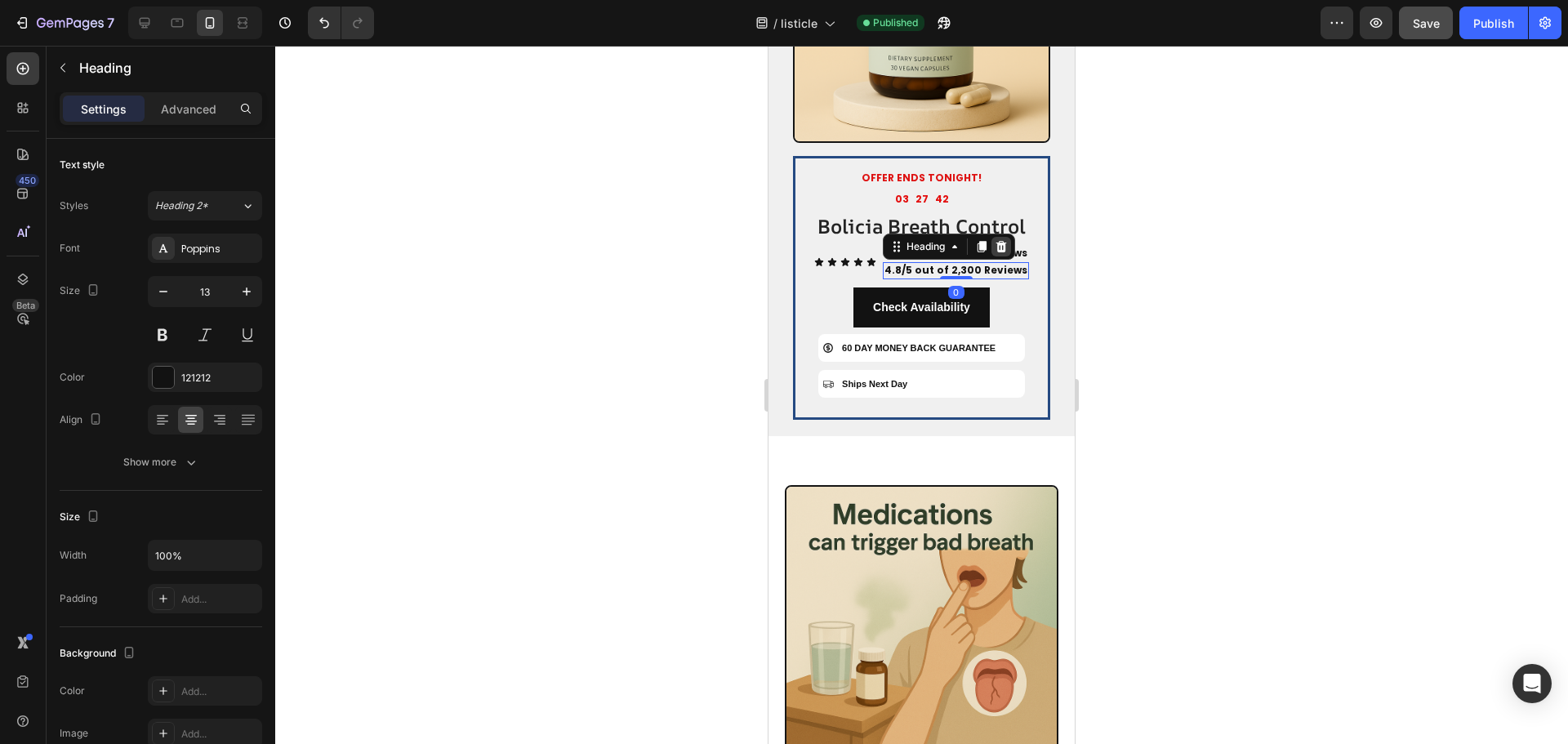
click at [1000, 253] on icon at bounding box center [1001, 247] width 13 height 13
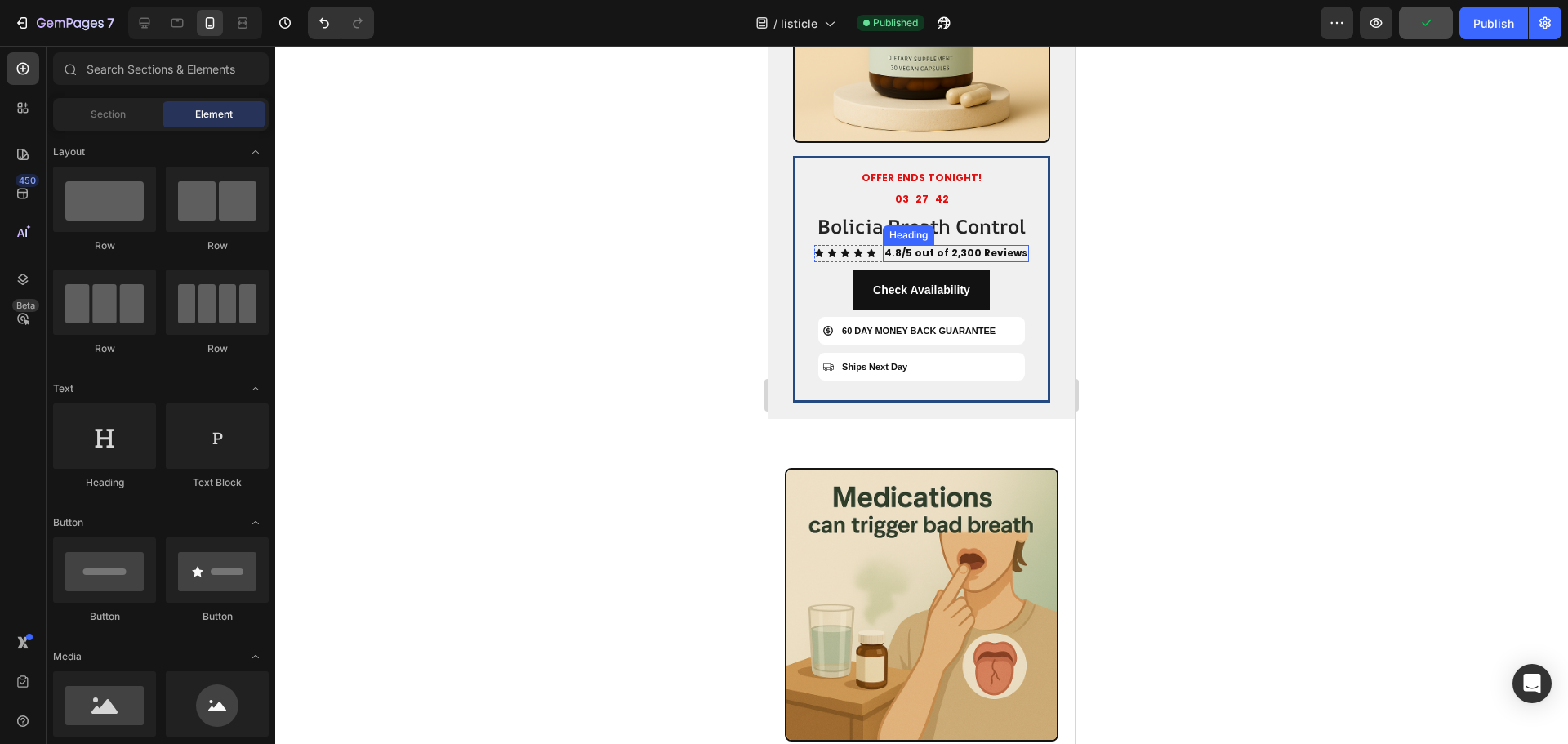
click at [985, 260] on strong "4.8/5 out of 2,300 Reviews" at bounding box center [956, 252] width 143 height 14
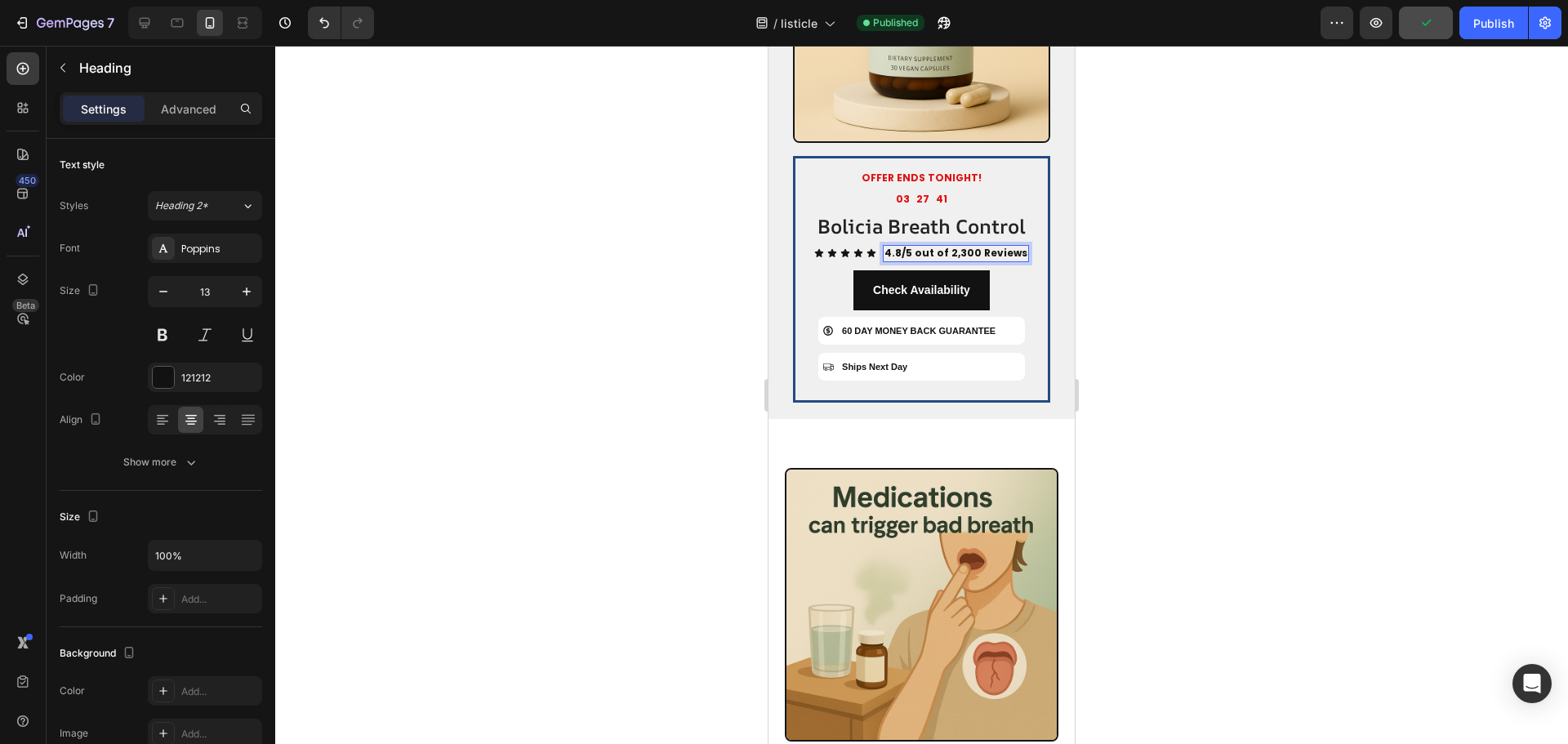
click at [985, 260] on strong "4.8/5 out of 2,300 Reviews" at bounding box center [956, 252] width 143 height 14
click at [310, 25] on button "Undo/Redo" at bounding box center [324, 22] width 33 height 33
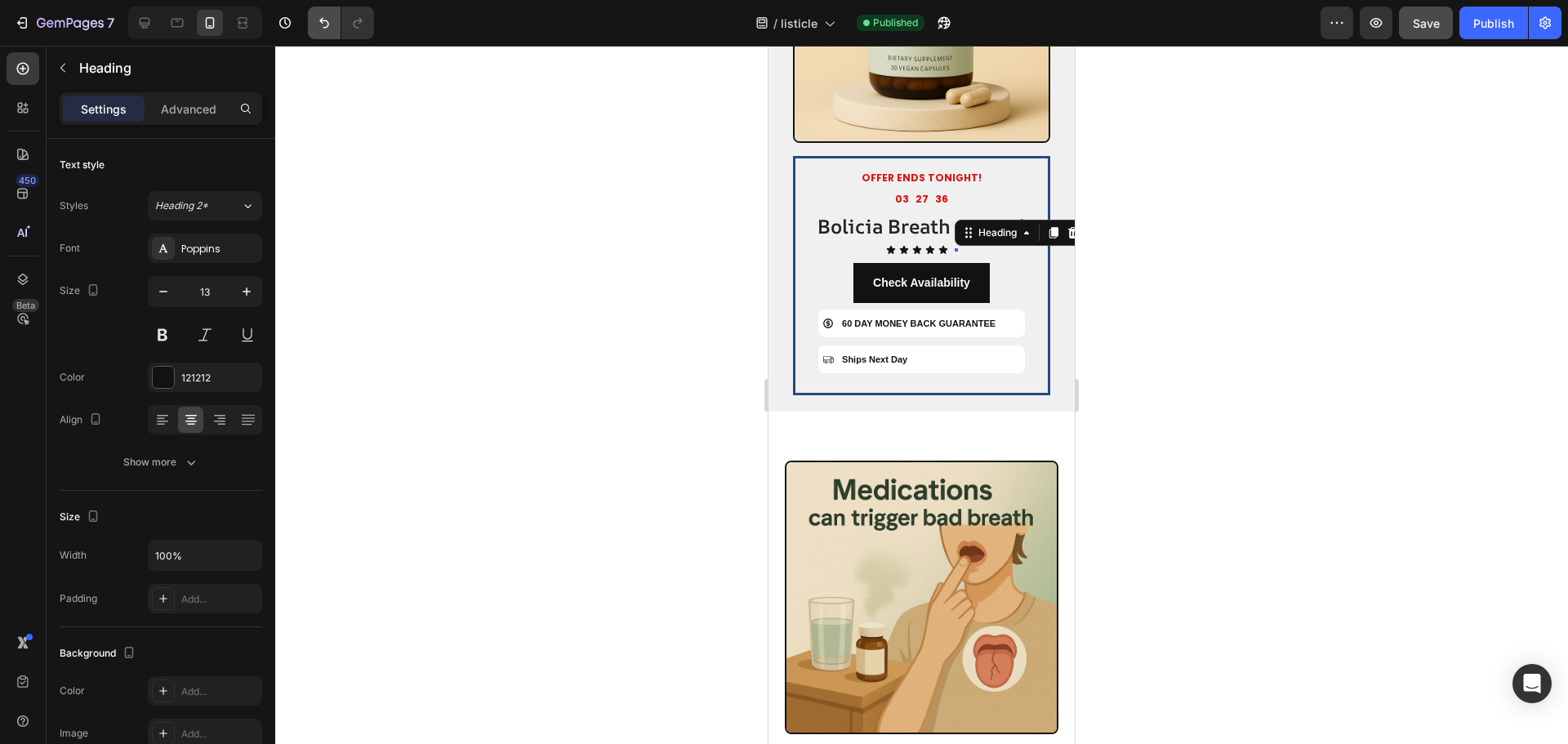
click at [323, 36] on button "Undo/Redo" at bounding box center [324, 22] width 33 height 33
drag, startPoint x: 635, startPoint y: 240, endPoint x: 570, endPoint y: 169, distance: 96.3
click at [634, 239] on div at bounding box center [921, 395] width 1293 height 698
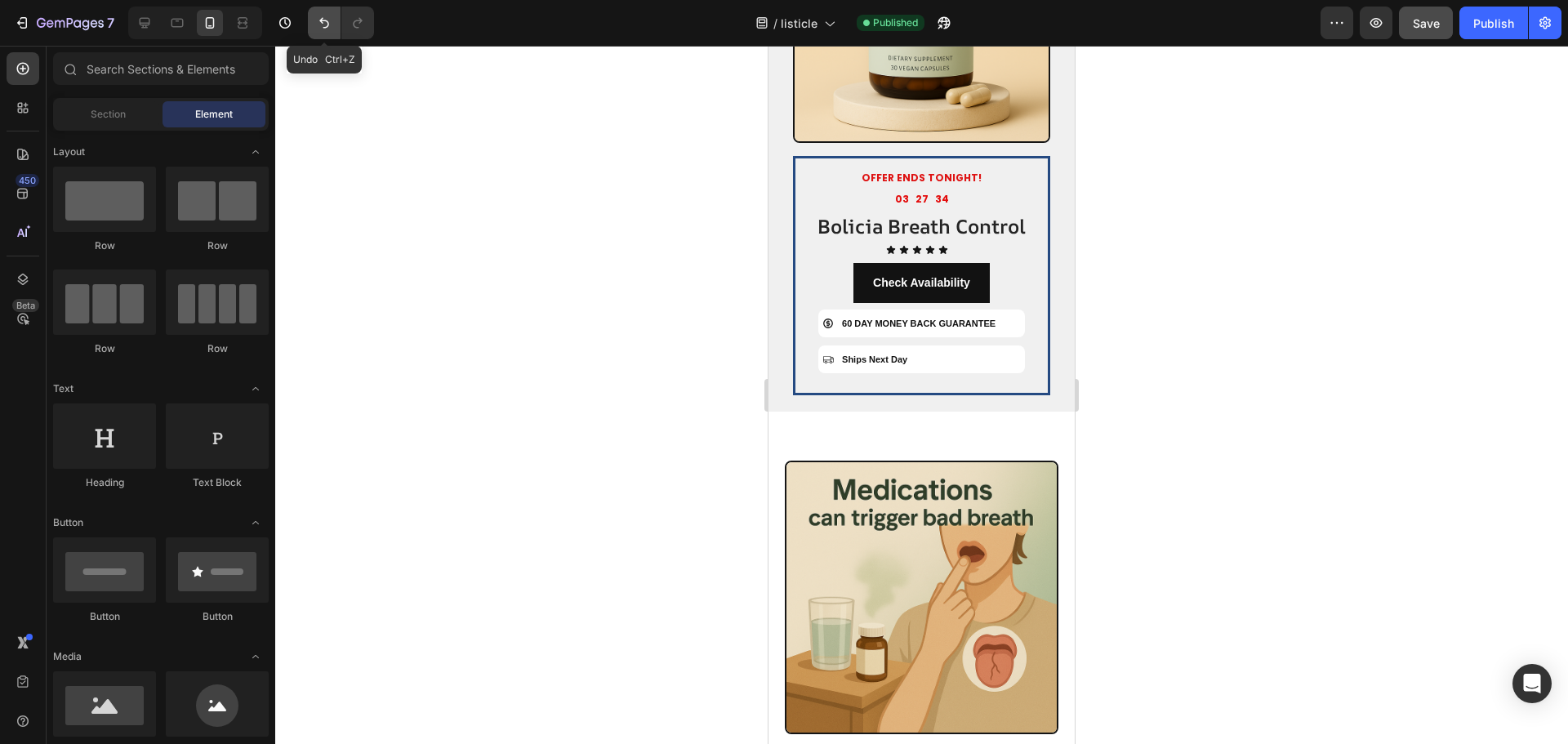
click at [328, 29] on icon "Undo/Redo" at bounding box center [325, 23] width 17 height 17
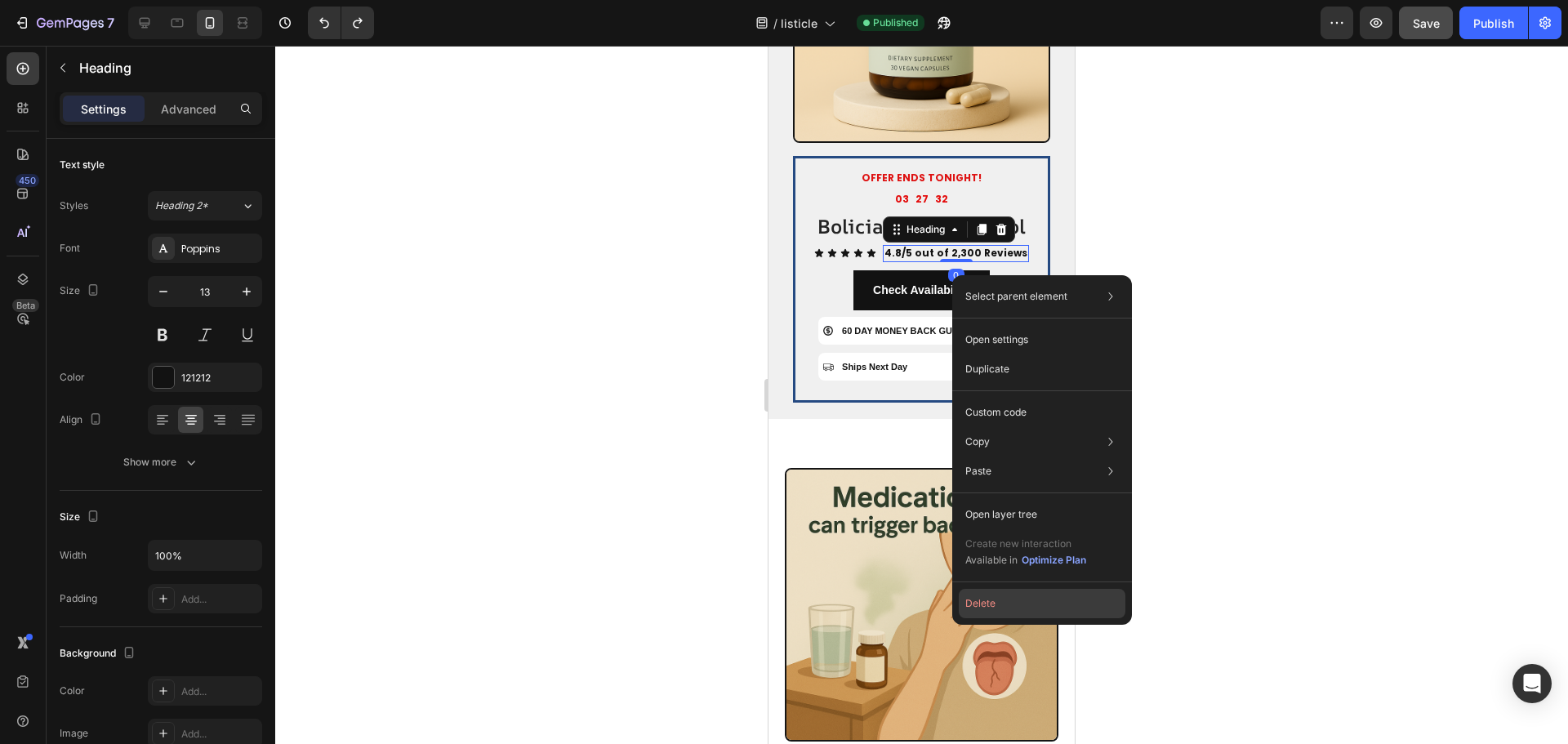
click at [985, 602] on button "Delete" at bounding box center [1041, 604] width 167 height 30
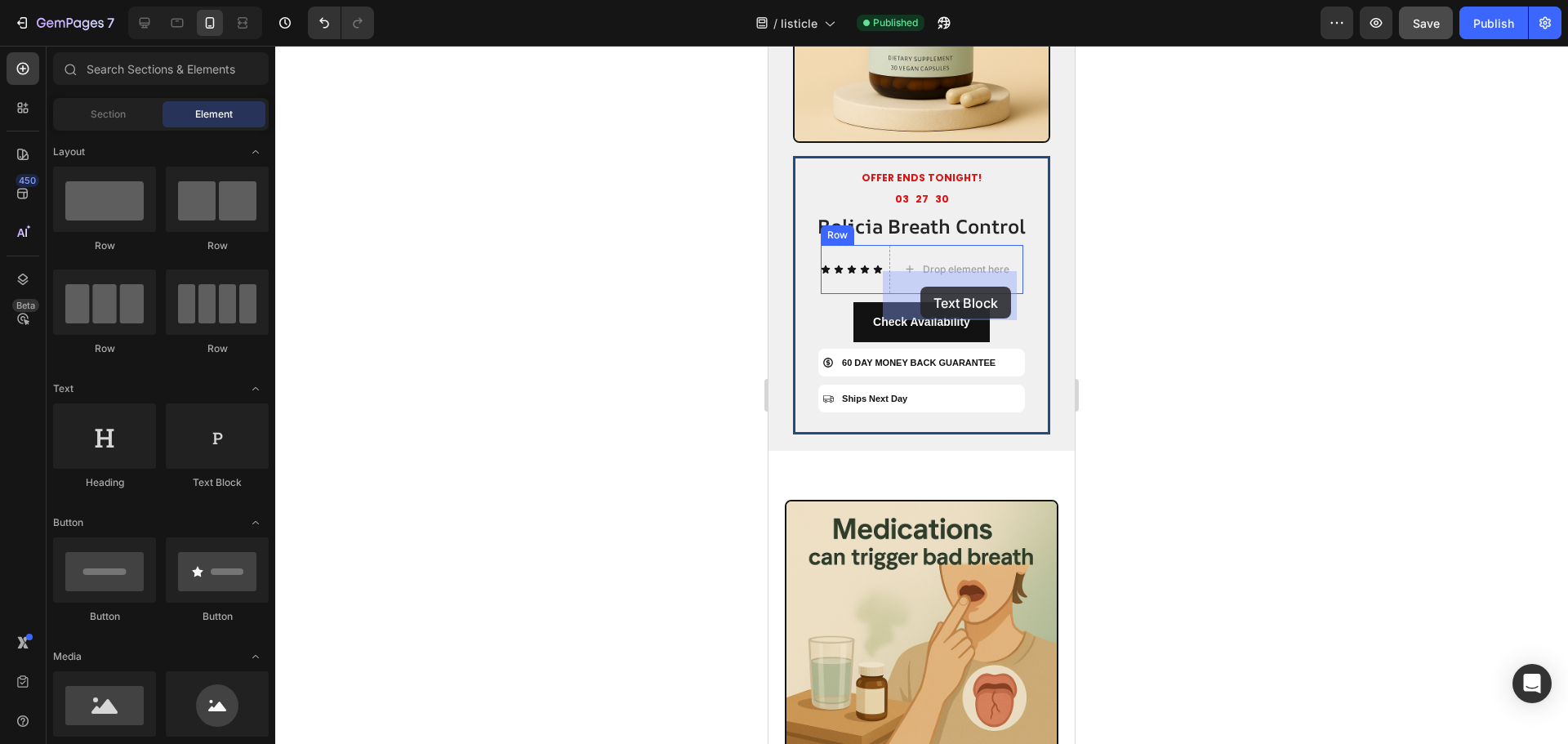
drag, startPoint x: 976, startPoint y: 497, endPoint x: 921, endPoint y: 286, distance: 218.1
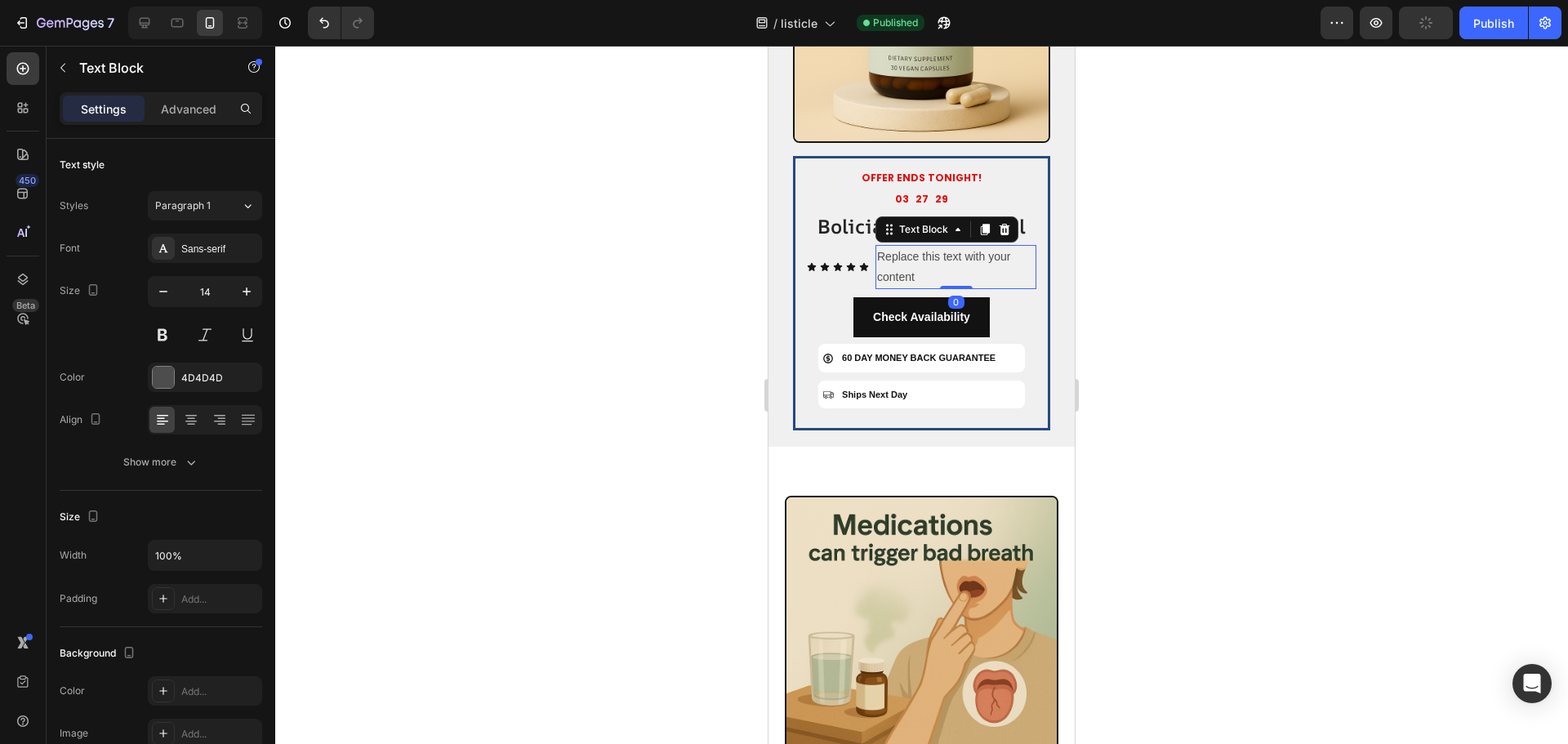
click at [933, 290] on div "Replace this text with your content" at bounding box center [956, 266] width 161 height 44
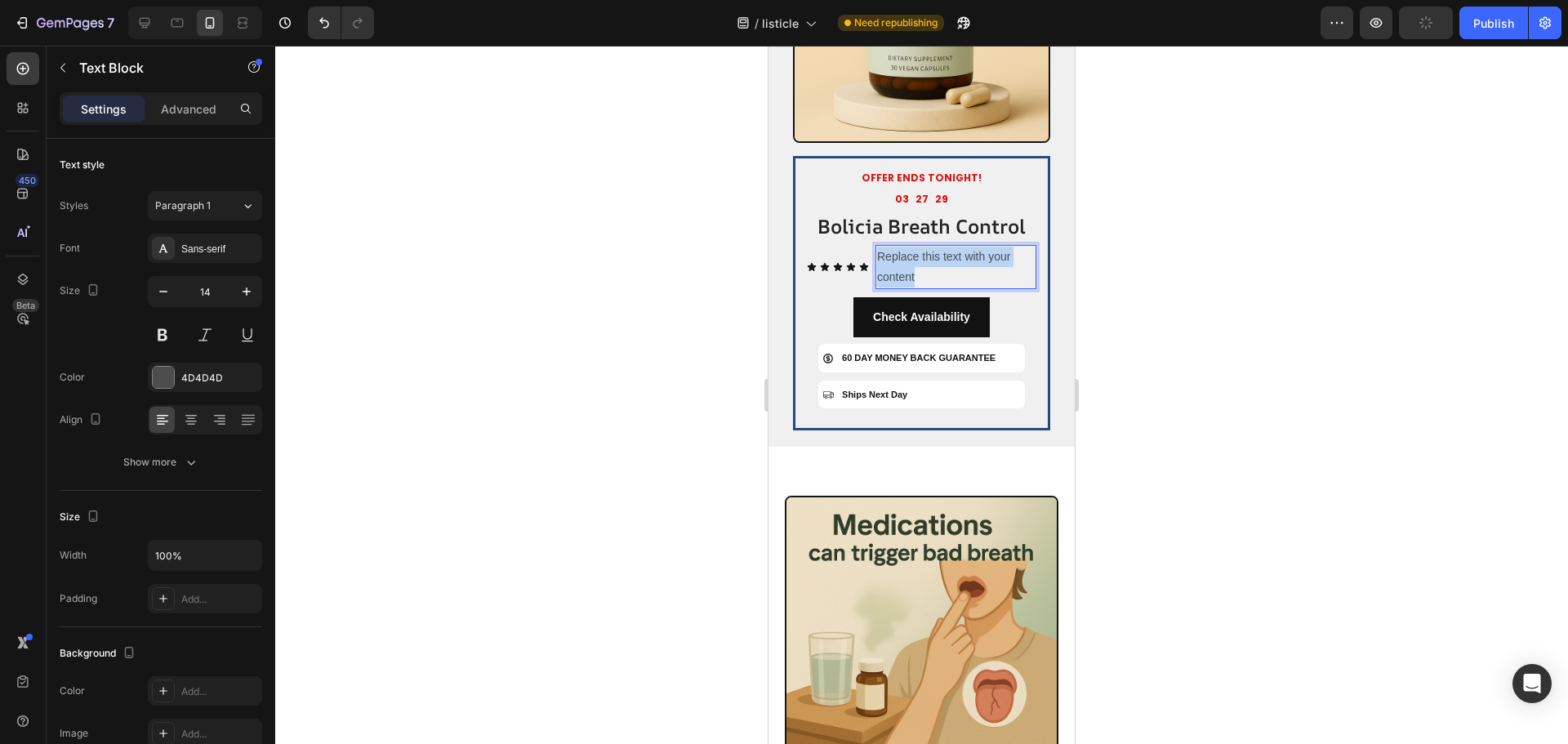
click at [933, 288] on p "Replace this text with your content" at bounding box center [955, 267] width 157 height 41
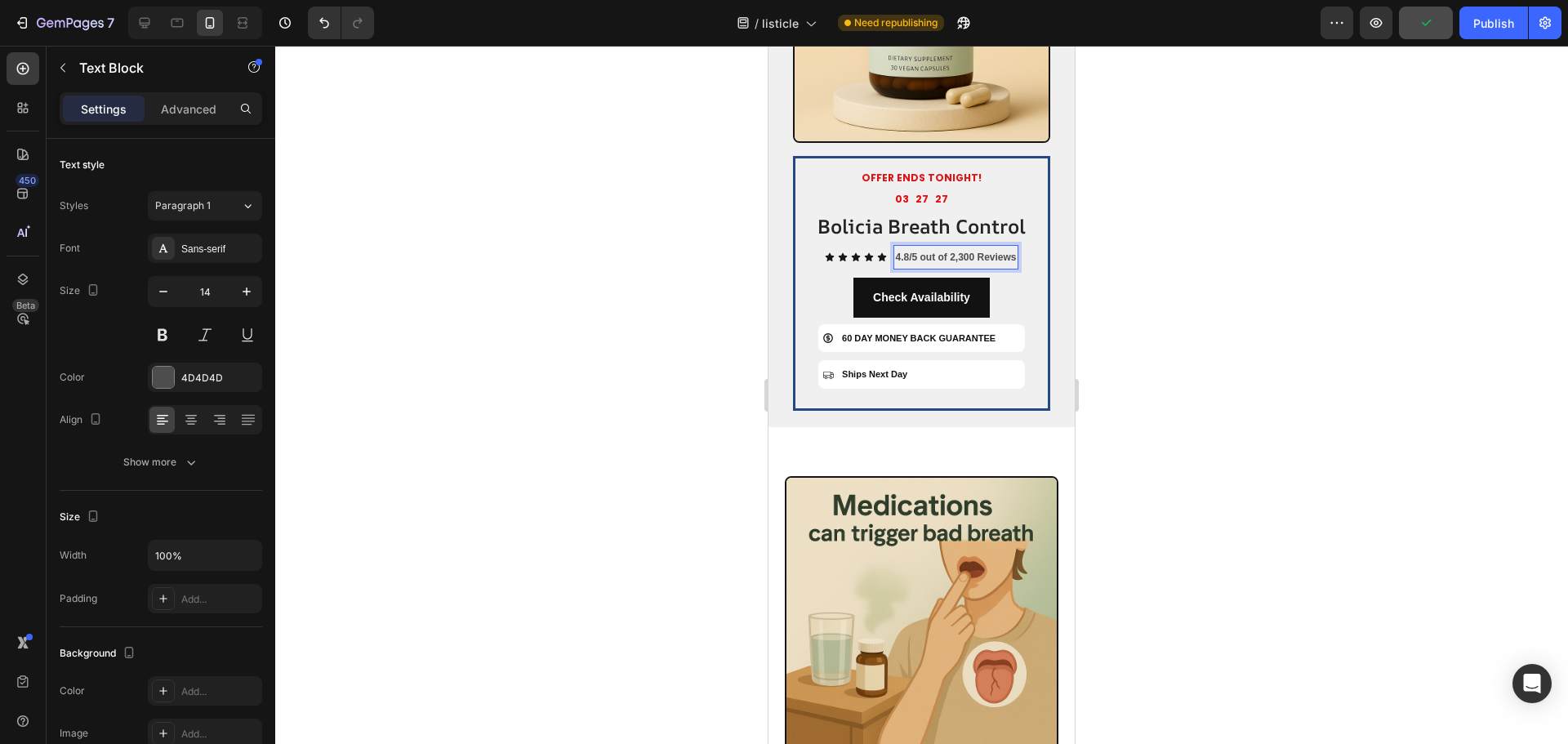
click at [941, 264] on strong "4.8/5 out of 2,300 Reviews" at bounding box center [956, 257] width 121 height 11
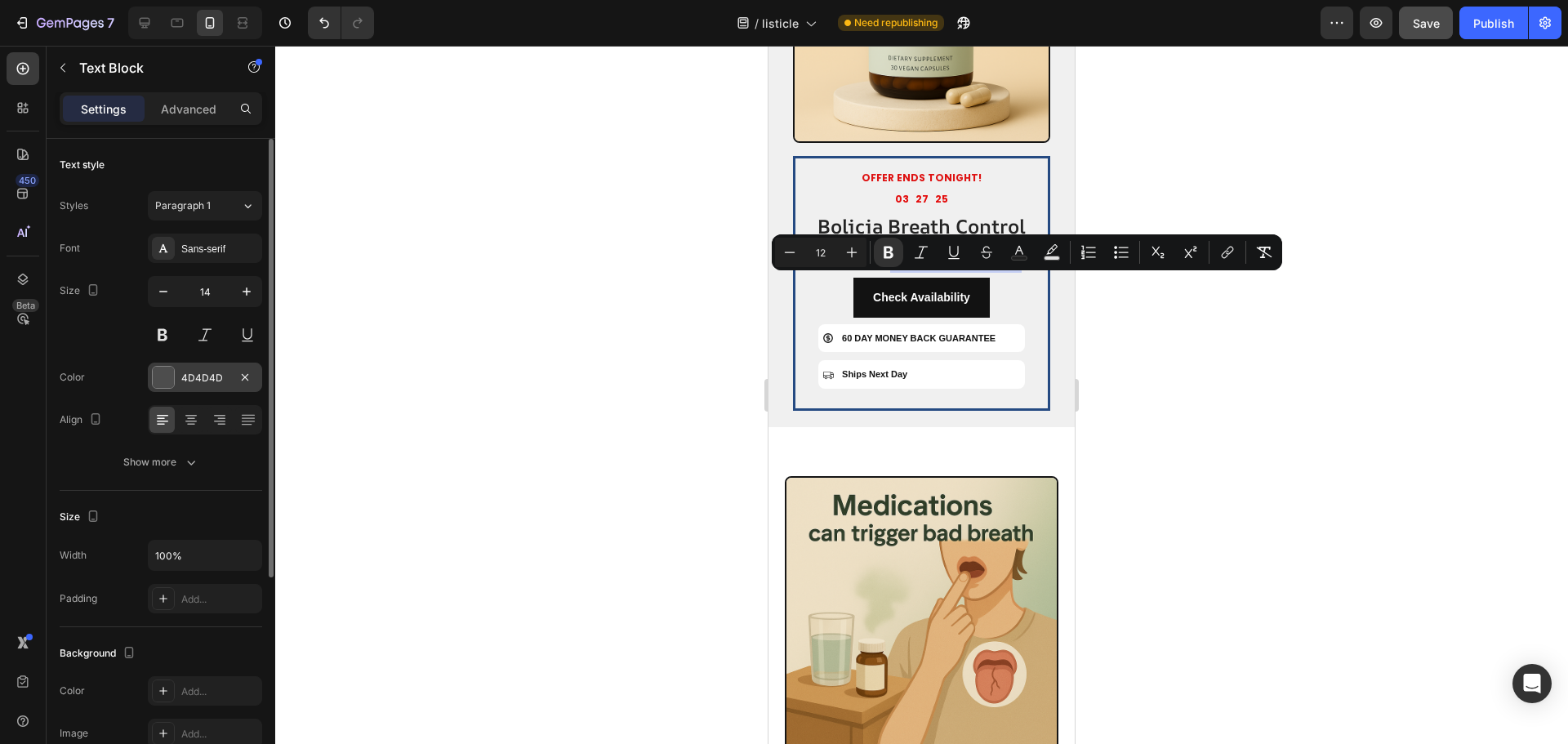
click at [190, 378] on div "4D4D4D" at bounding box center [205, 378] width 47 height 15
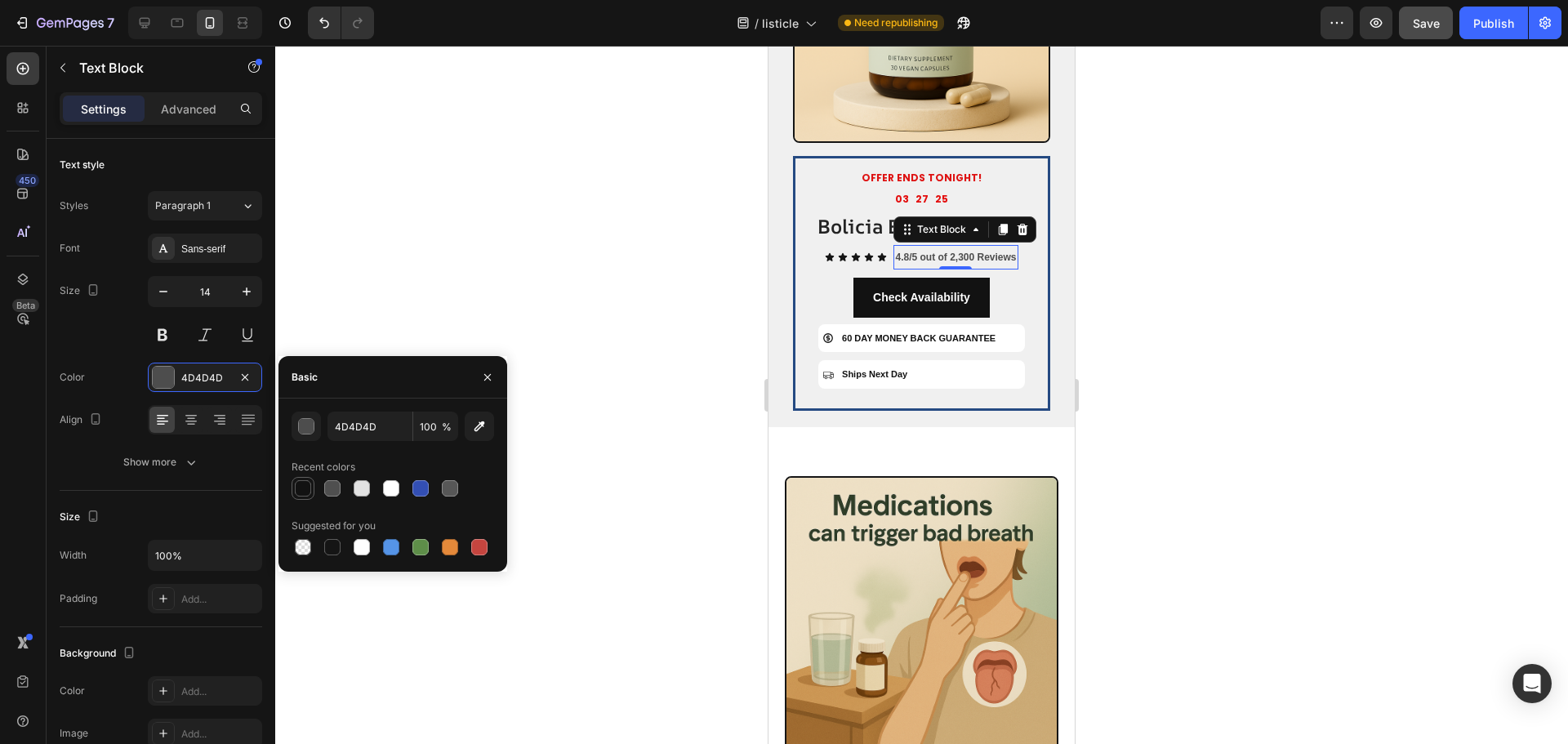
click at [295, 485] on div at bounding box center [303, 489] width 17 height 17
type input "121212"
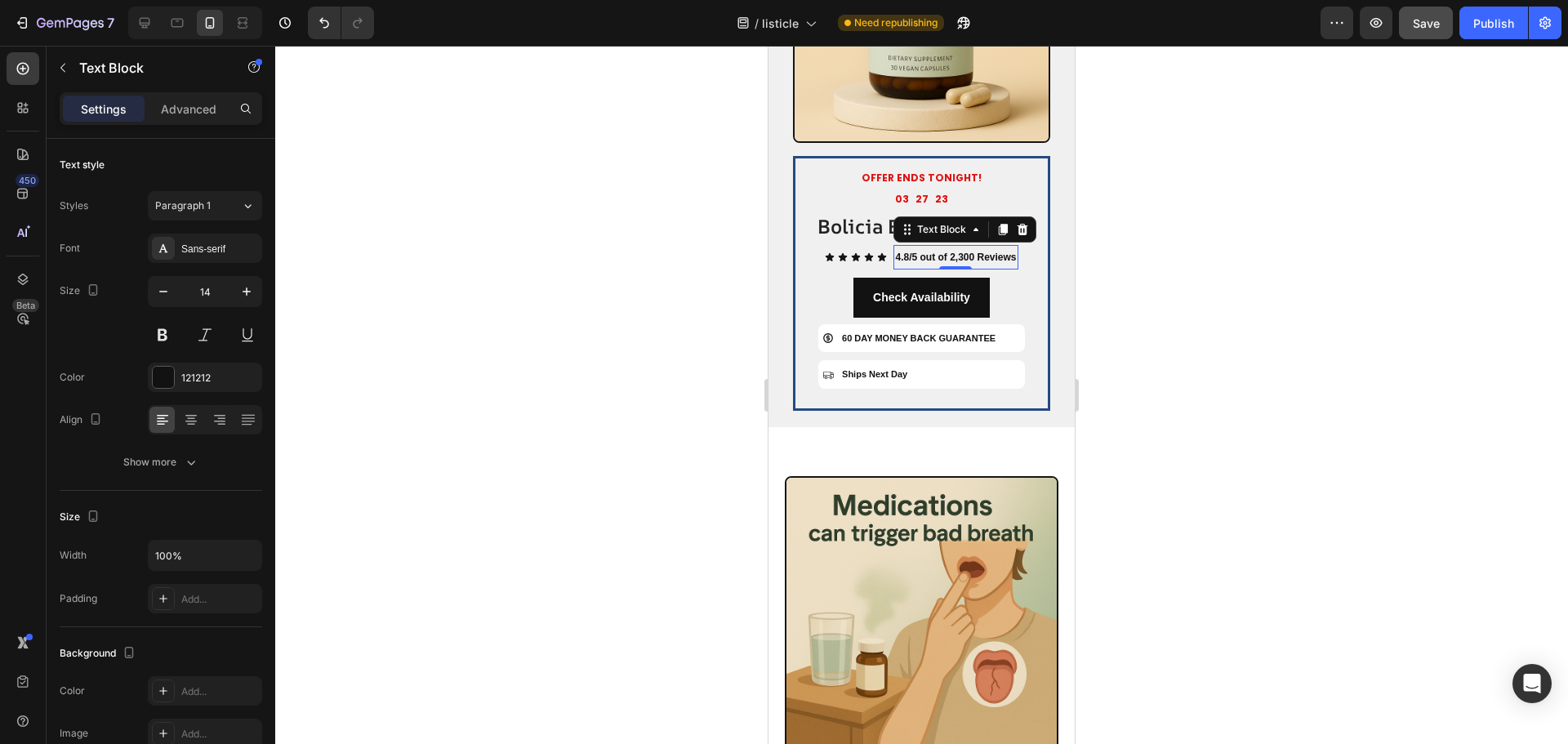
click at [585, 296] on div at bounding box center [921, 395] width 1293 height 698
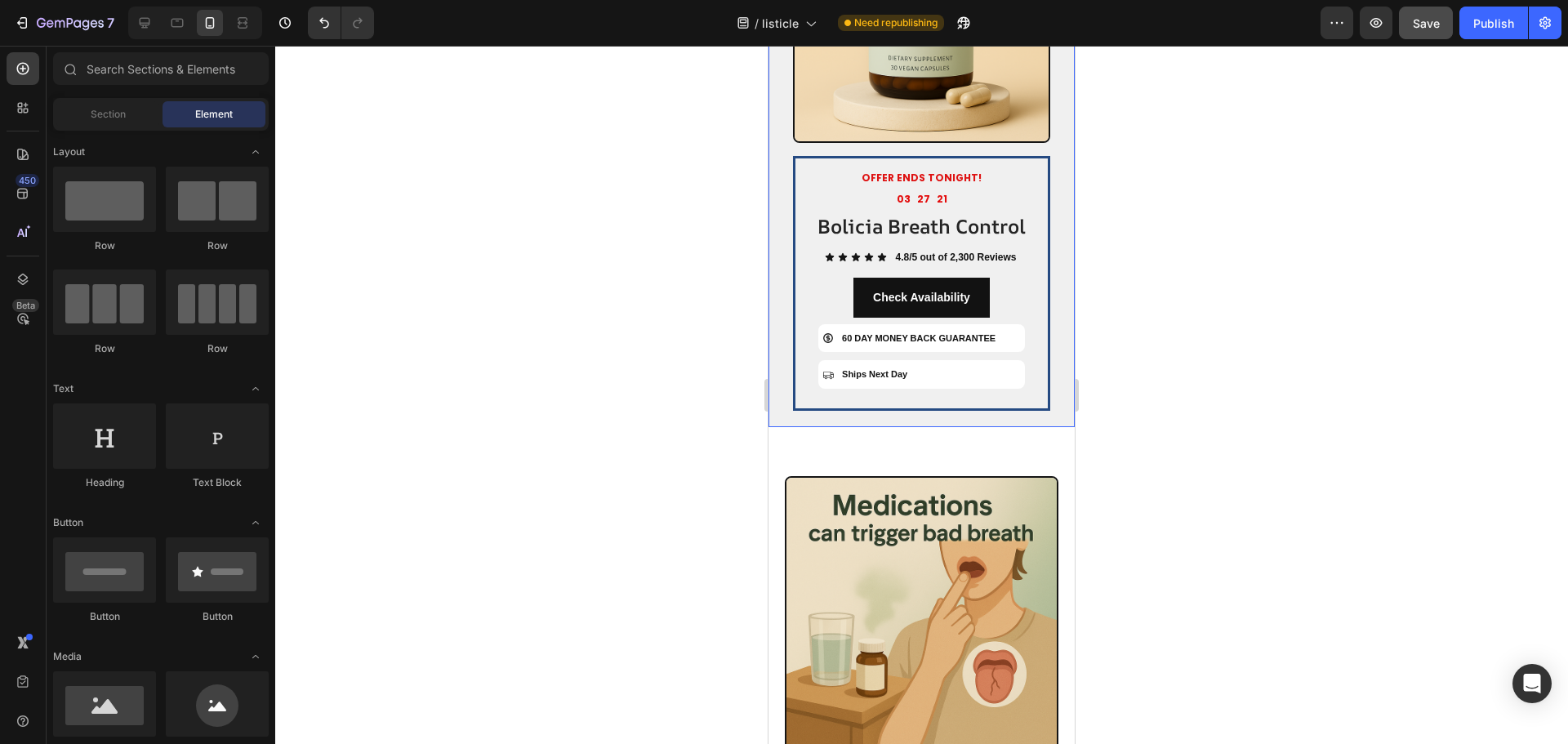
click at [781, 425] on div "OFFER ENDS TONIGHT! Text Block 03 27 21 Countdown Timer Bolicia Breath Control …" at bounding box center [921, 148] width 306 height 557
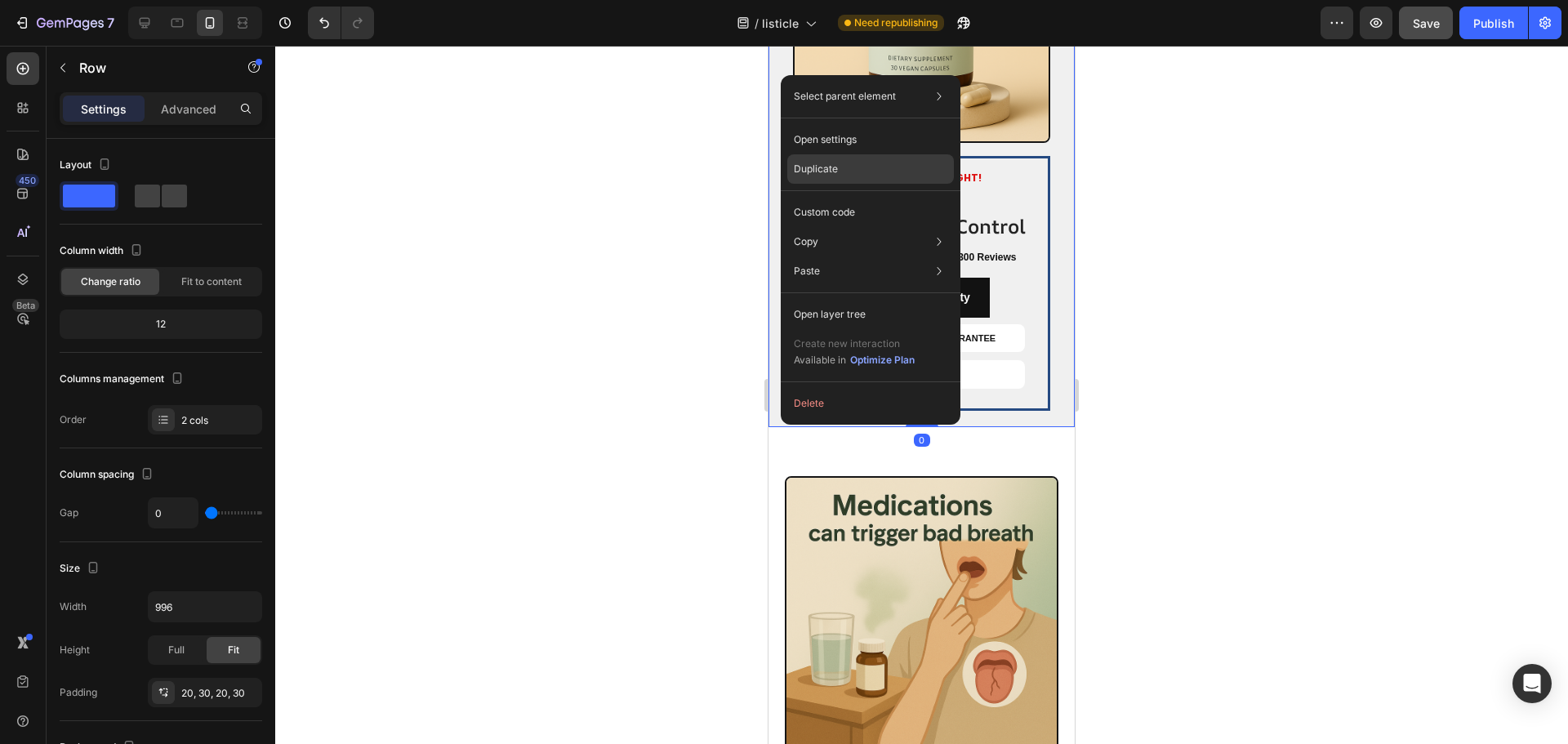
drag, startPoint x: 824, startPoint y: 168, endPoint x: 53, endPoint y: 138, distance: 771.6
click at [824, 168] on p "Duplicate" at bounding box center [815, 169] width 44 height 15
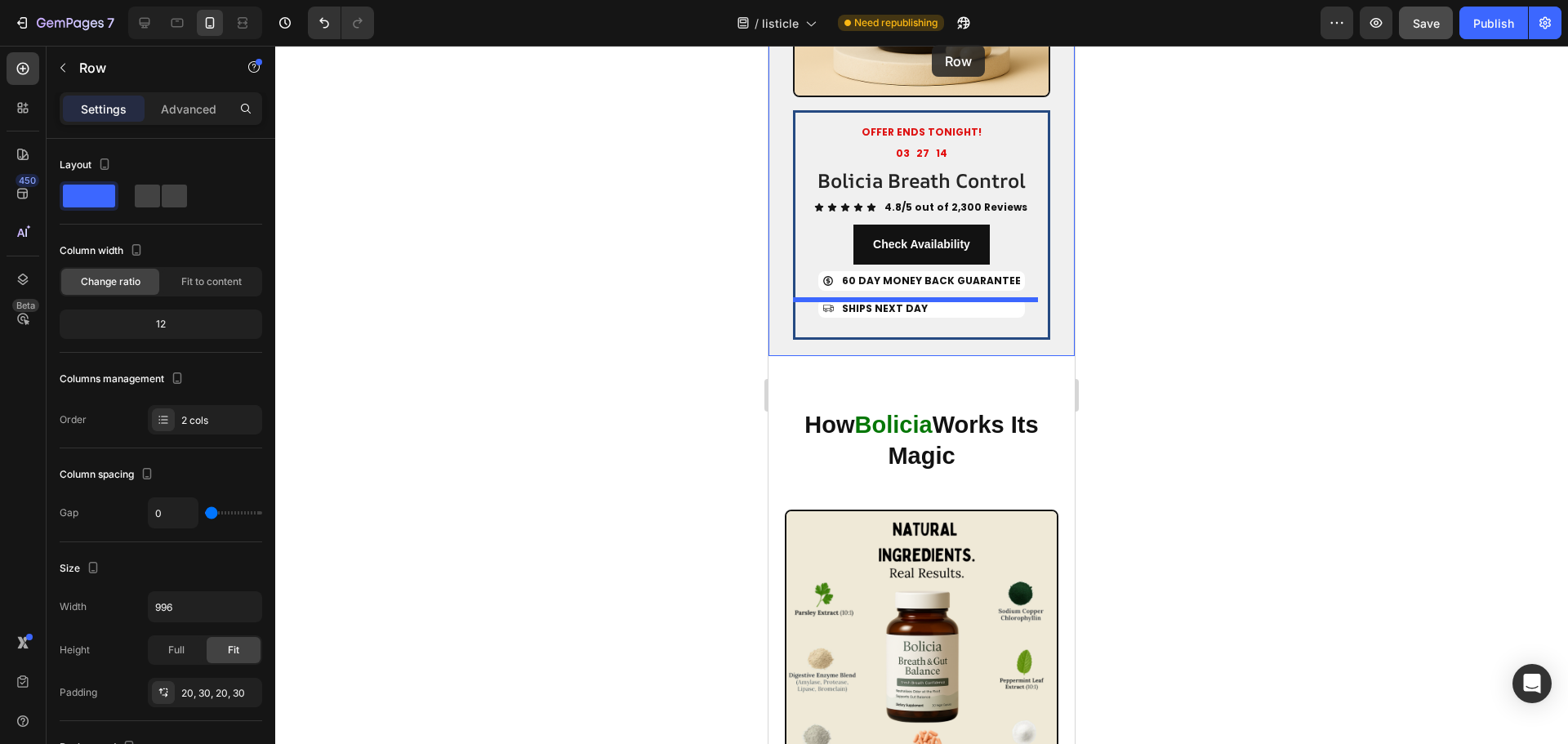
scroll to position [5498, 0]
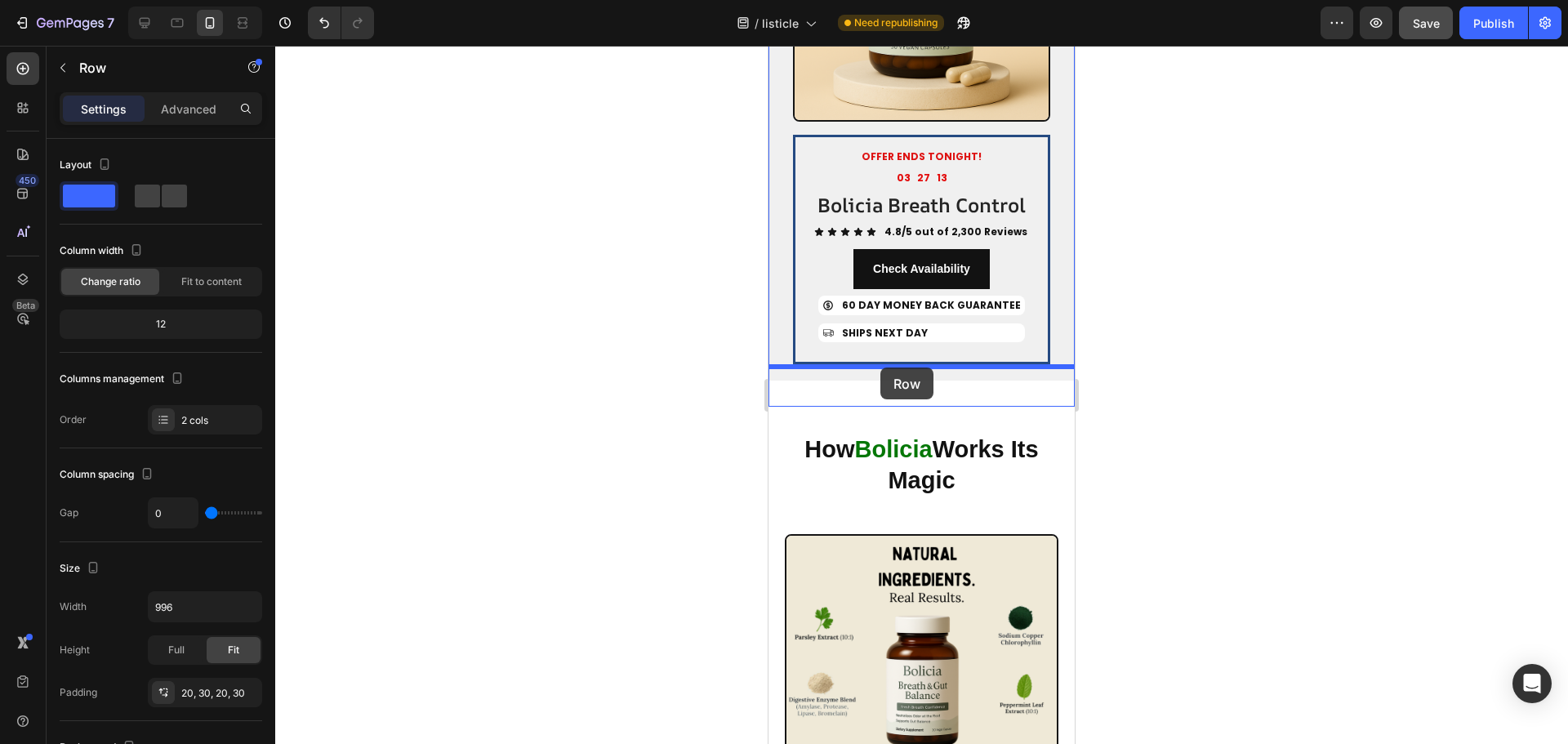
drag, startPoint x: 782, startPoint y: 348, endPoint x: 880, endPoint y: 368, distance: 100.0
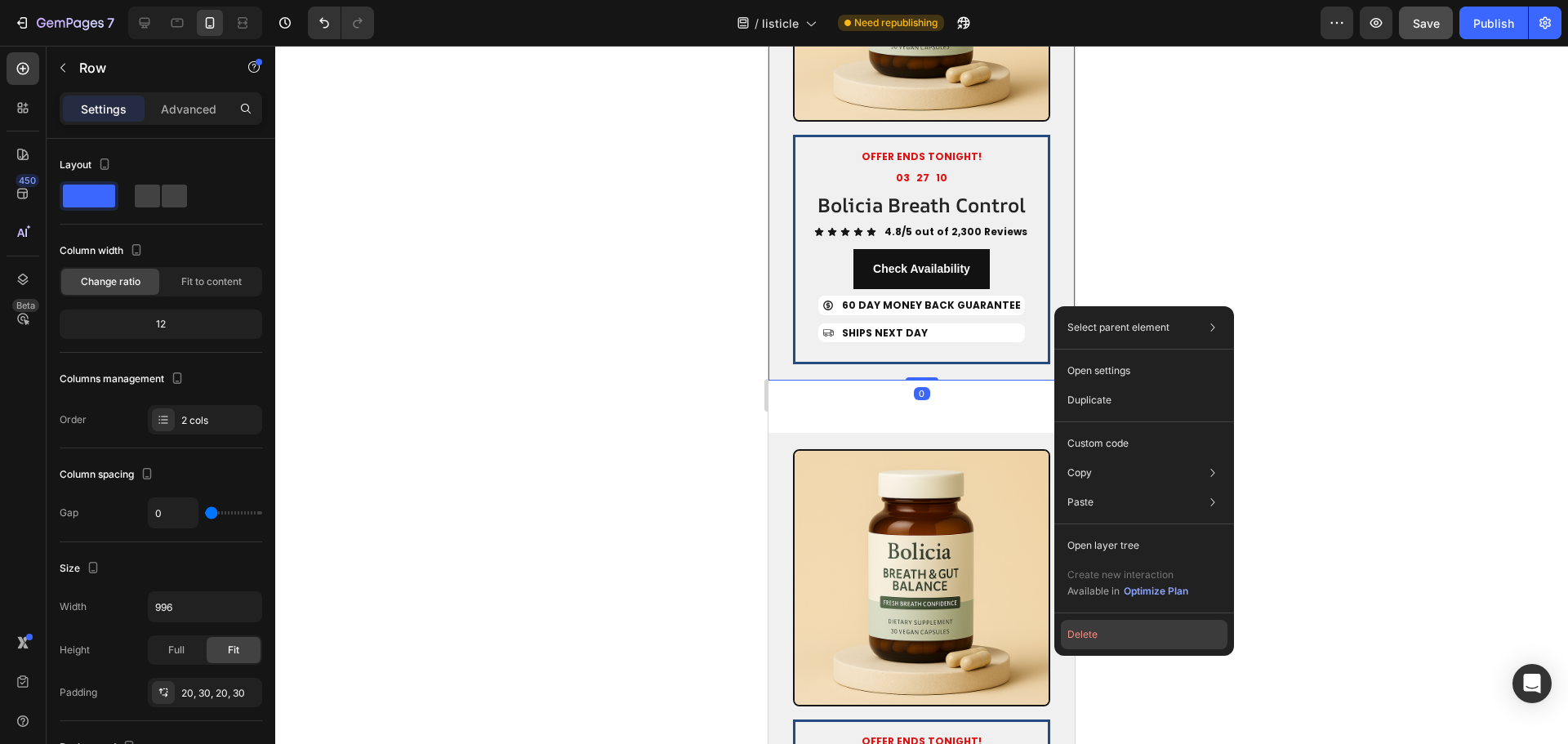
click at [1089, 626] on button "Delete" at bounding box center [1144, 635] width 167 height 30
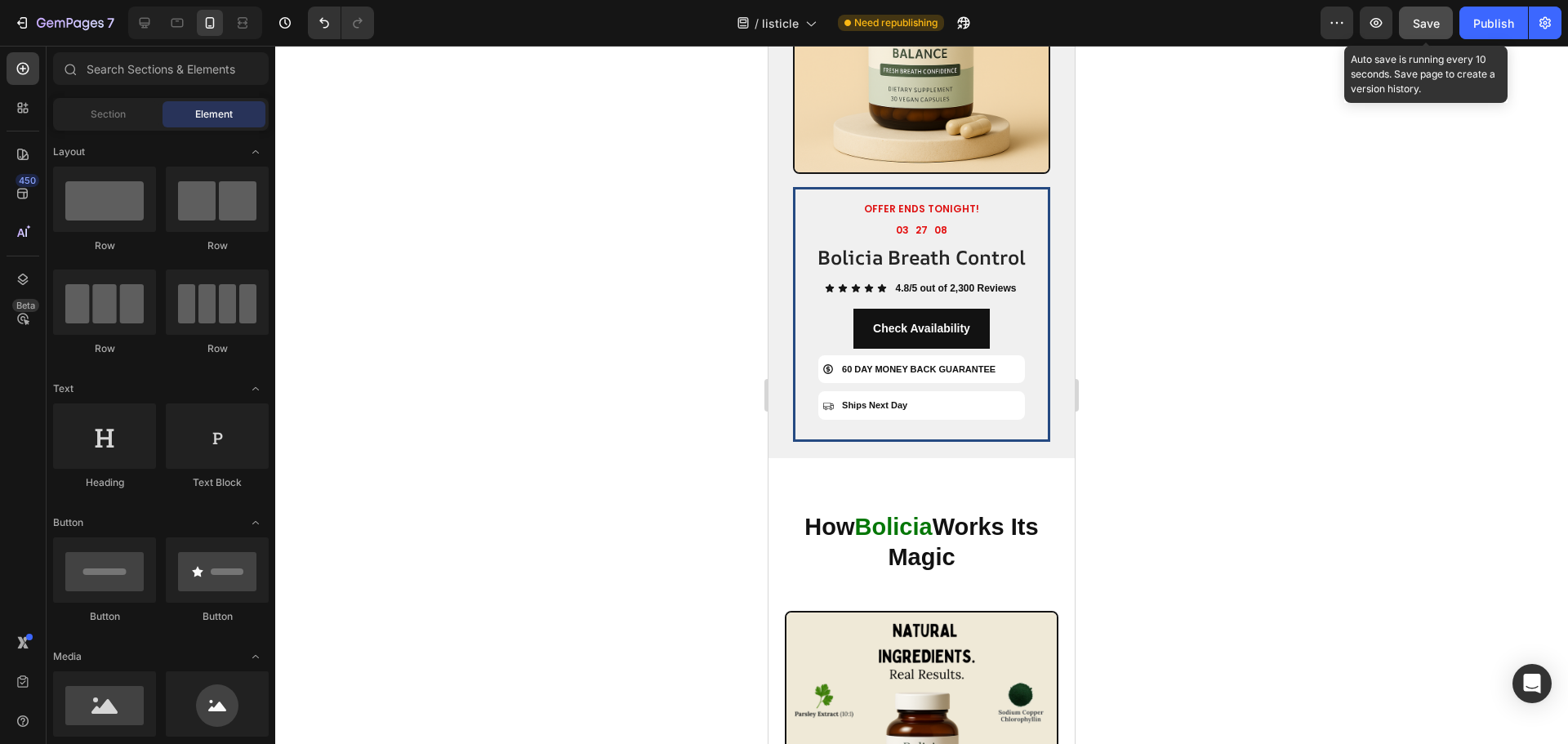
click at [1435, 15] on div "Save" at bounding box center [1426, 23] width 27 height 17
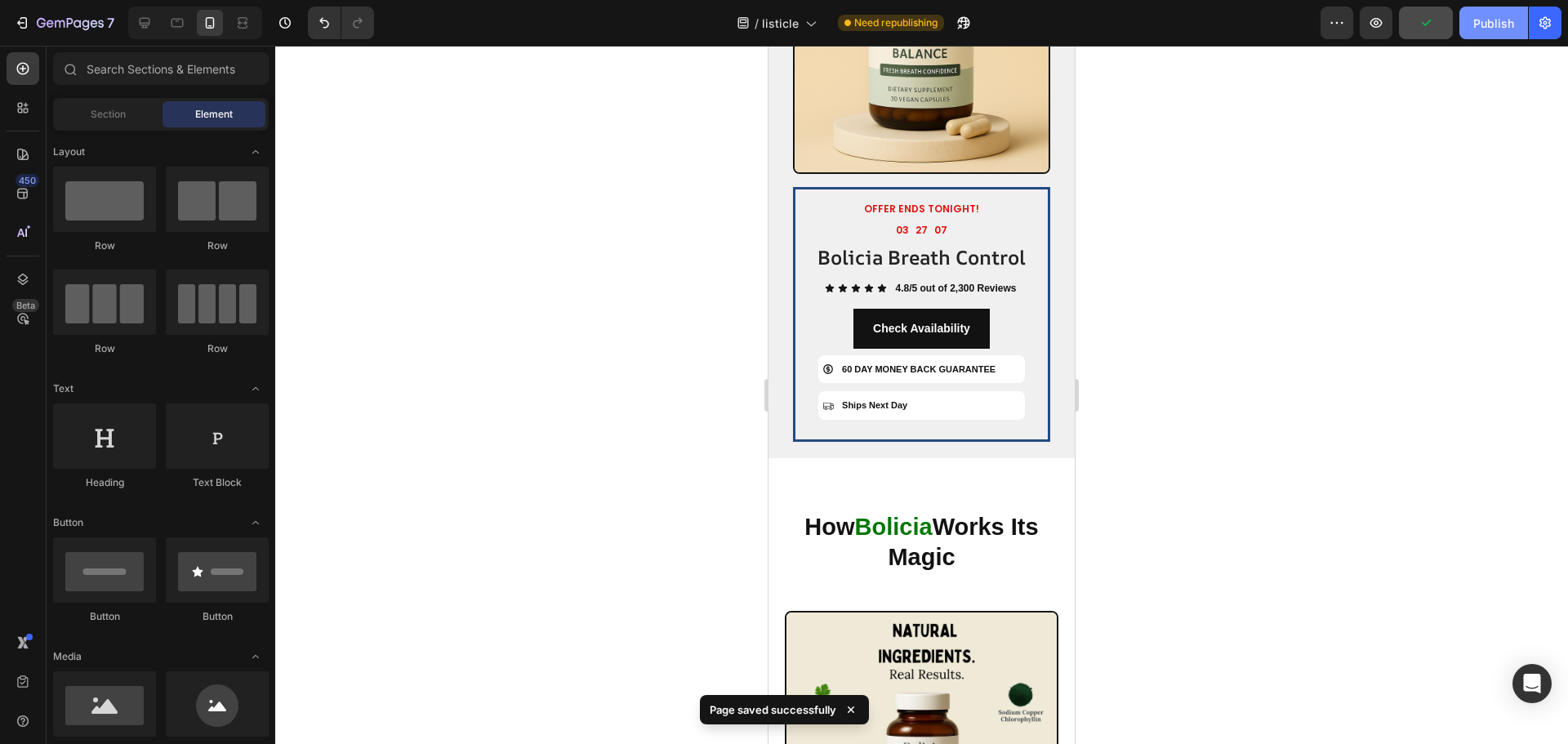
click at [1473, 15] on div "Publish" at bounding box center [1494, 23] width 41 height 17
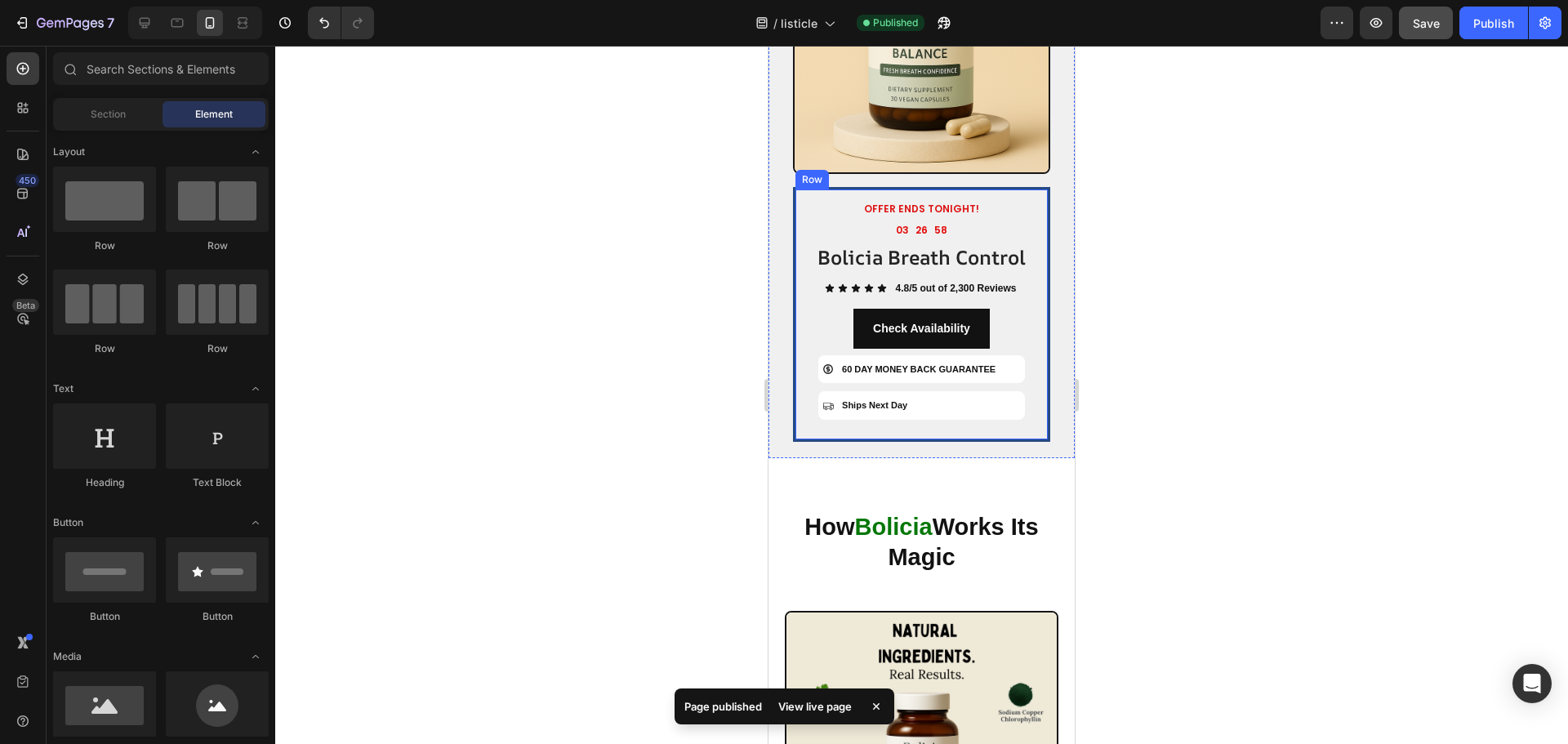
click at [607, 236] on div at bounding box center [921, 395] width 1293 height 698
click at [49, 20] on icon "button" at bounding box center [70, 23] width 67 height 14
